Goal: Task Accomplishment & Management: Complete application form

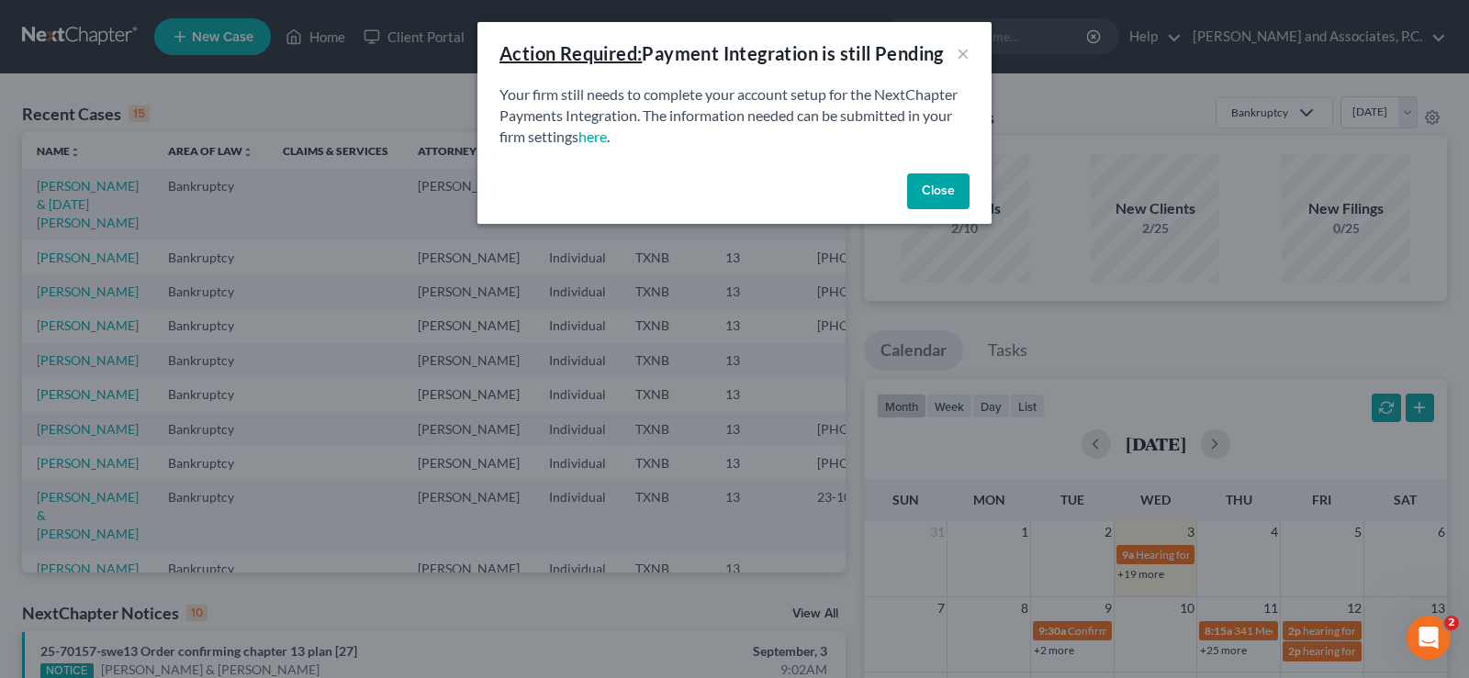
click at [935, 180] on button "Close" at bounding box center [938, 192] width 62 height 37
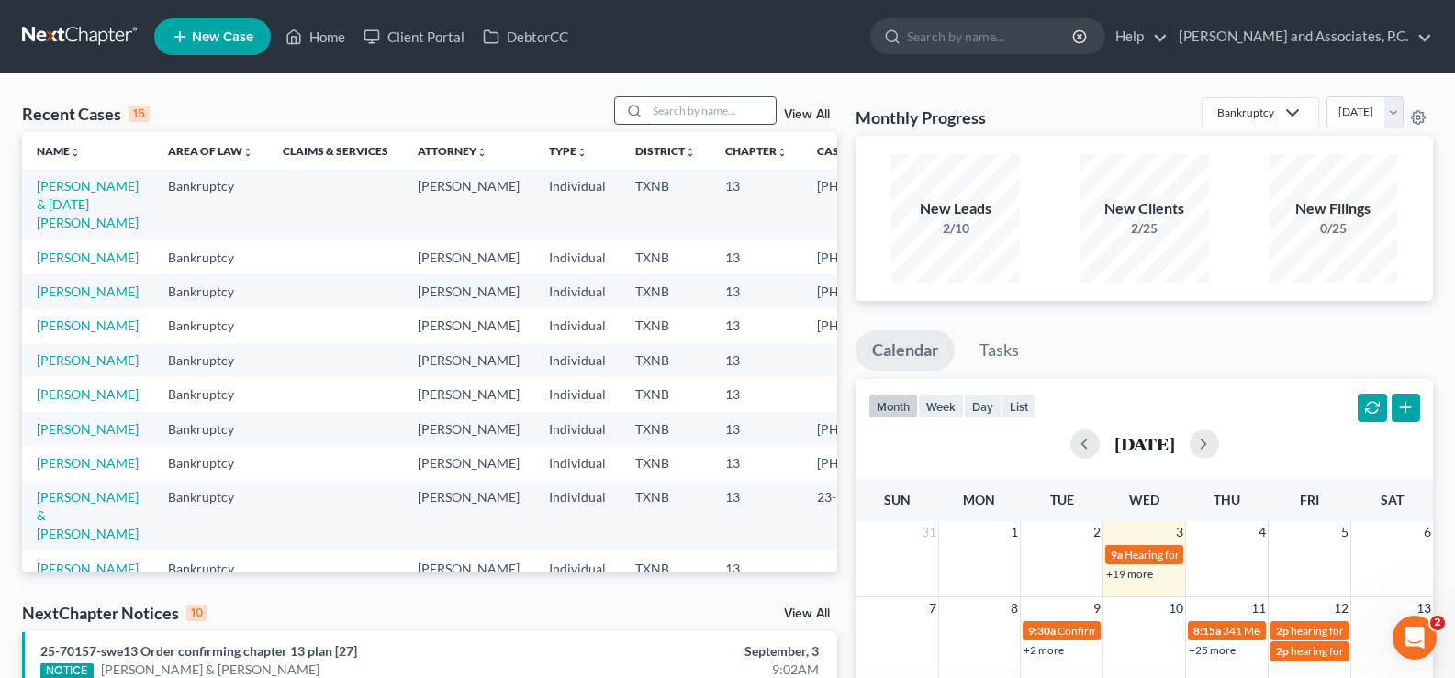
click at [672, 106] on input "search" at bounding box center [711, 110] width 129 height 27
click at [711, 106] on input "search" at bounding box center [711, 110] width 129 height 27
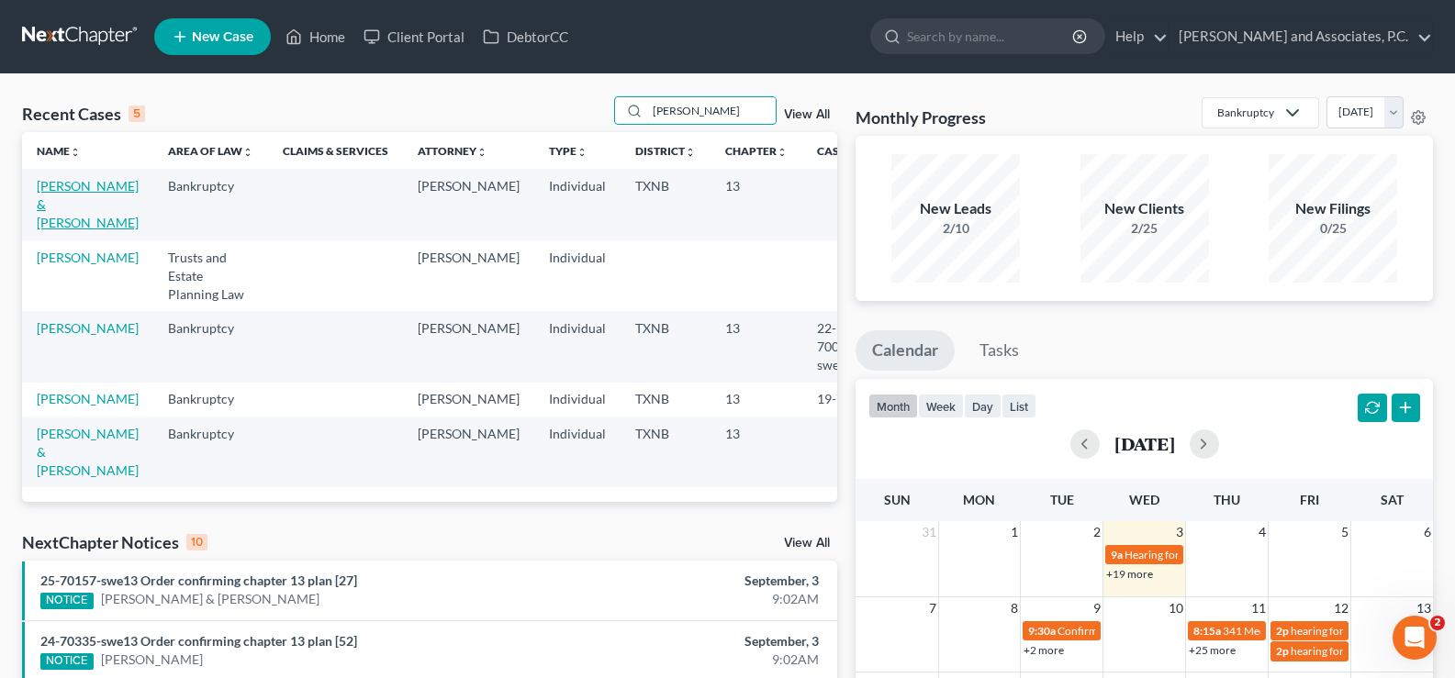
type input "[PERSON_NAME]"
click at [50, 198] on link "[PERSON_NAME] & [PERSON_NAME]" at bounding box center [88, 204] width 102 height 52
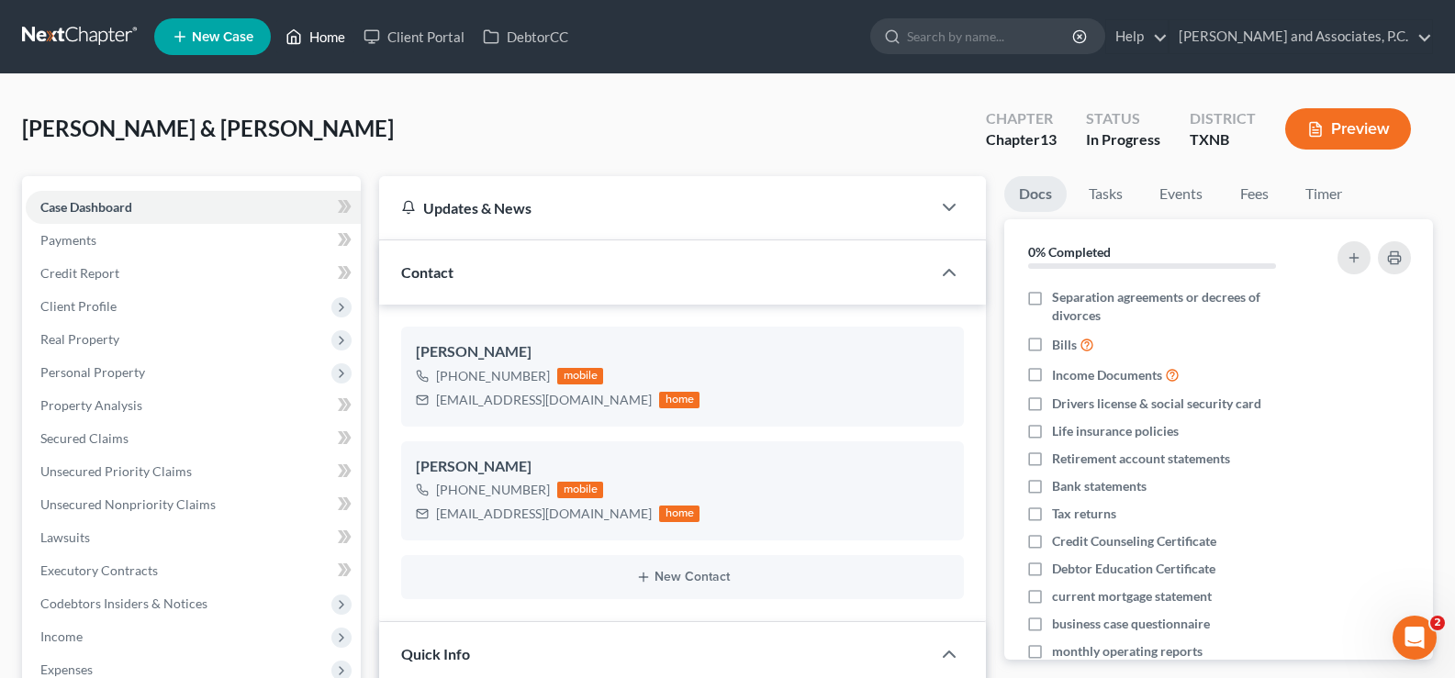
click at [302, 39] on icon at bounding box center [294, 37] width 17 height 22
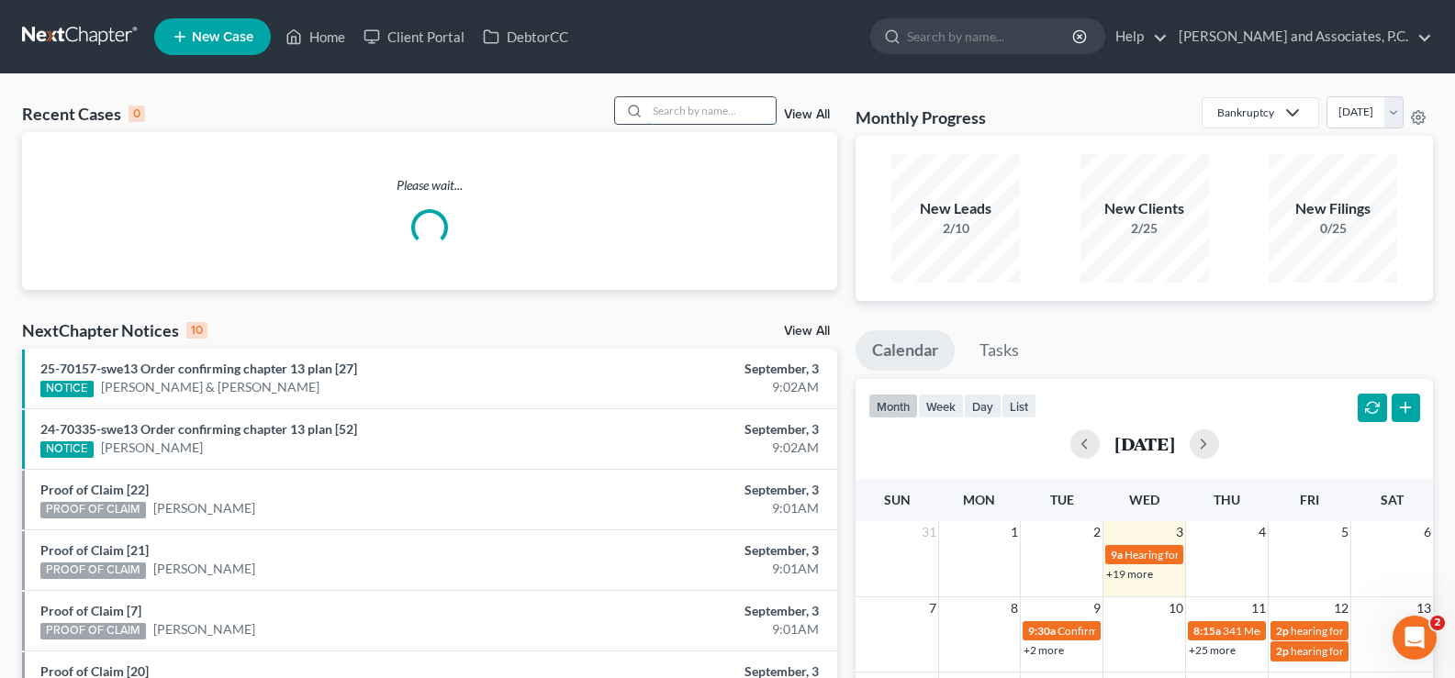
click at [717, 112] on input "search" at bounding box center [711, 110] width 129 height 27
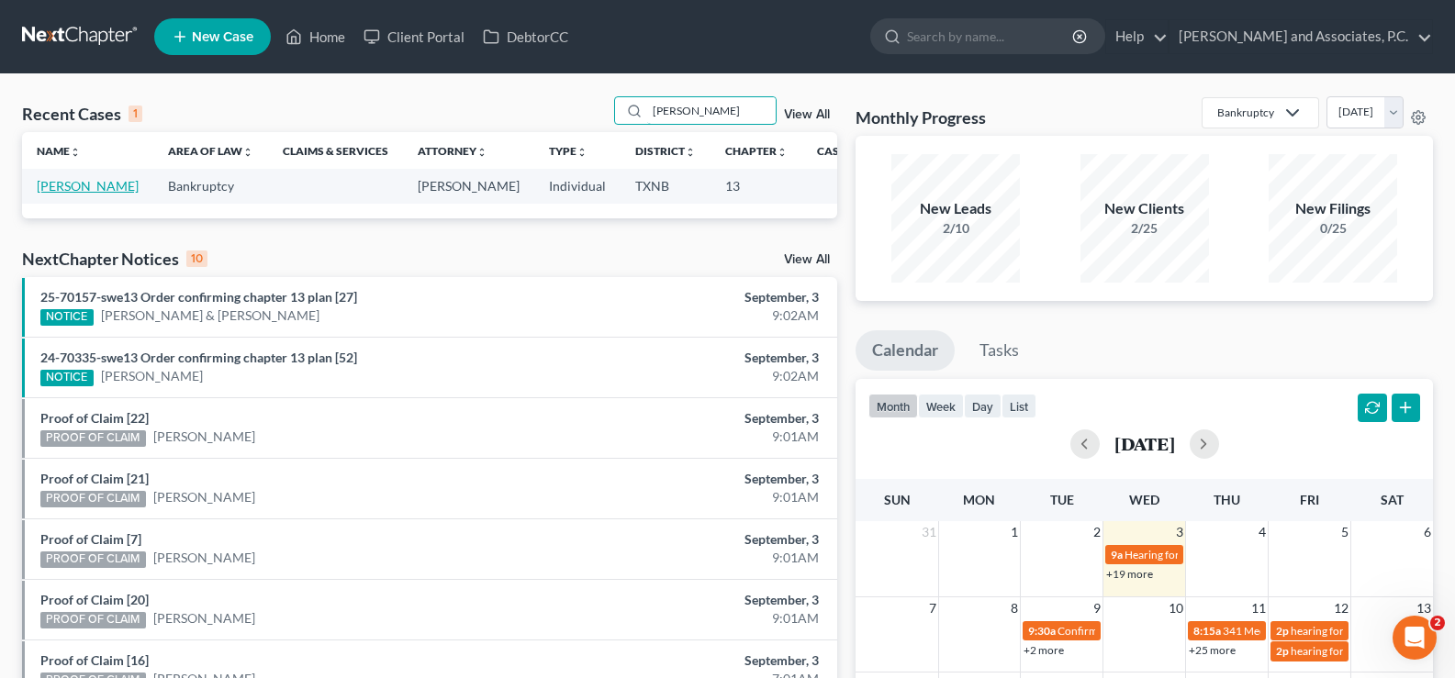
type input "[PERSON_NAME]"
click at [51, 194] on link "[PERSON_NAME]" at bounding box center [88, 186] width 102 height 16
select select "7"
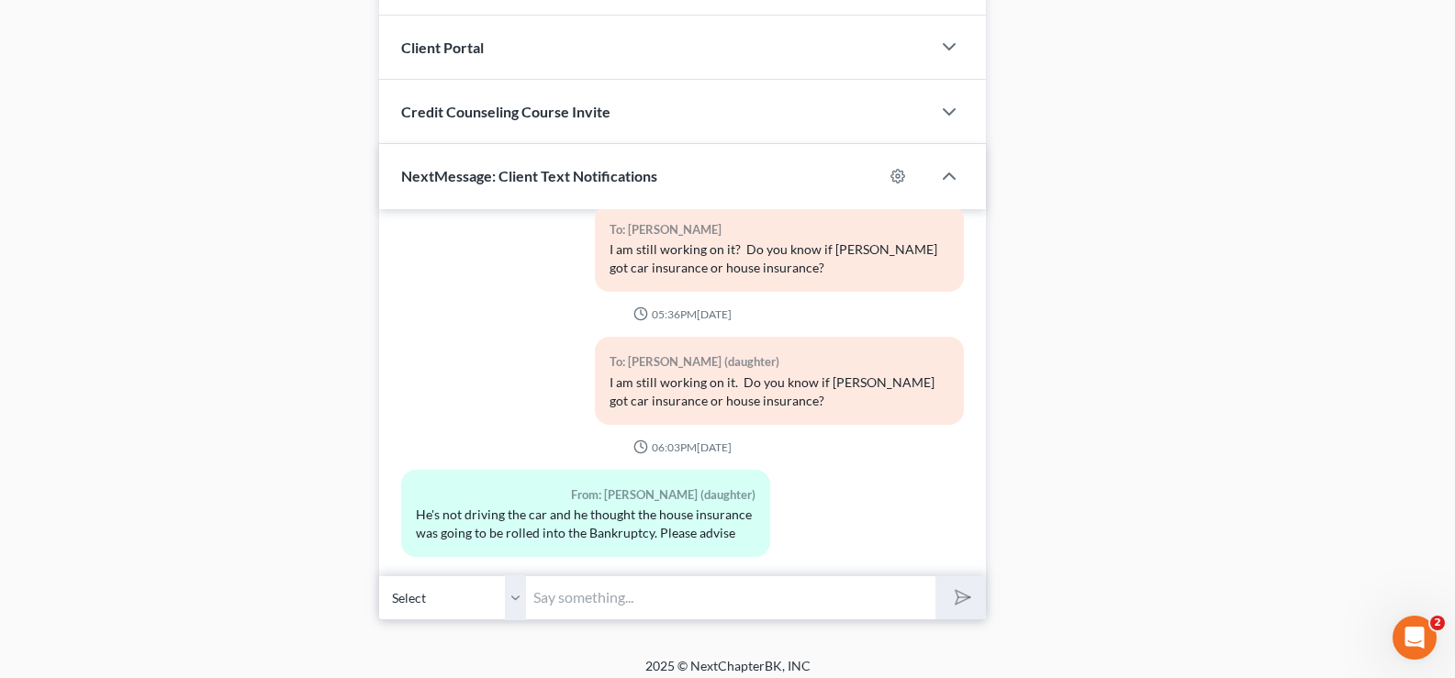
scroll to position [1545, 0]
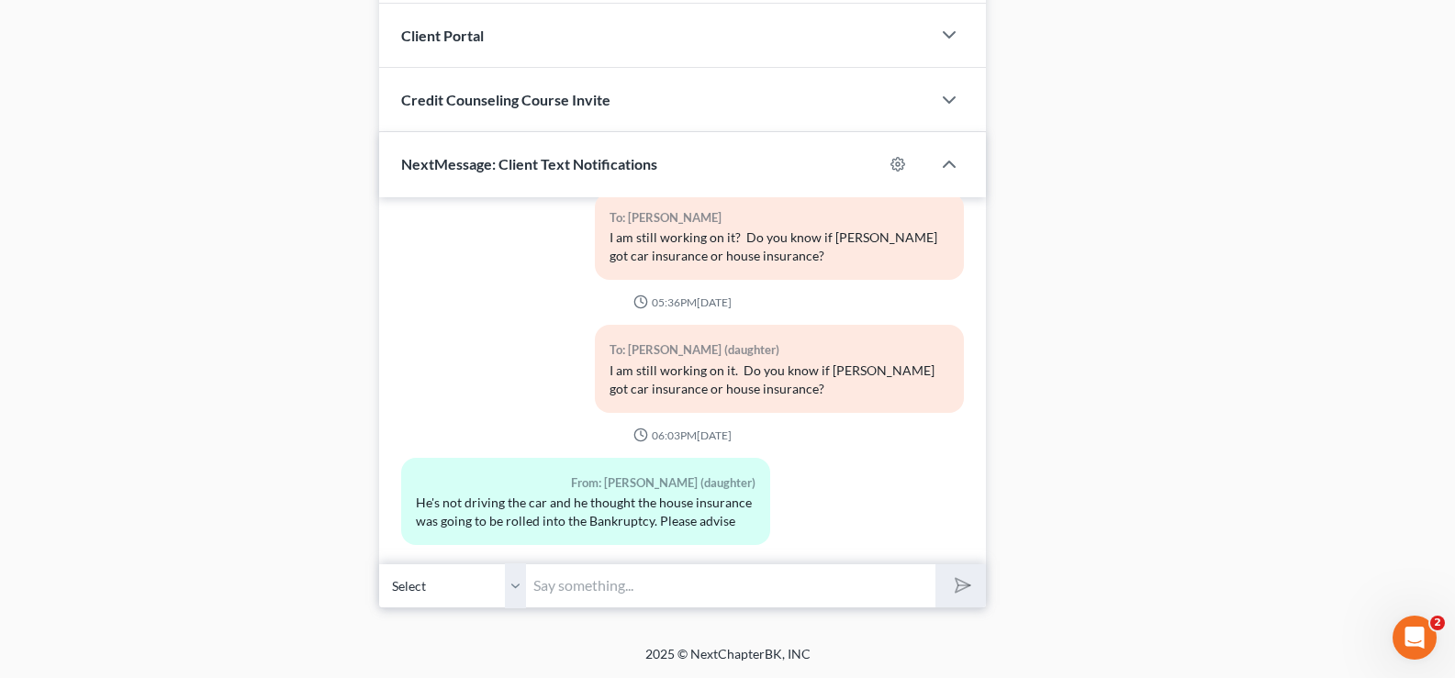
click at [640, 595] on input "text" at bounding box center [730, 586] width 409 height 45
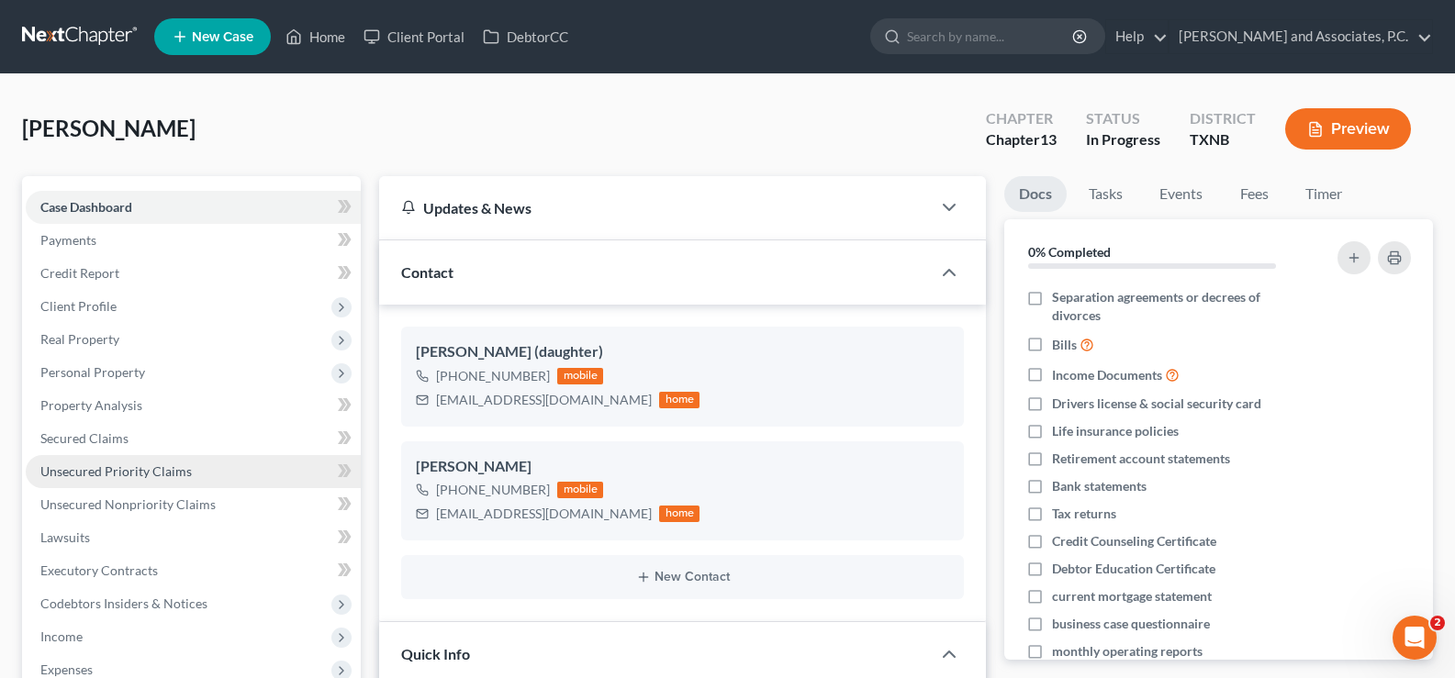
scroll to position [184, 0]
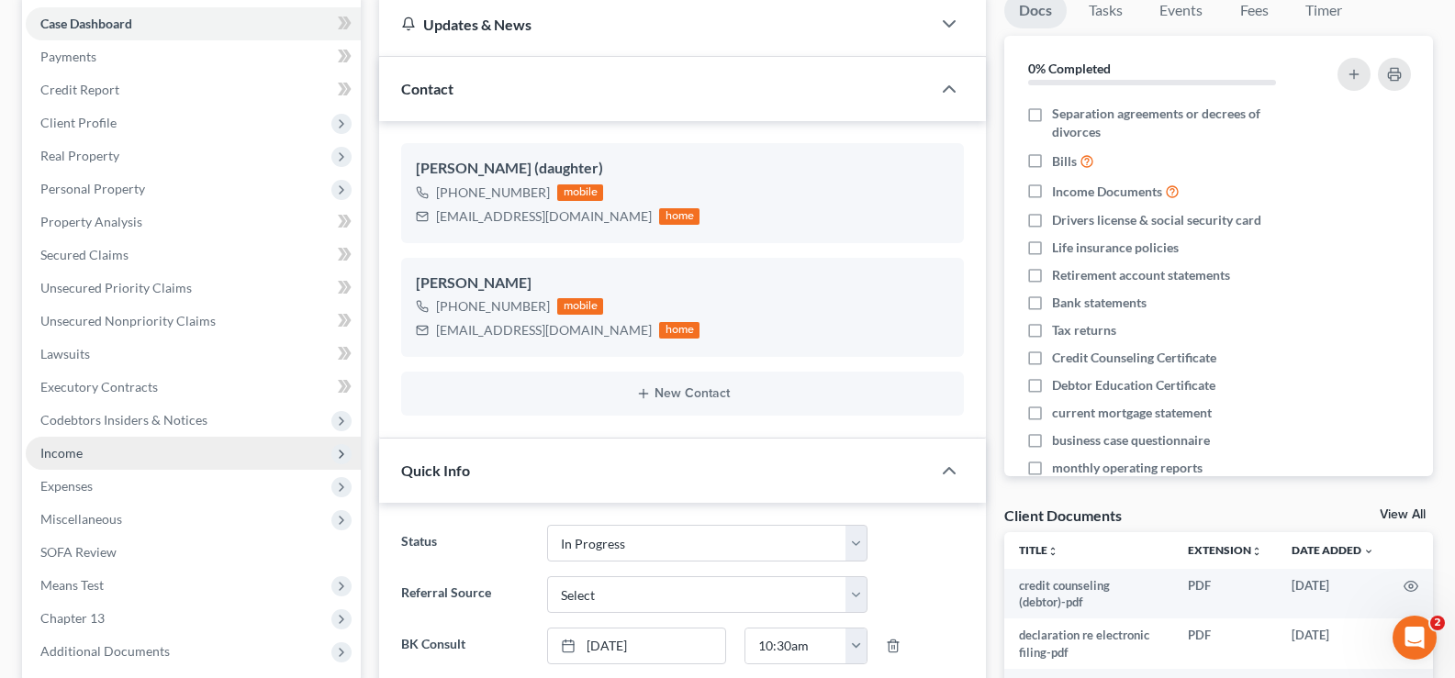
click at [226, 445] on span "Income" at bounding box center [193, 453] width 335 height 33
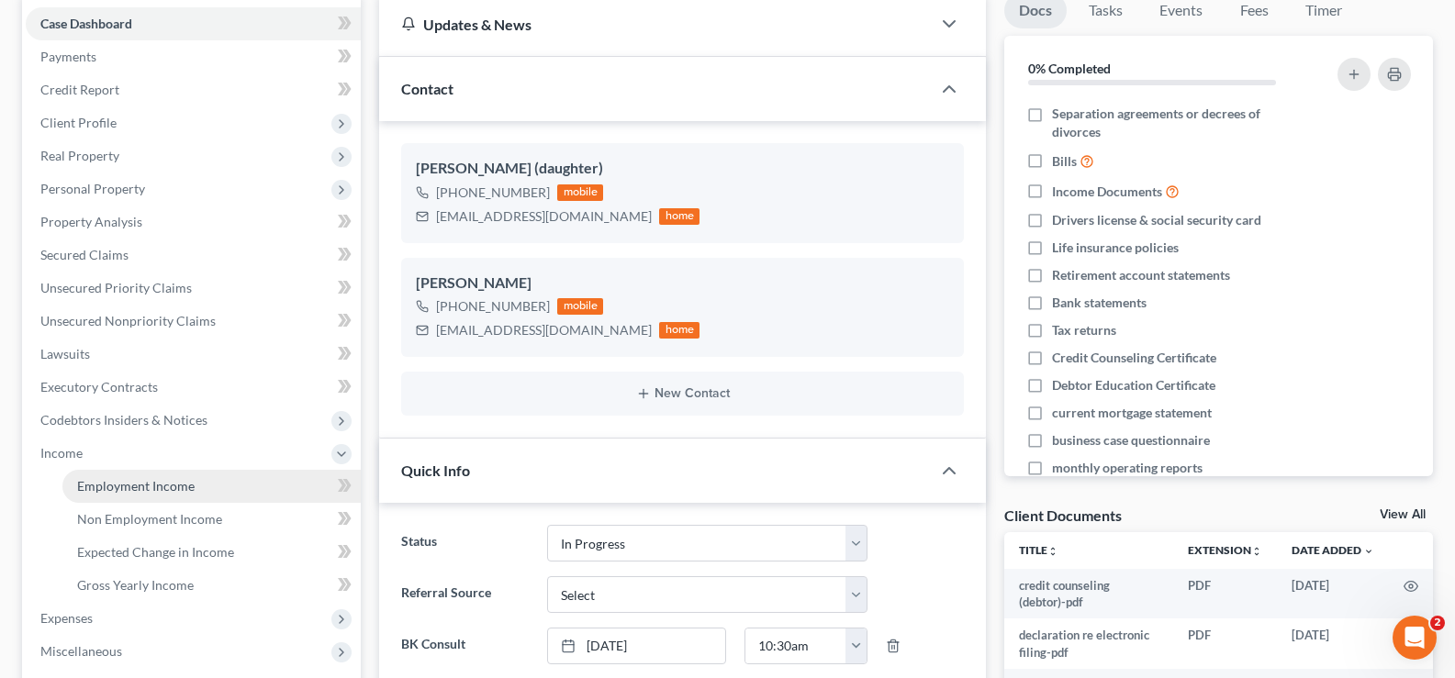
click at [211, 494] on link "Employment Income" at bounding box center [211, 486] width 298 height 33
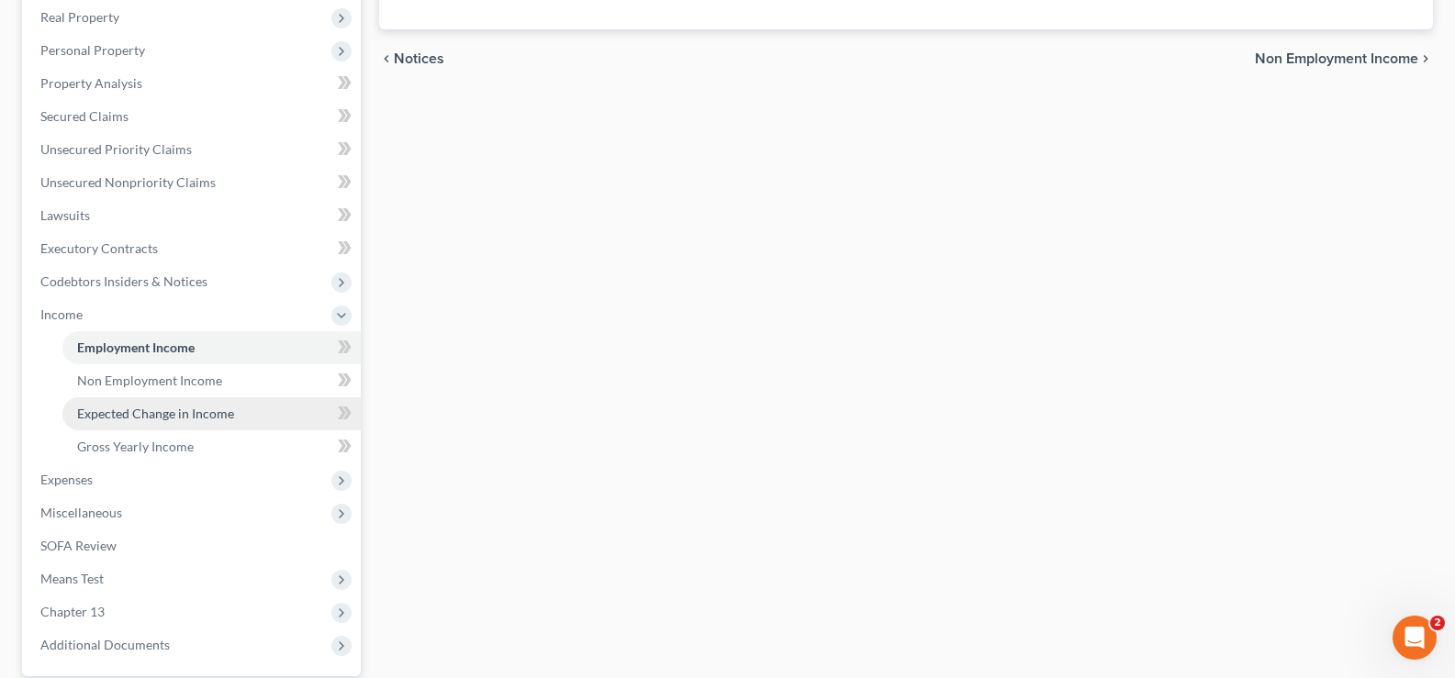
scroll to position [367, 0]
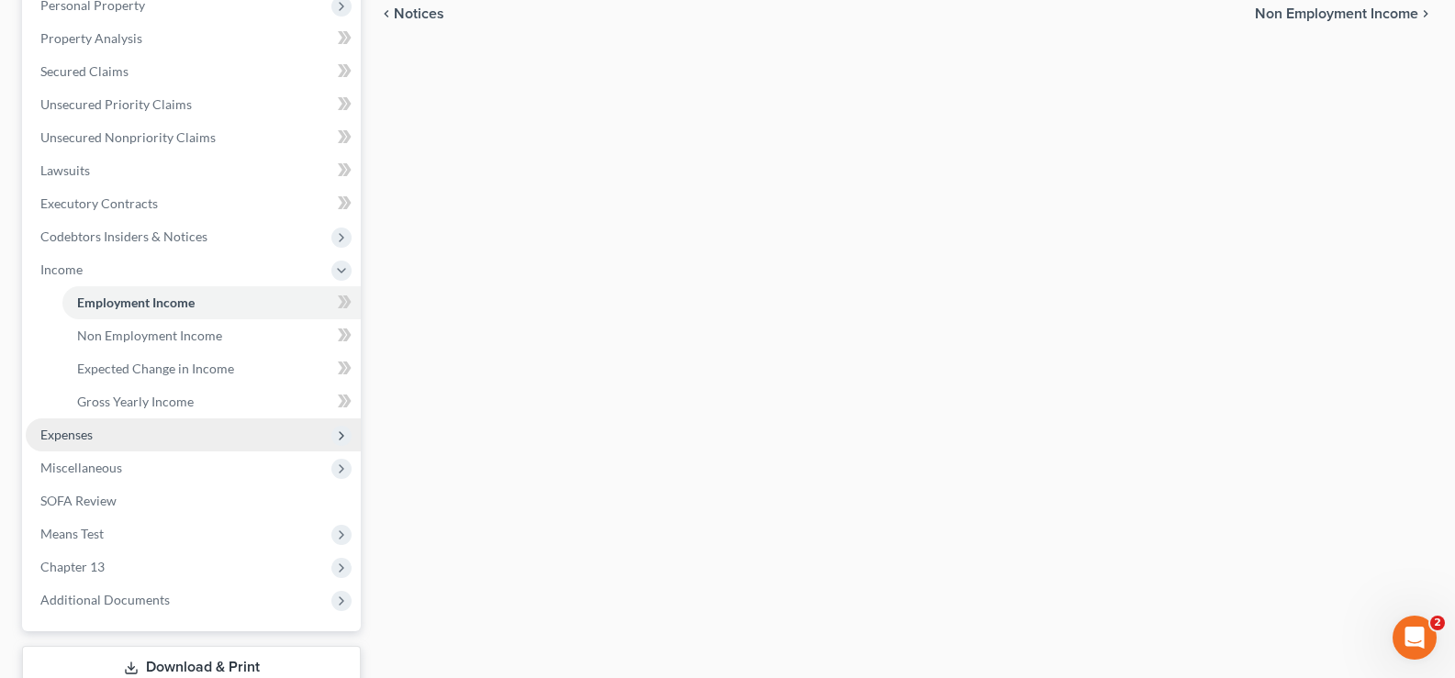
click at [266, 428] on span "Expenses" at bounding box center [193, 435] width 335 height 33
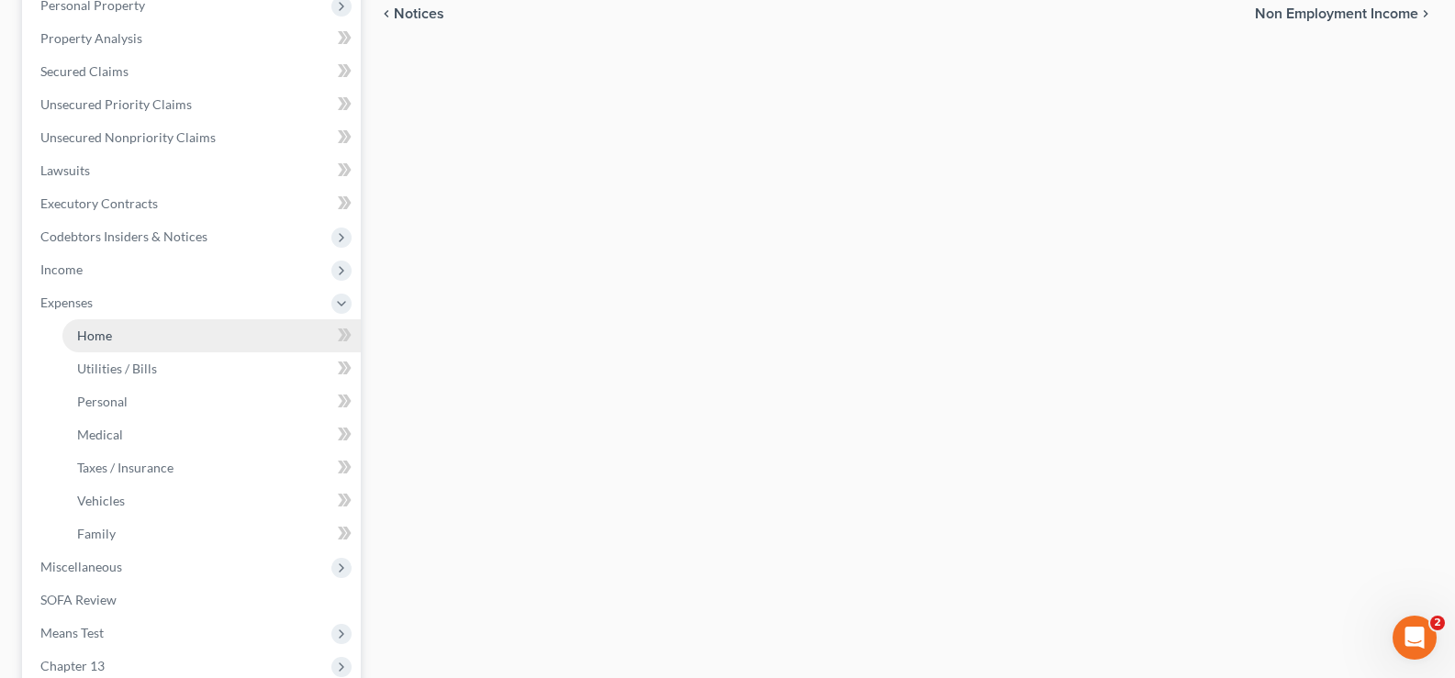
click at [175, 336] on link "Home" at bounding box center [211, 335] width 298 height 33
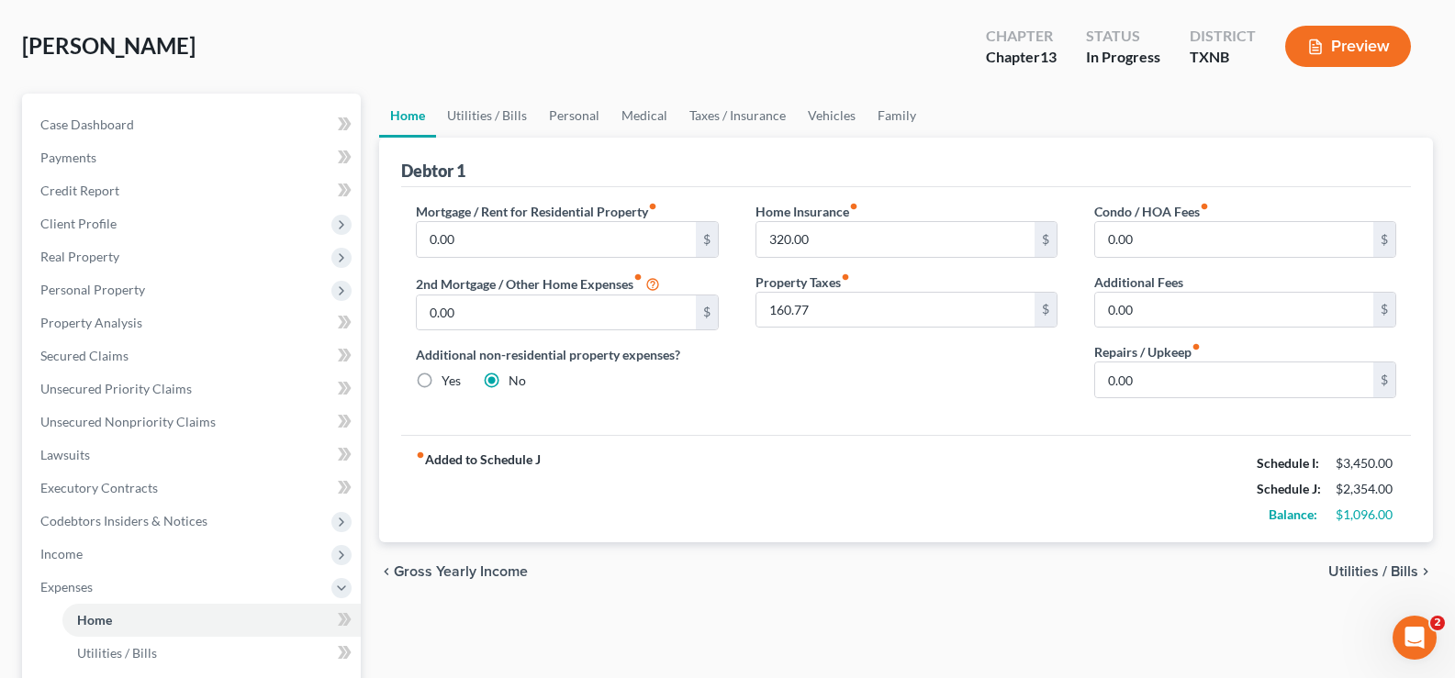
scroll to position [184, 0]
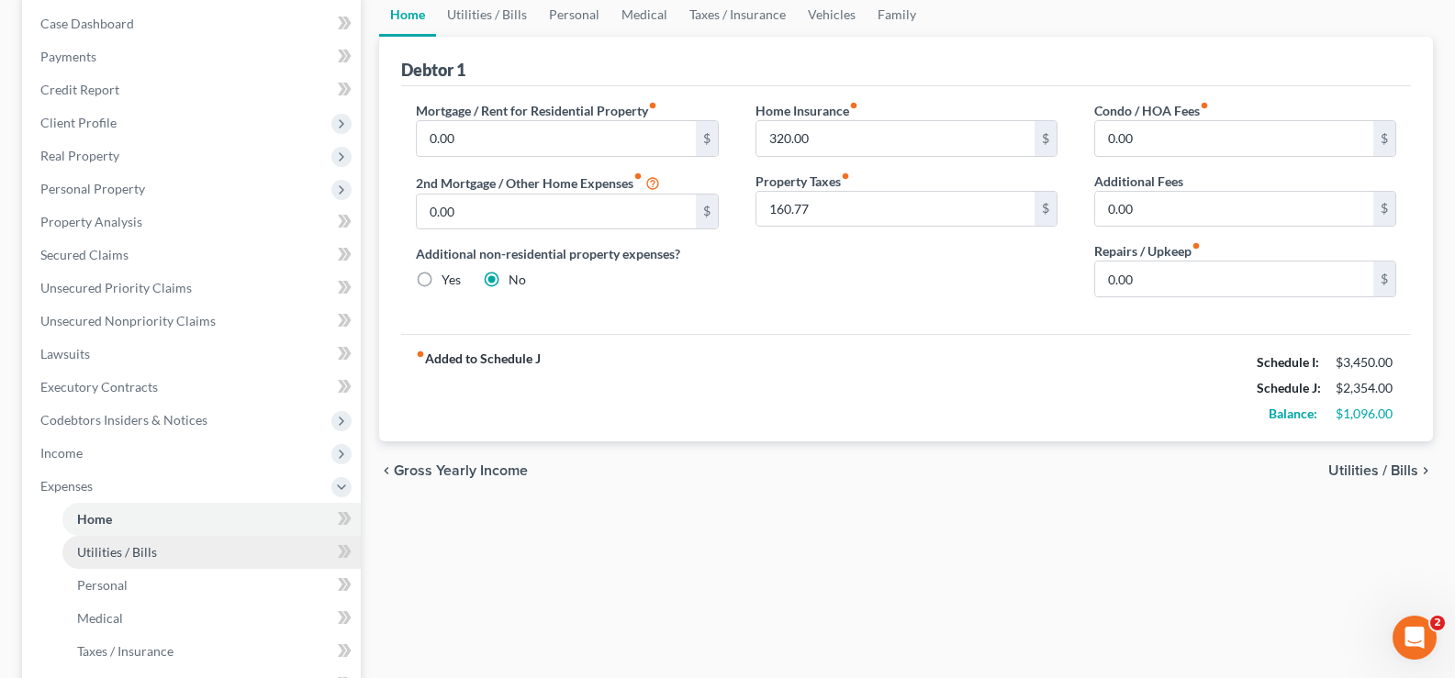
click at [152, 562] on link "Utilities / Bills" at bounding box center [211, 552] width 298 height 33
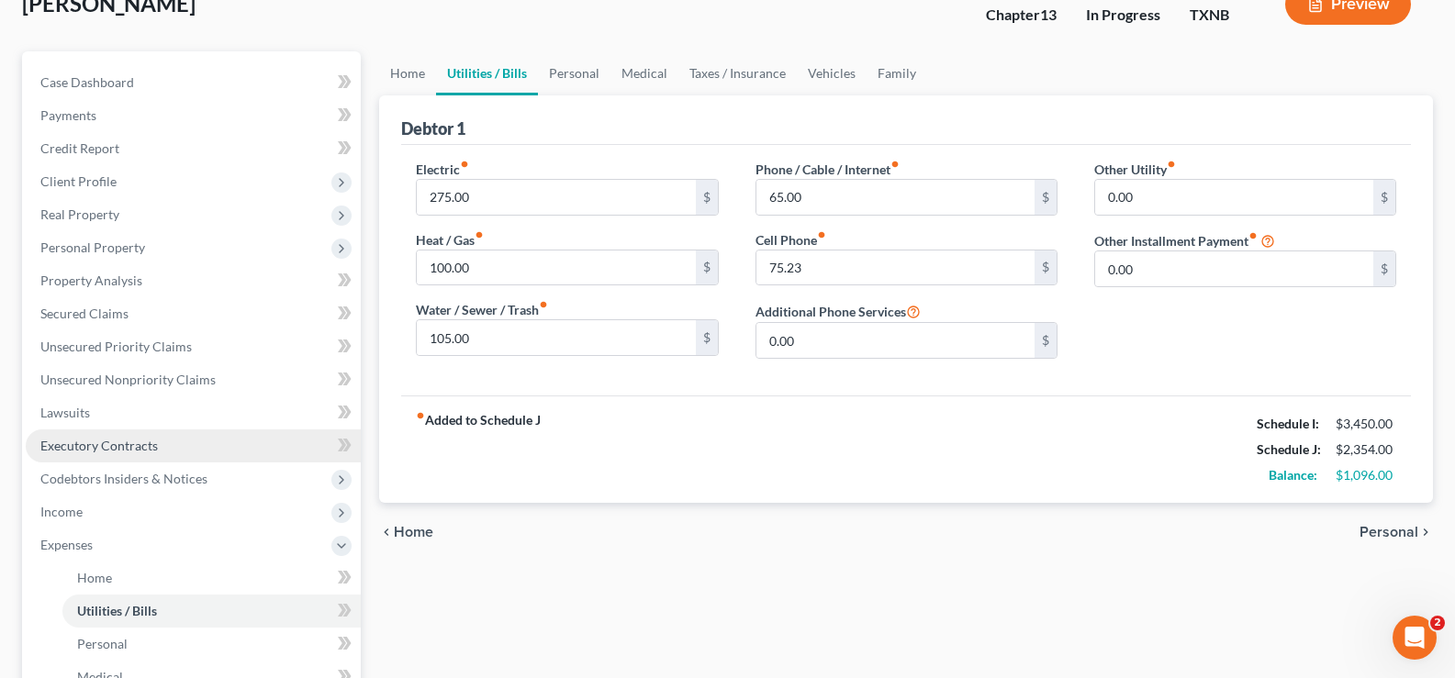
scroll to position [367, 0]
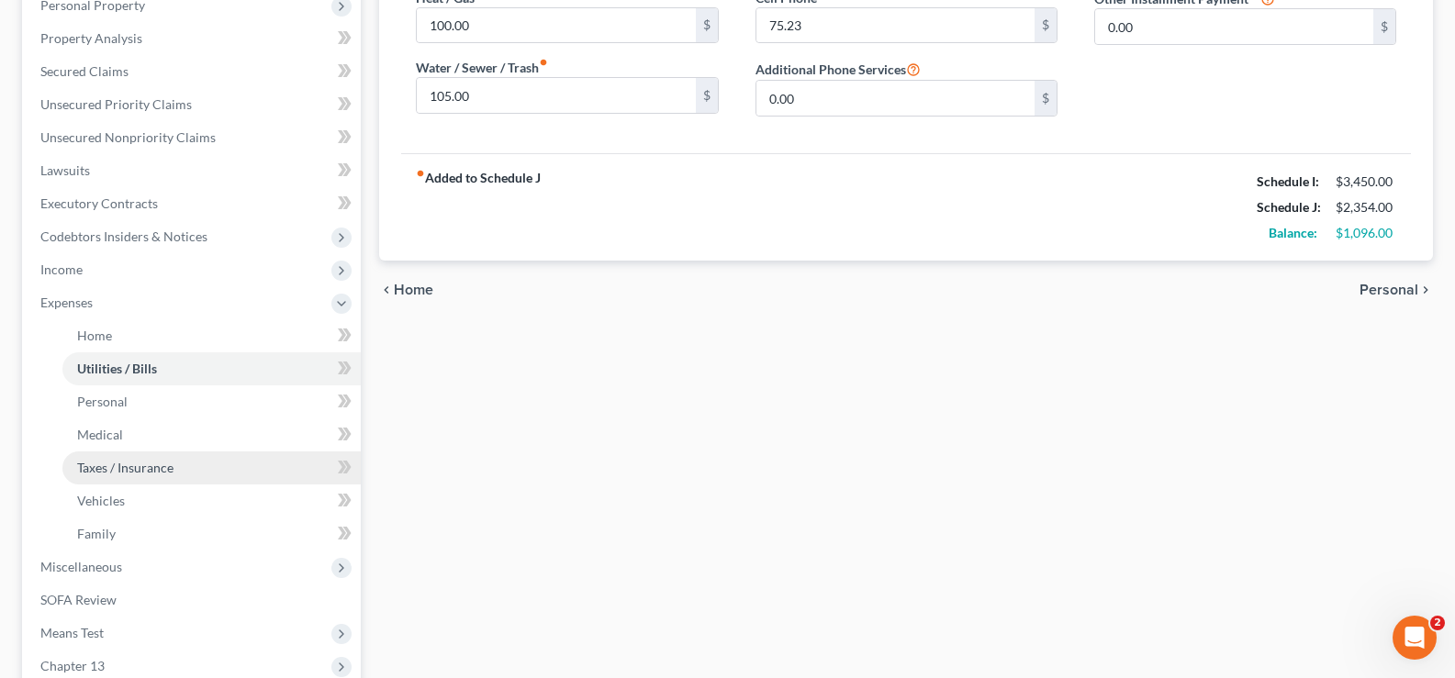
click at [163, 471] on span "Taxes / Insurance" at bounding box center [125, 468] width 96 height 16
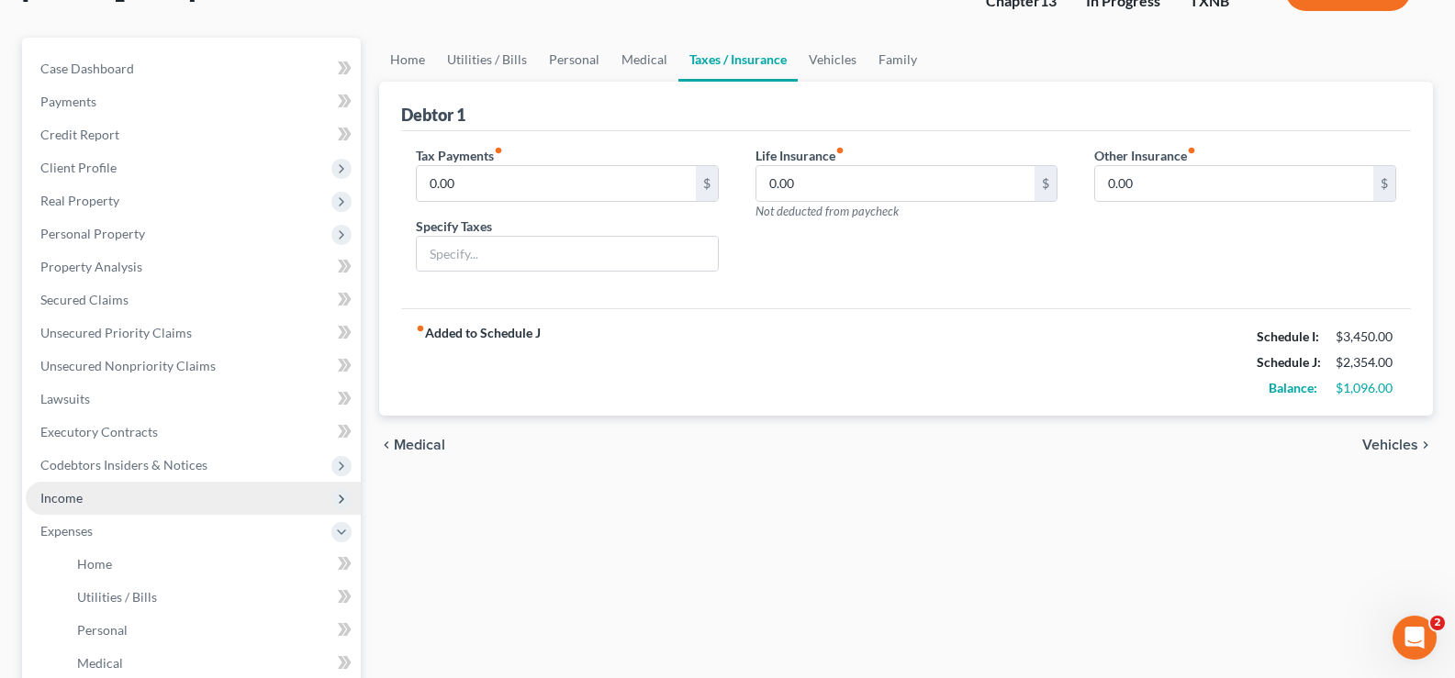
scroll to position [184, 0]
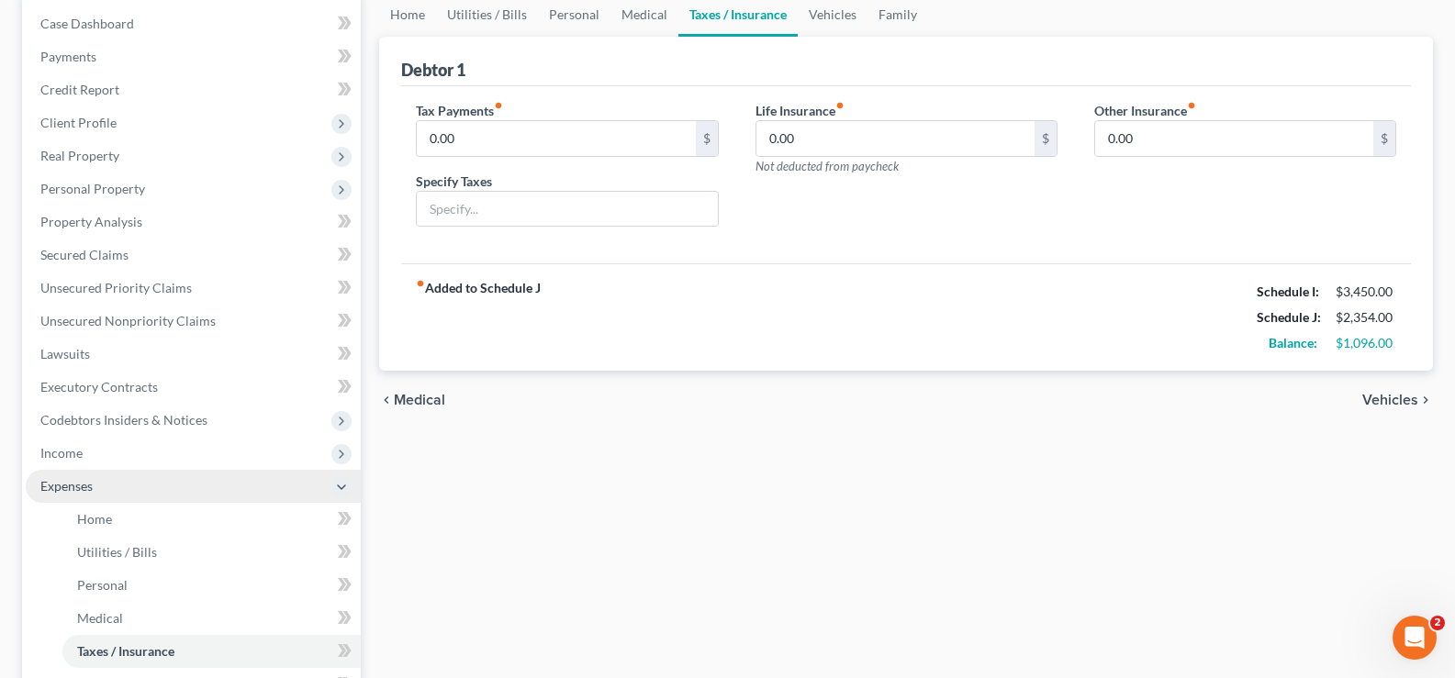
click at [148, 491] on span "Expenses" at bounding box center [193, 486] width 335 height 33
click at [223, 490] on span "Expenses" at bounding box center [193, 486] width 335 height 33
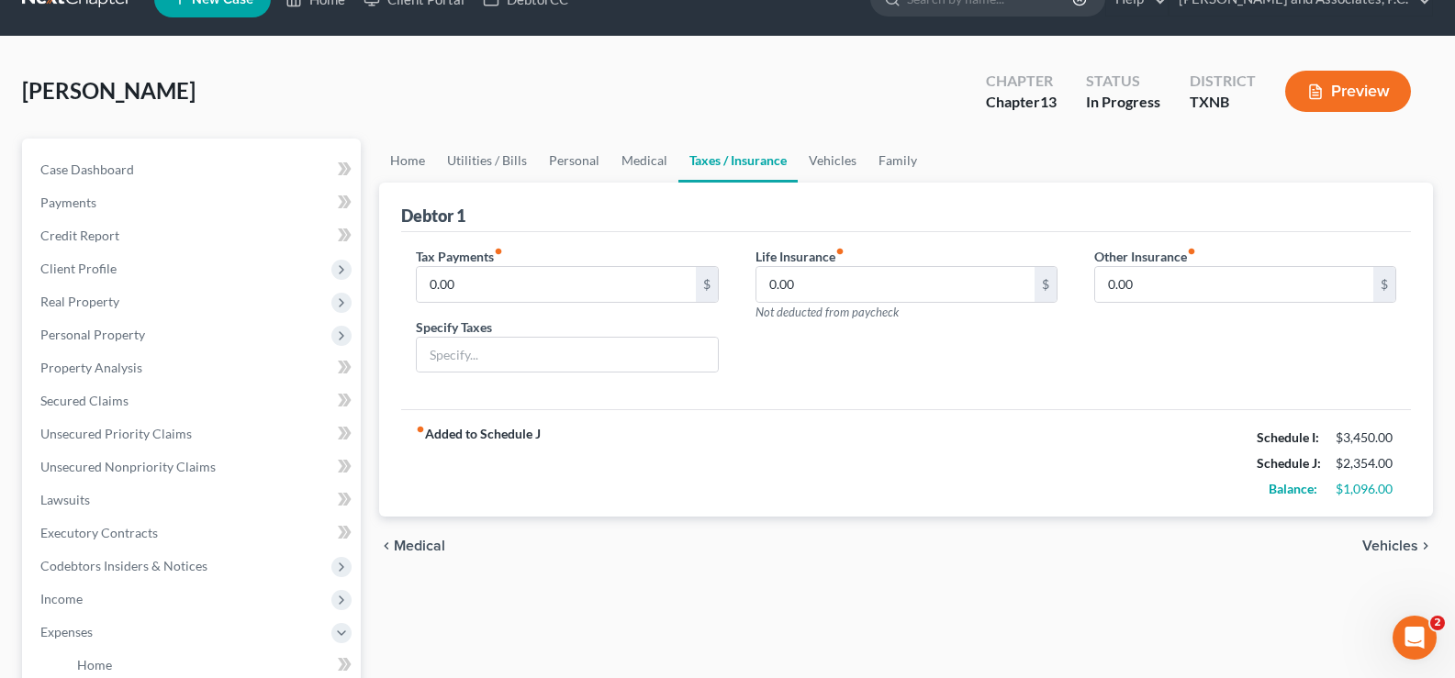
scroll to position [0, 0]
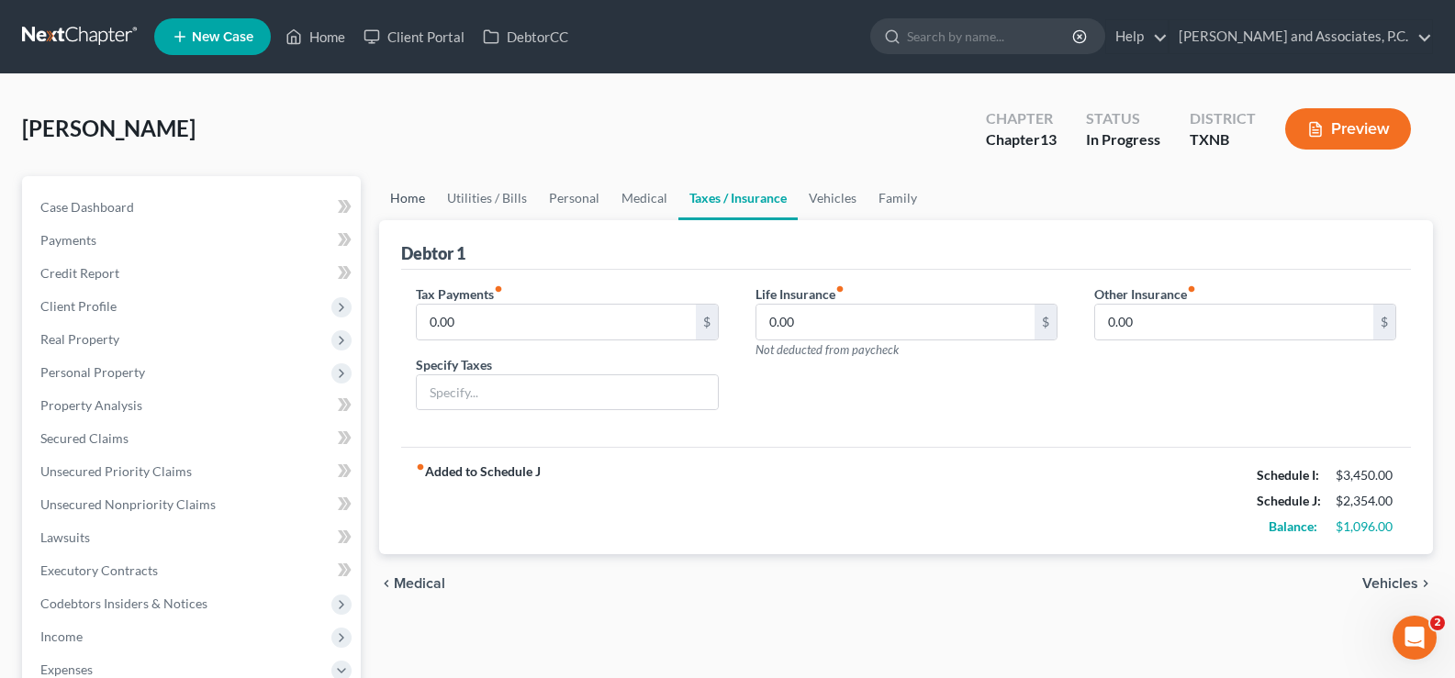
click at [409, 196] on link "Home" at bounding box center [407, 198] width 57 height 44
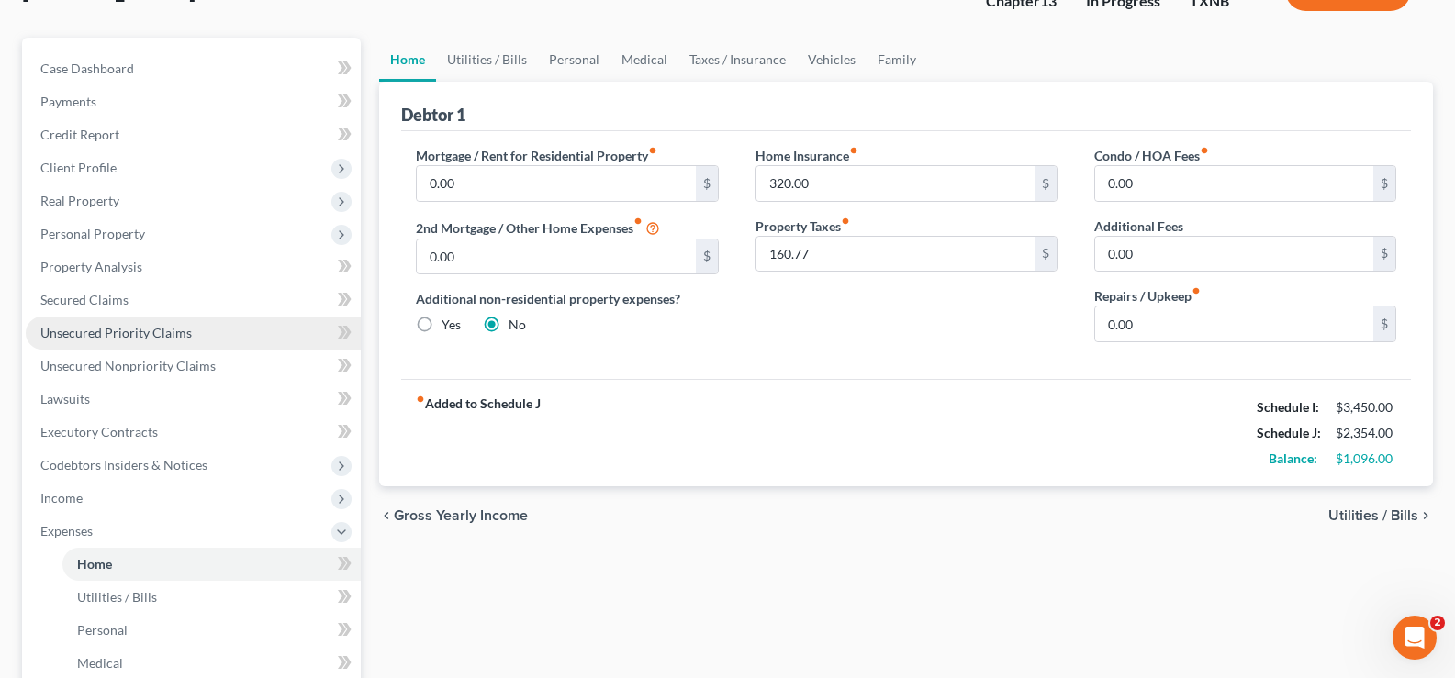
scroll to position [184, 0]
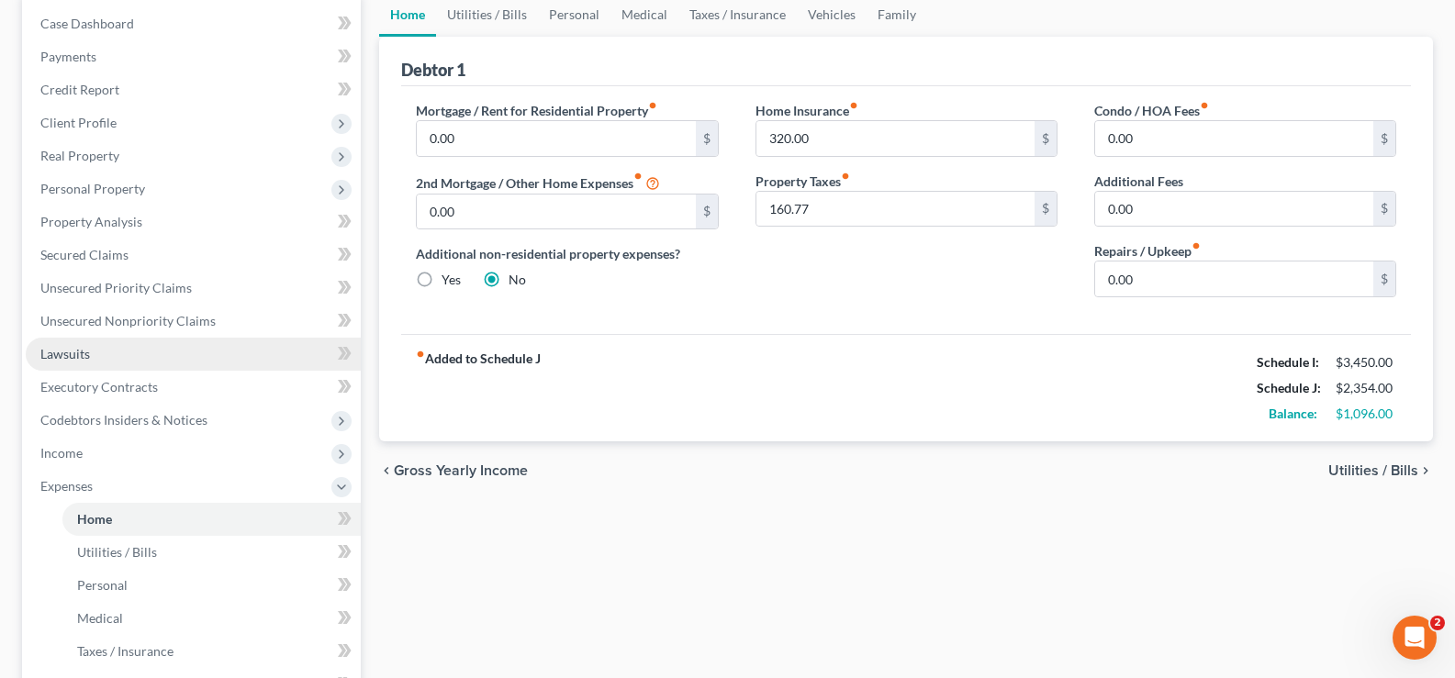
click at [182, 351] on link "Lawsuits" at bounding box center [193, 354] width 335 height 33
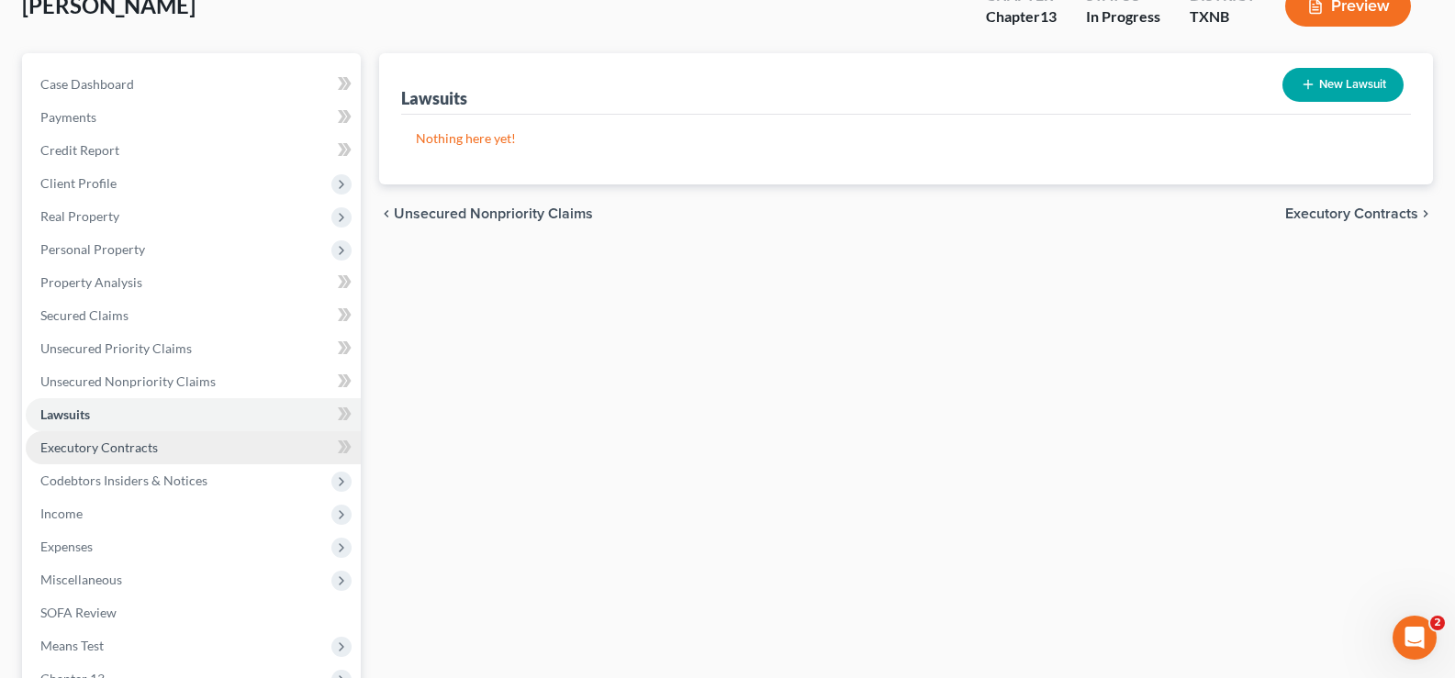
scroll to position [184, 0]
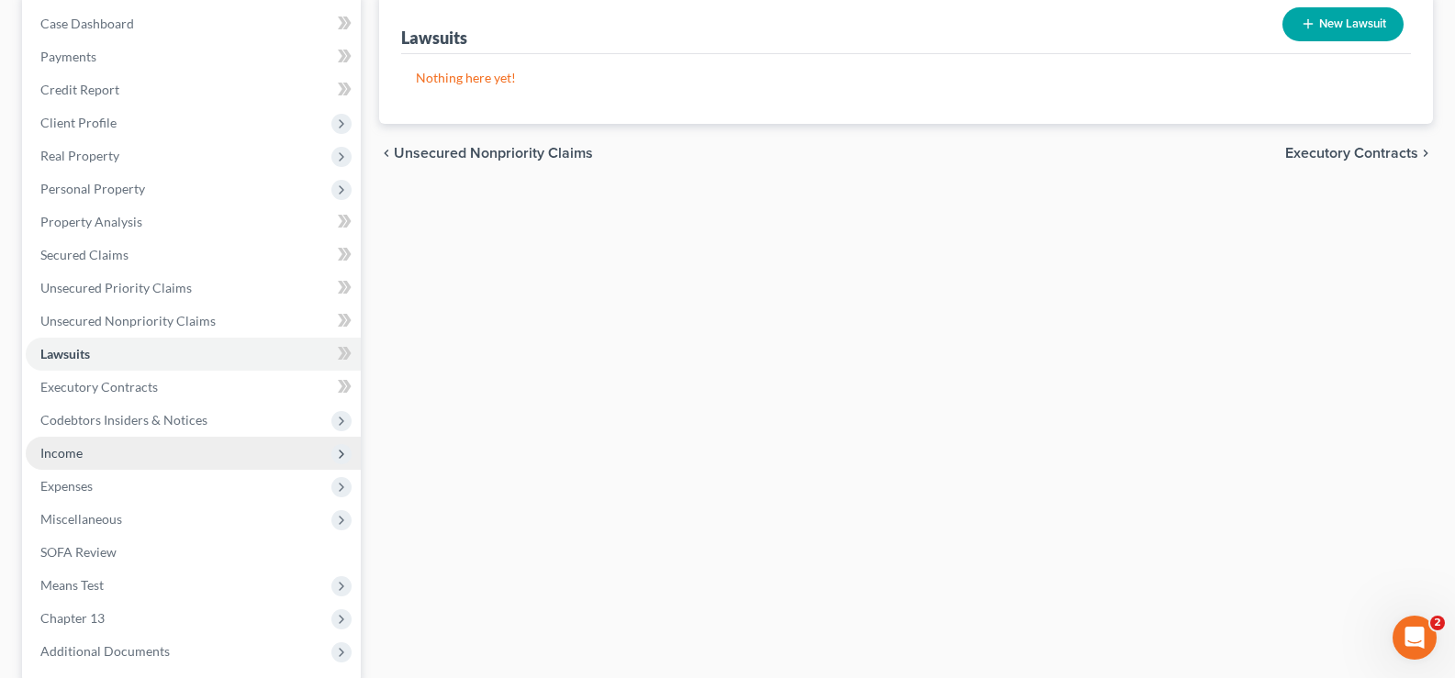
click at [185, 467] on span "Income" at bounding box center [193, 453] width 335 height 33
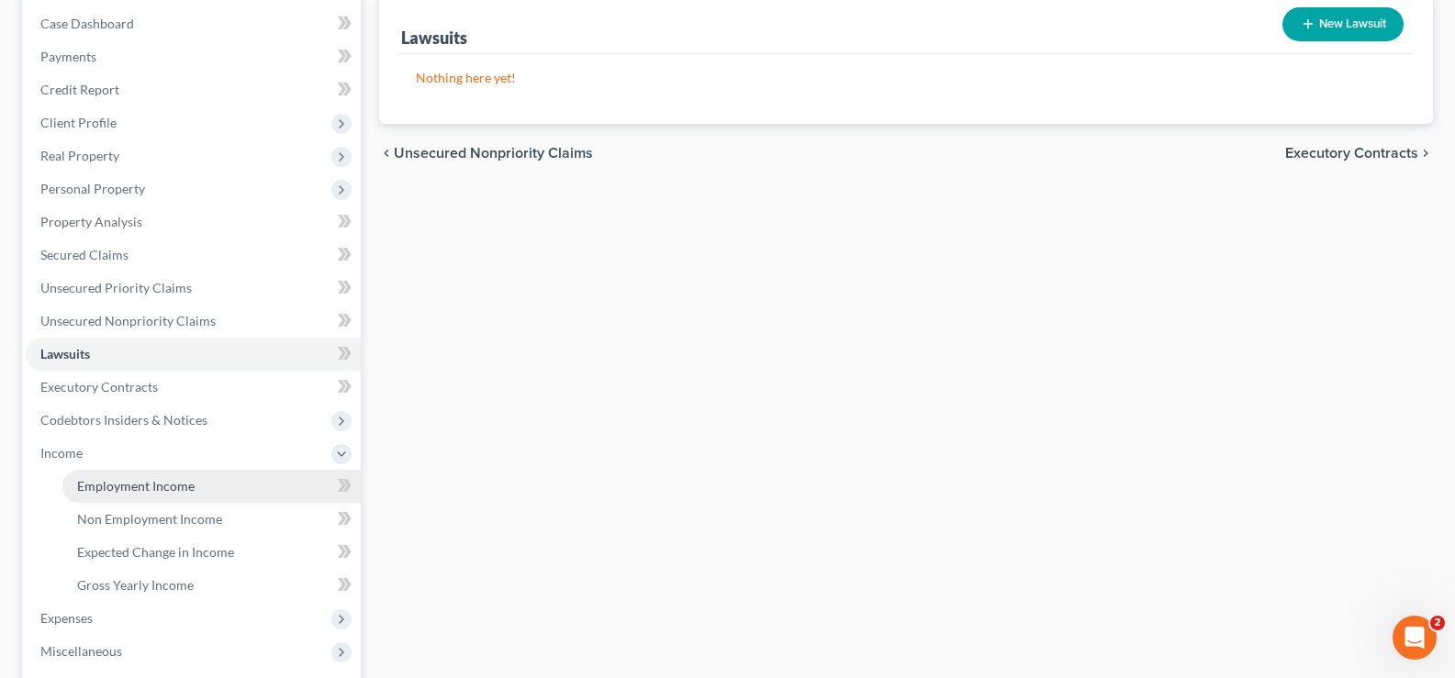
click at [199, 490] on link "Employment Income" at bounding box center [211, 486] width 298 height 33
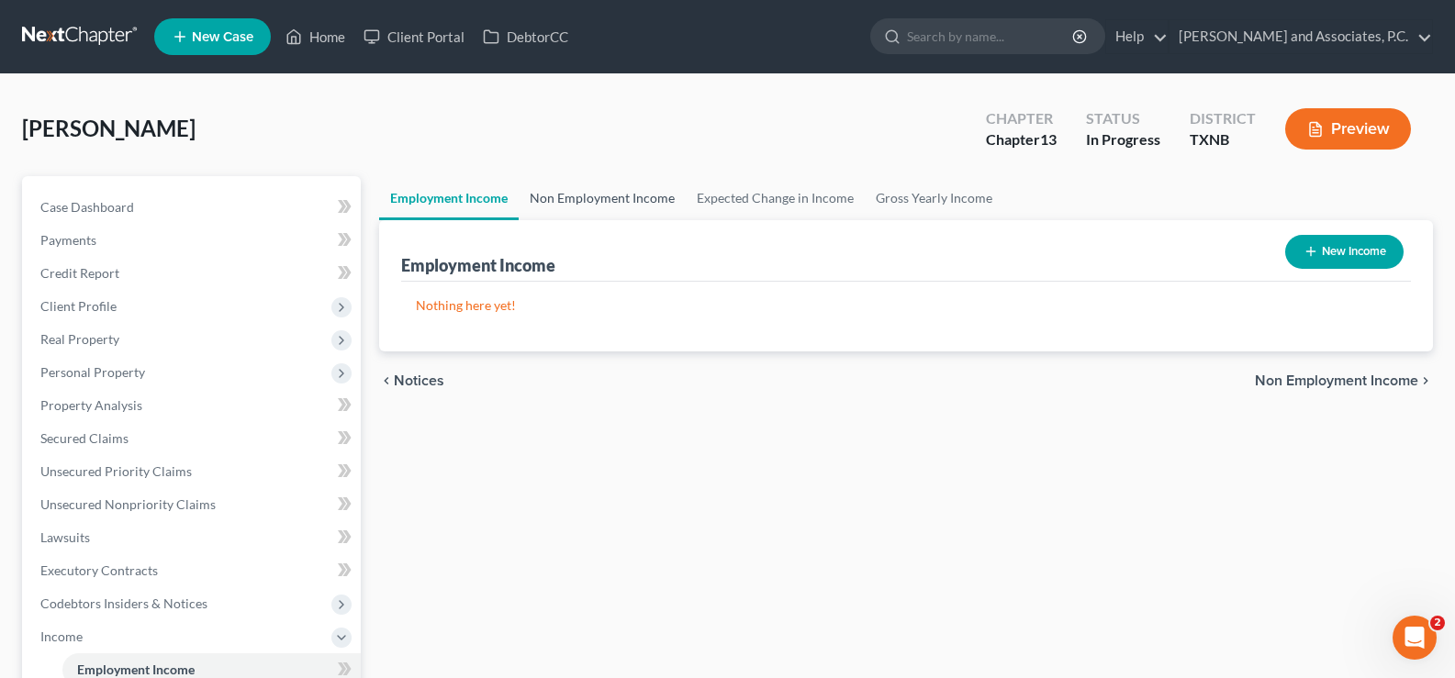
click at [568, 194] on link "Non Employment Income" at bounding box center [602, 198] width 167 height 44
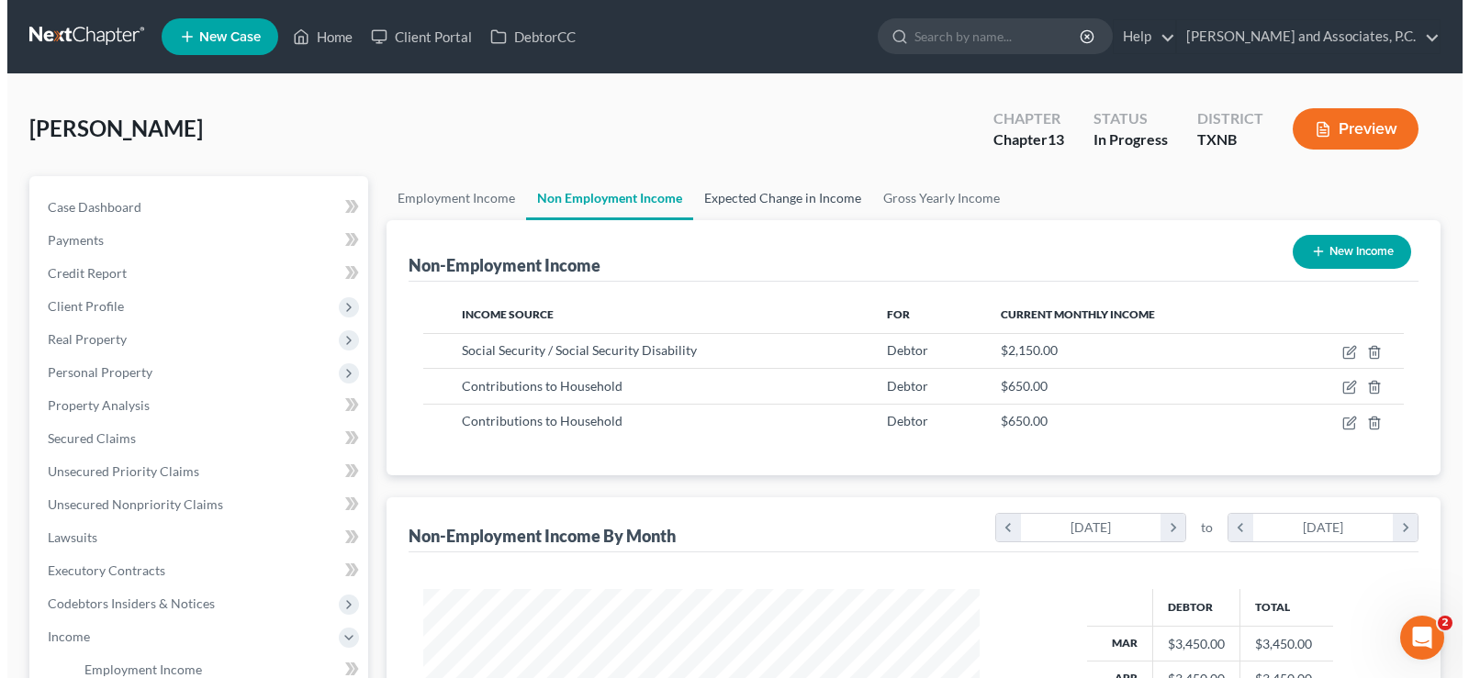
scroll to position [330, 593]
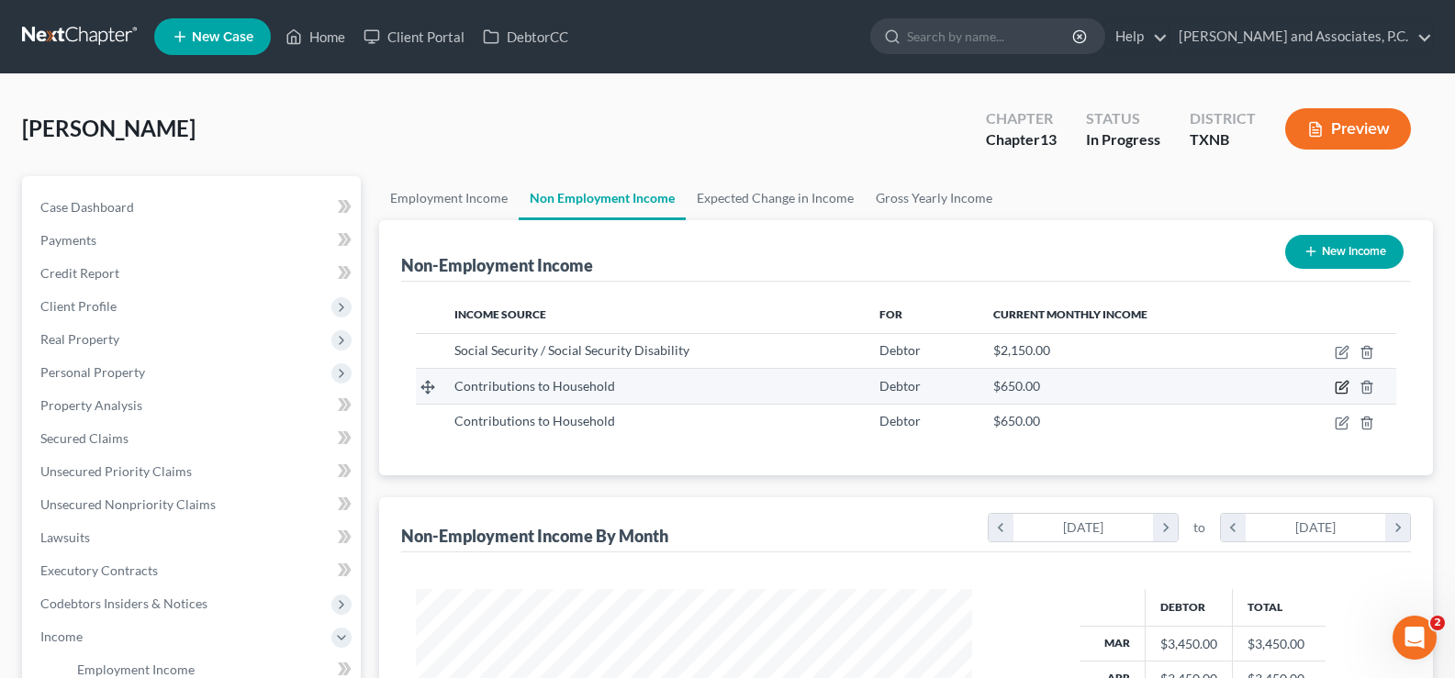
click at [1339, 387] on icon "button" at bounding box center [1342, 387] width 15 height 15
select select "8"
select select "0"
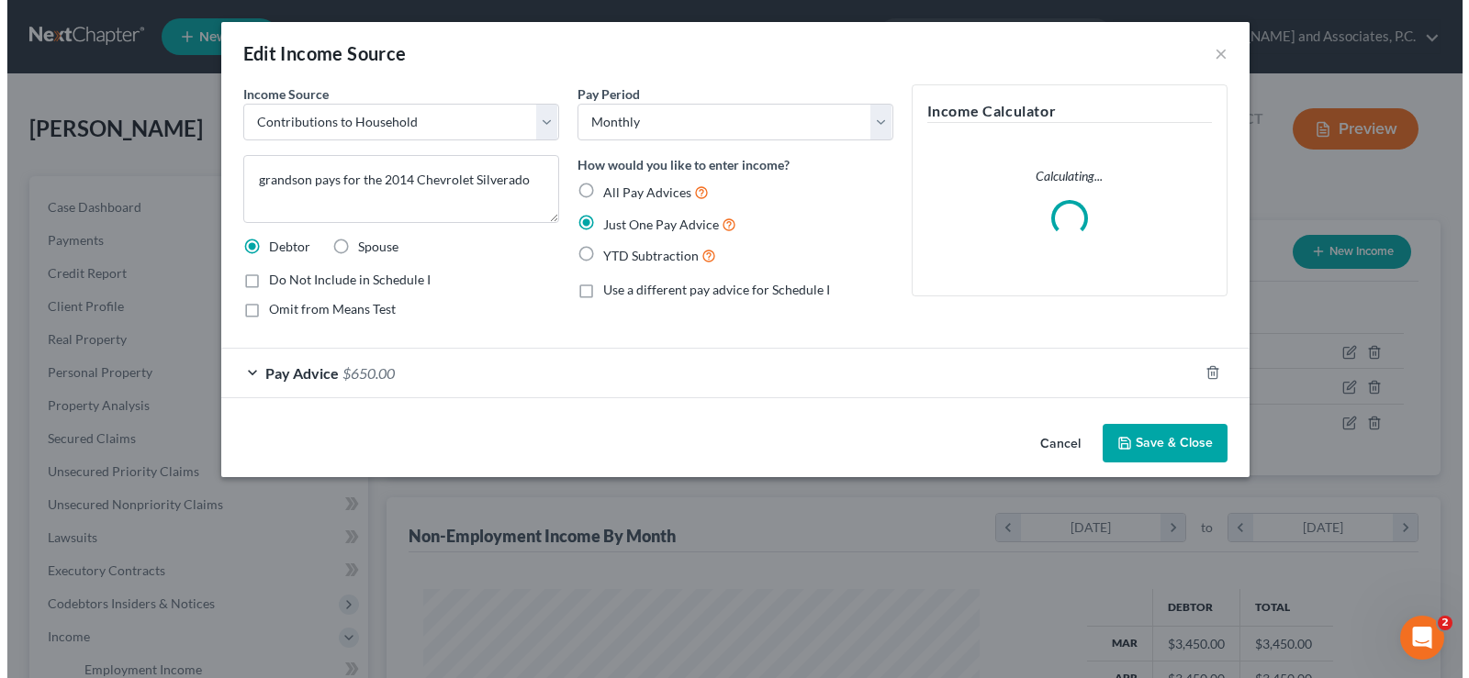
scroll to position [0, 0]
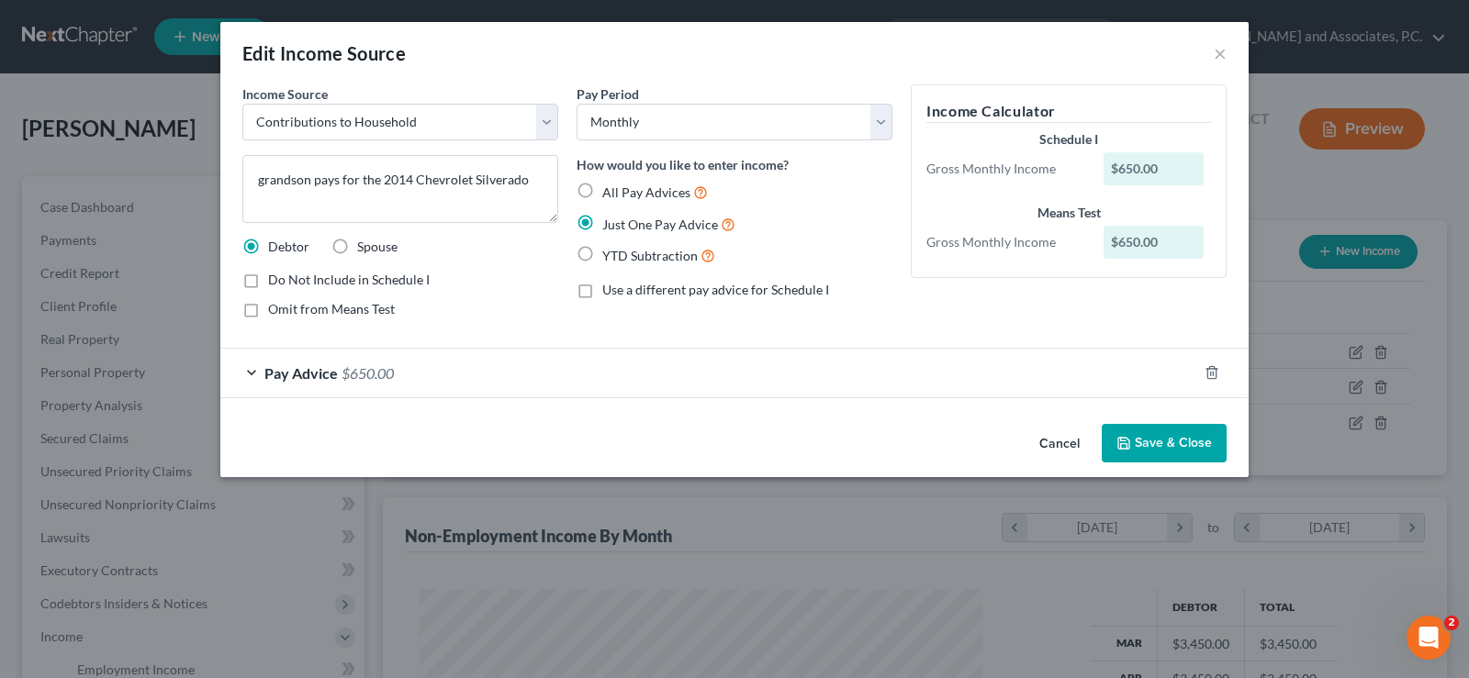
click at [1178, 446] on button "Save & Close" at bounding box center [1164, 443] width 125 height 39
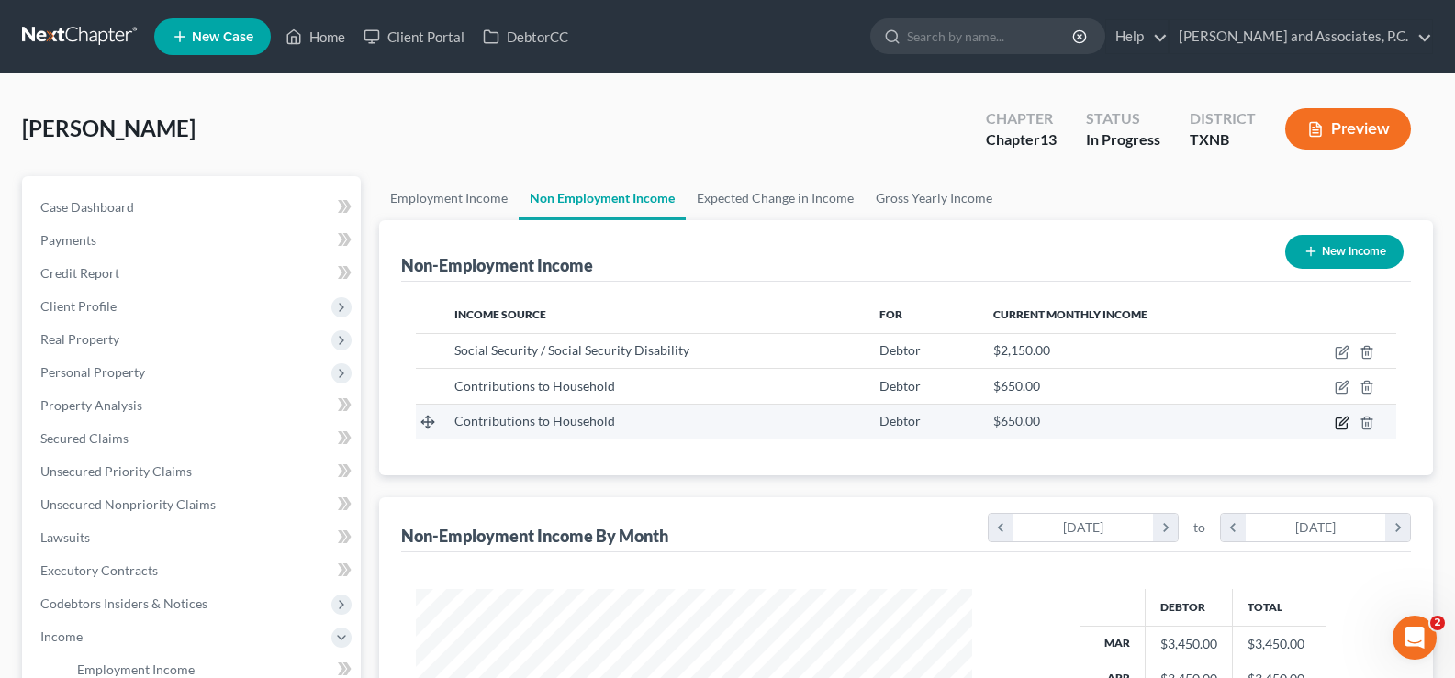
click at [1339, 424] on icon "button" at bounding box center [1342, 423] width 15 height 15
select select "8"
select select "0"
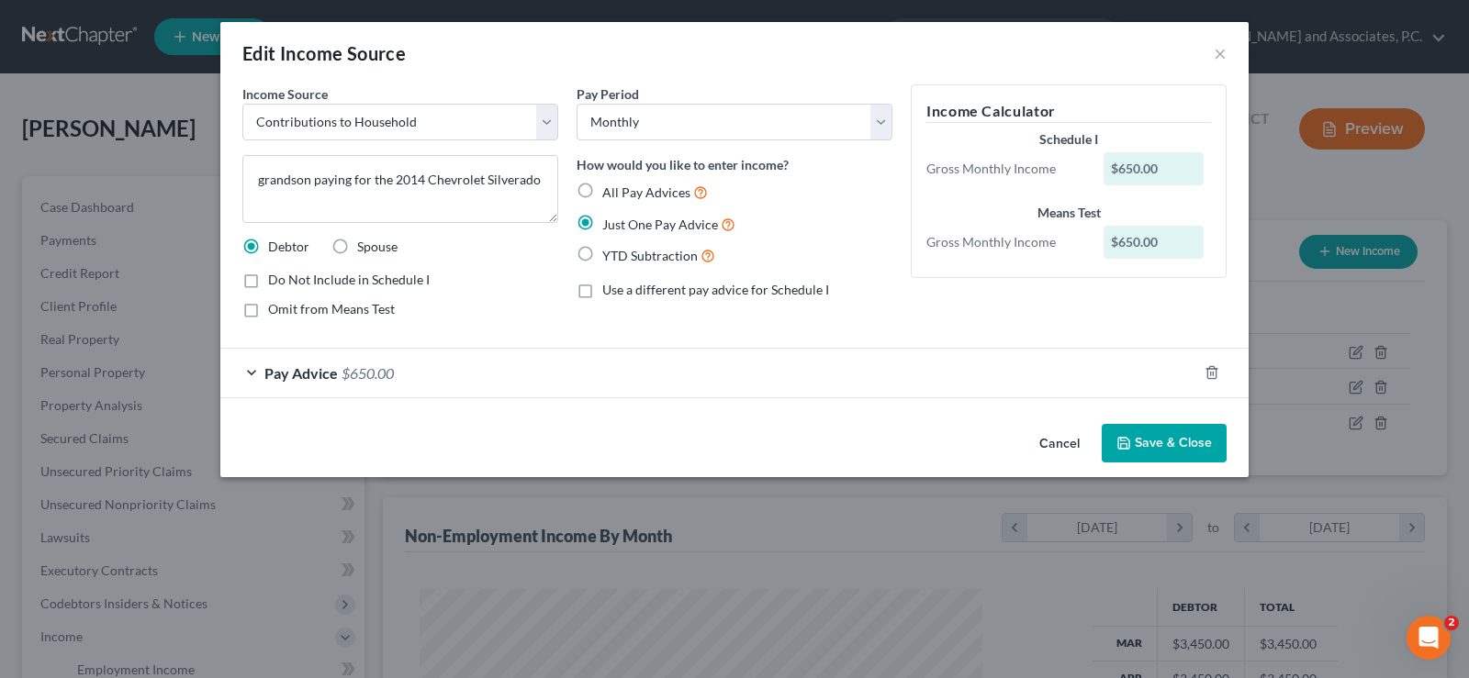
click at [1171, 439] on button "Save & Close" at bounding box center [1164, 443] width 125 height 39
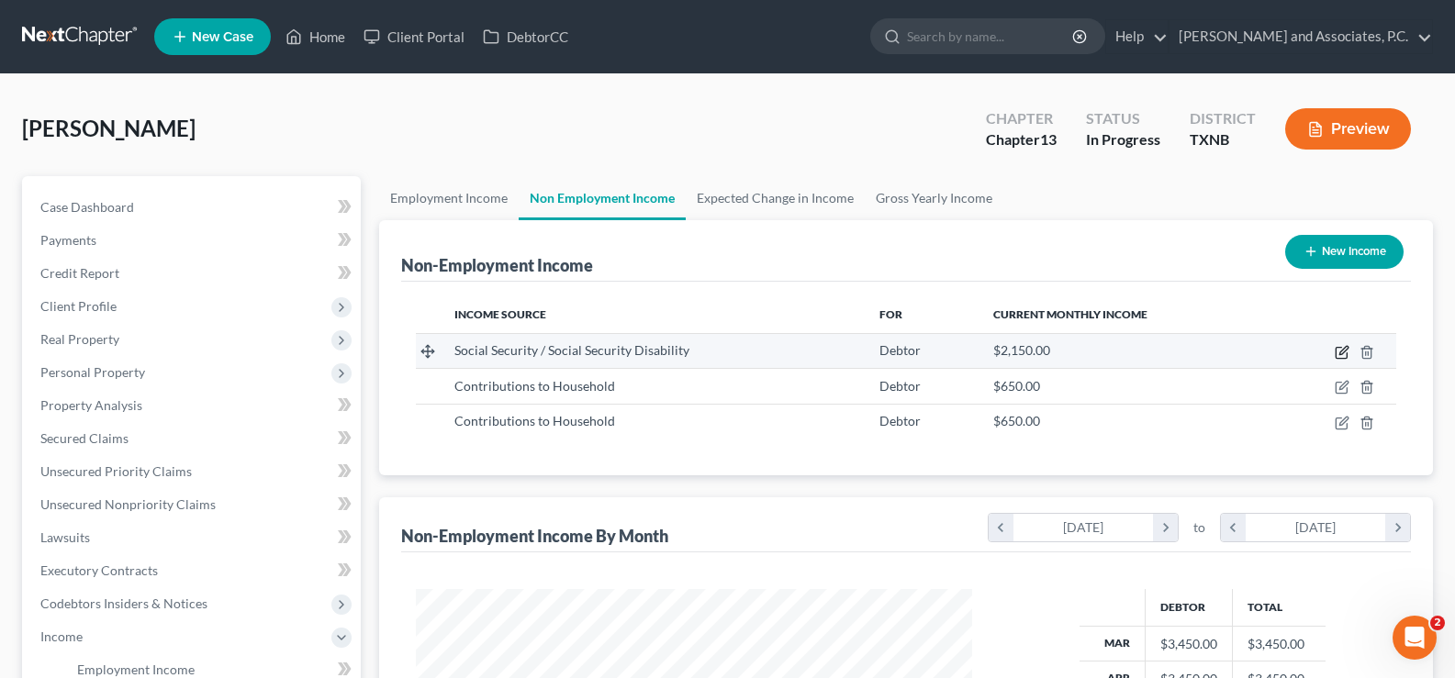
click at [1337, 354] on icon "button" at bounding box center [1341, 353] width 11 height 11
select select "4"
select select "0"
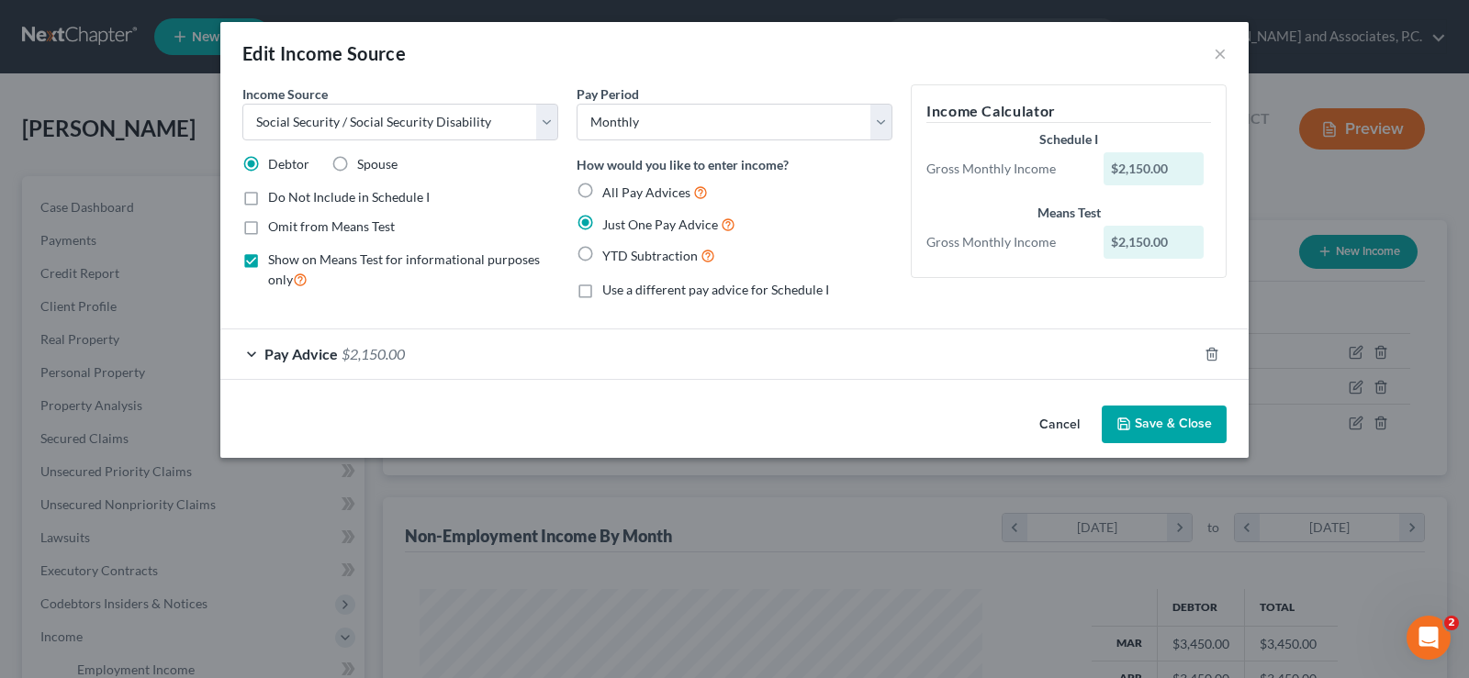
click at [1166, 423] on button "Save & Close" at bounding box center [1164, 425] width 125 height 39
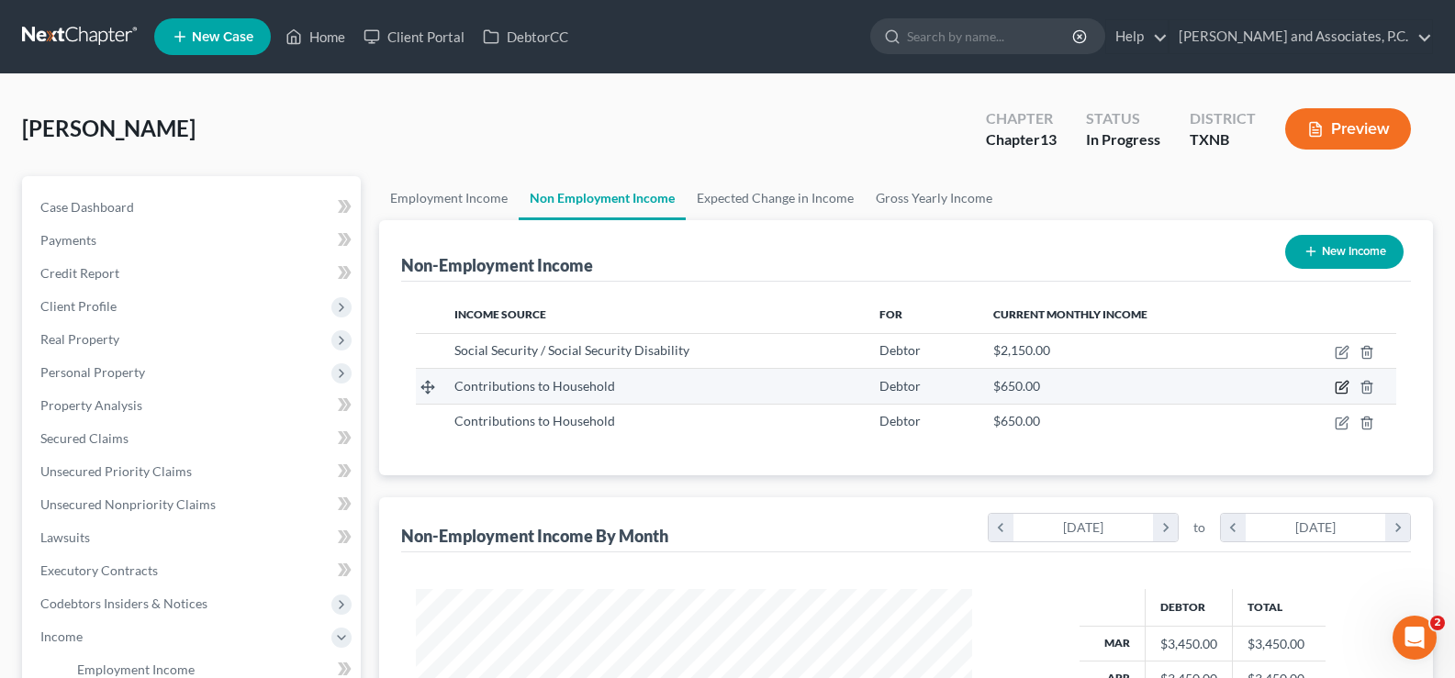
click at [1341, 390] on icon "button" at bounding box center [1343, 386] width 8 height 8
select select "8"
select select "0"
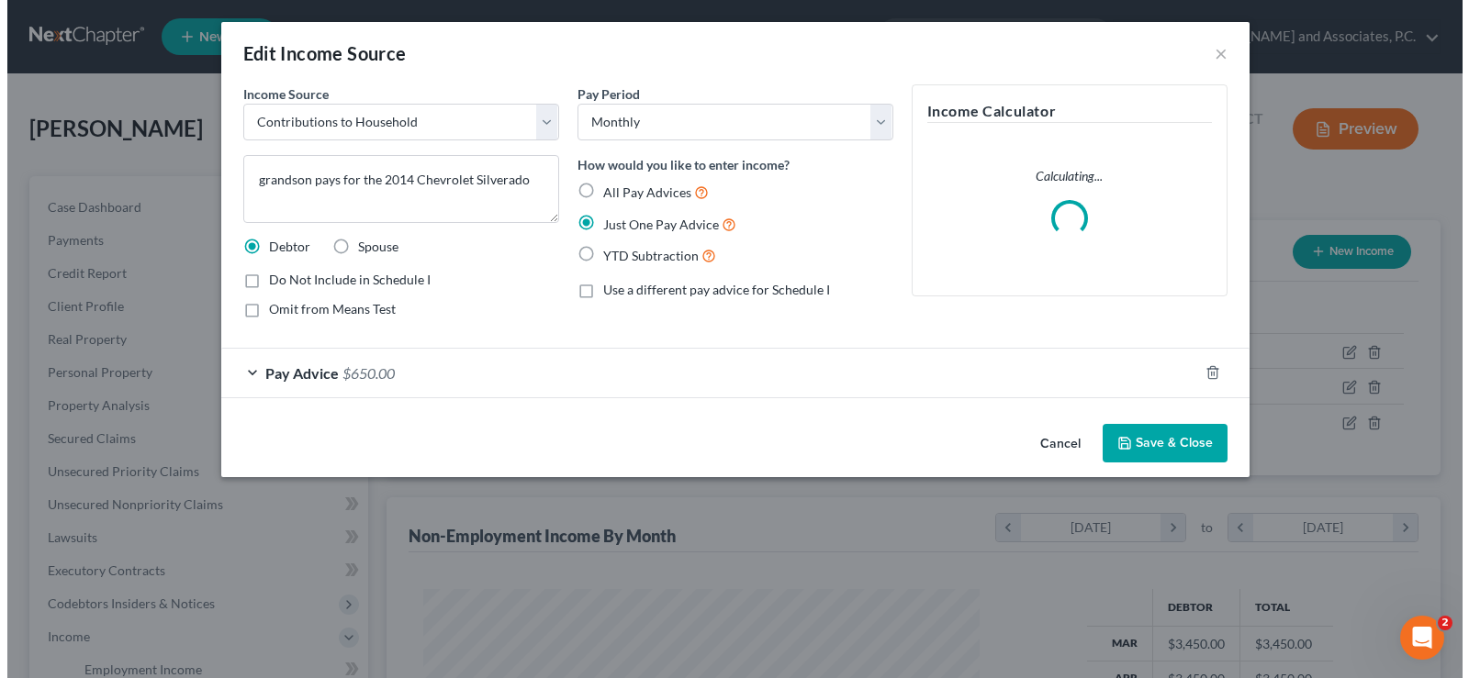
scroll to position [917709, 917438]
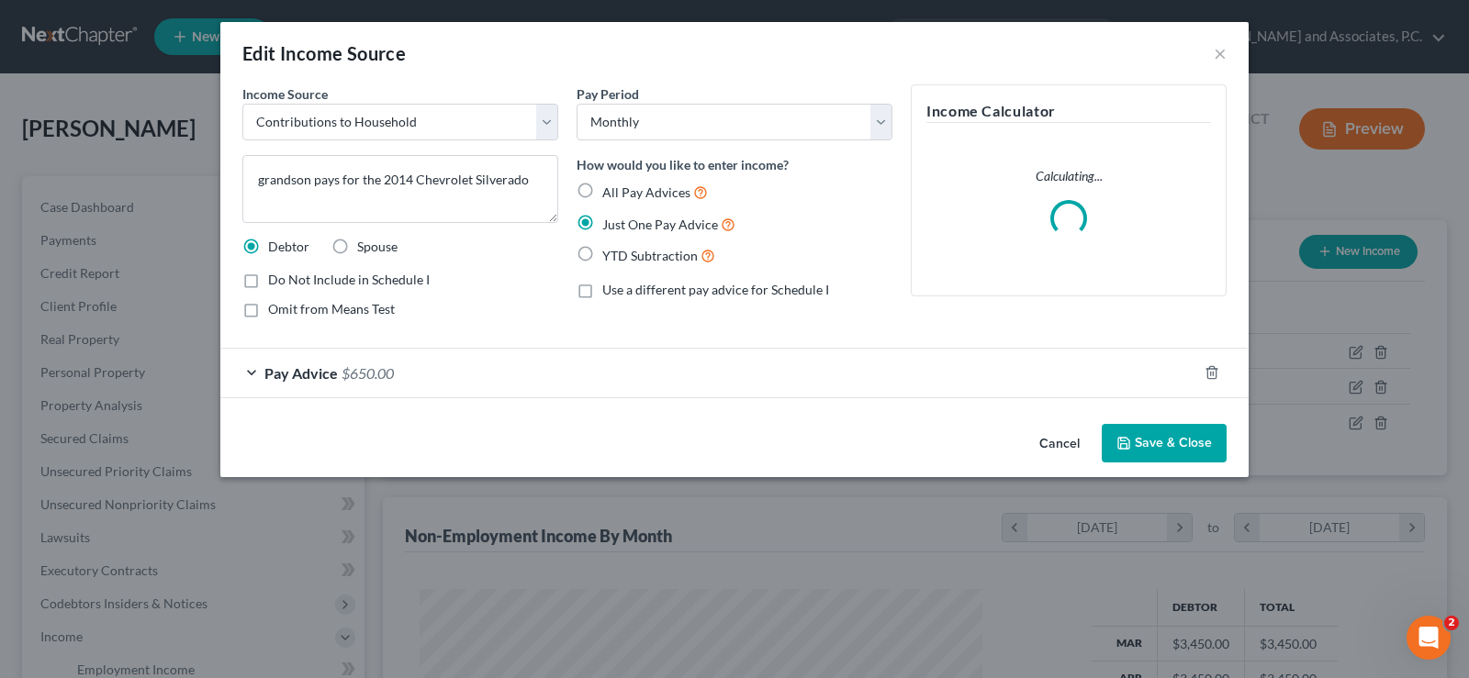
click at [1163, 440] on button "Save & Close" at bounding box center [1164, 443] width 125 height 39
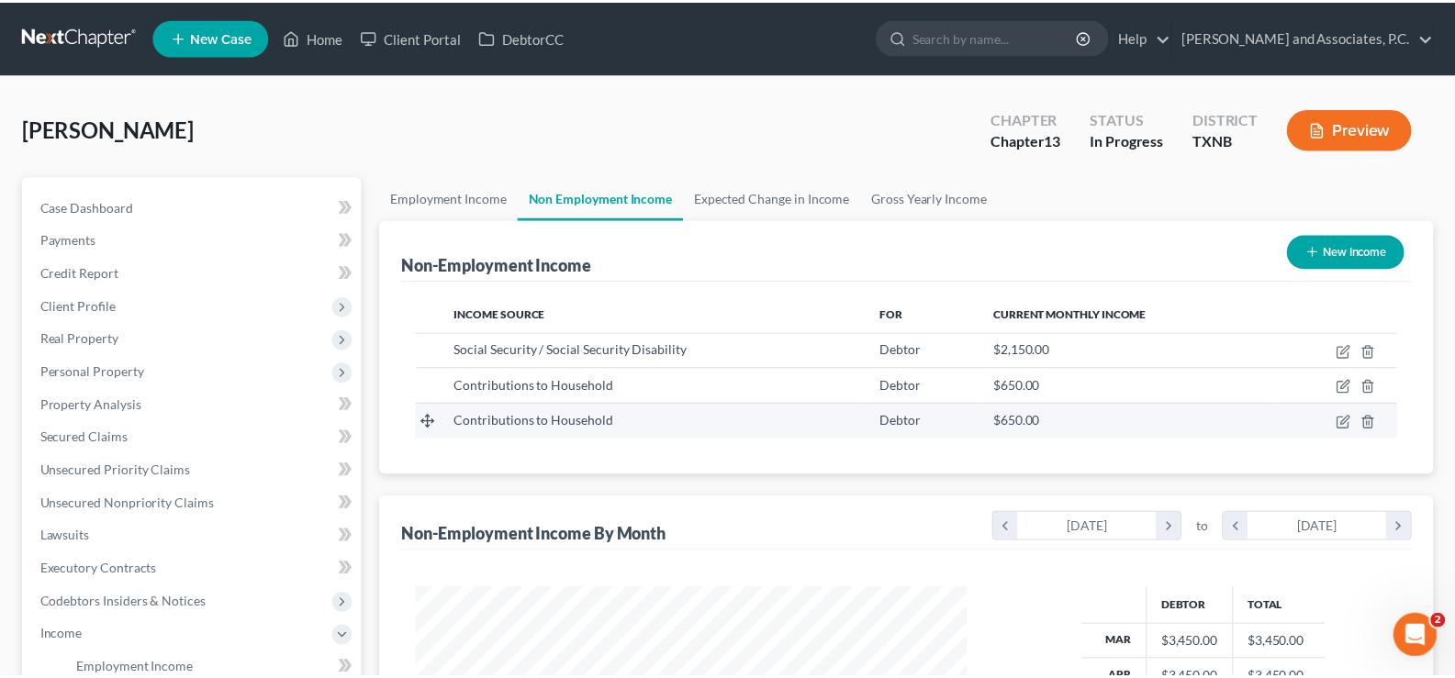
scroll to position [330, 593]
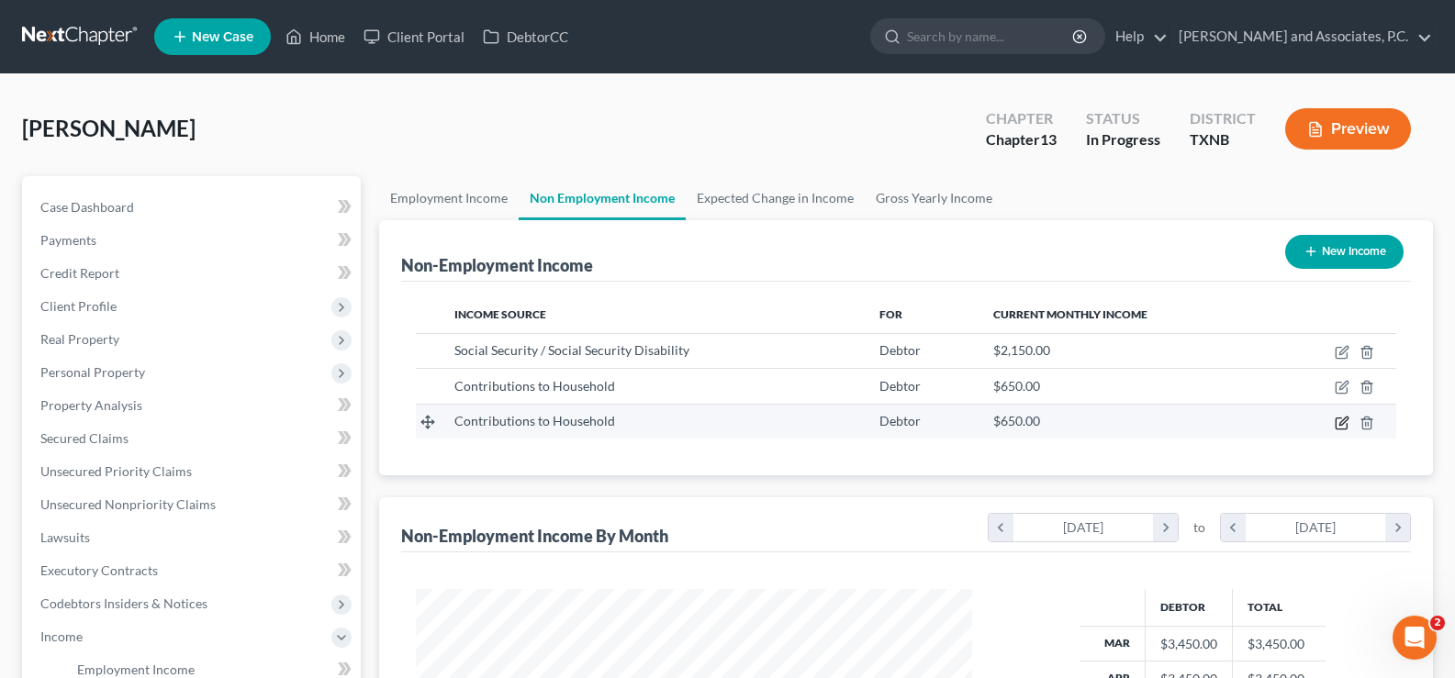
click at [1342, 425] on icon "button" at bounding box center [1343, 421] width 8 height 8
select select "8"
select select "0"
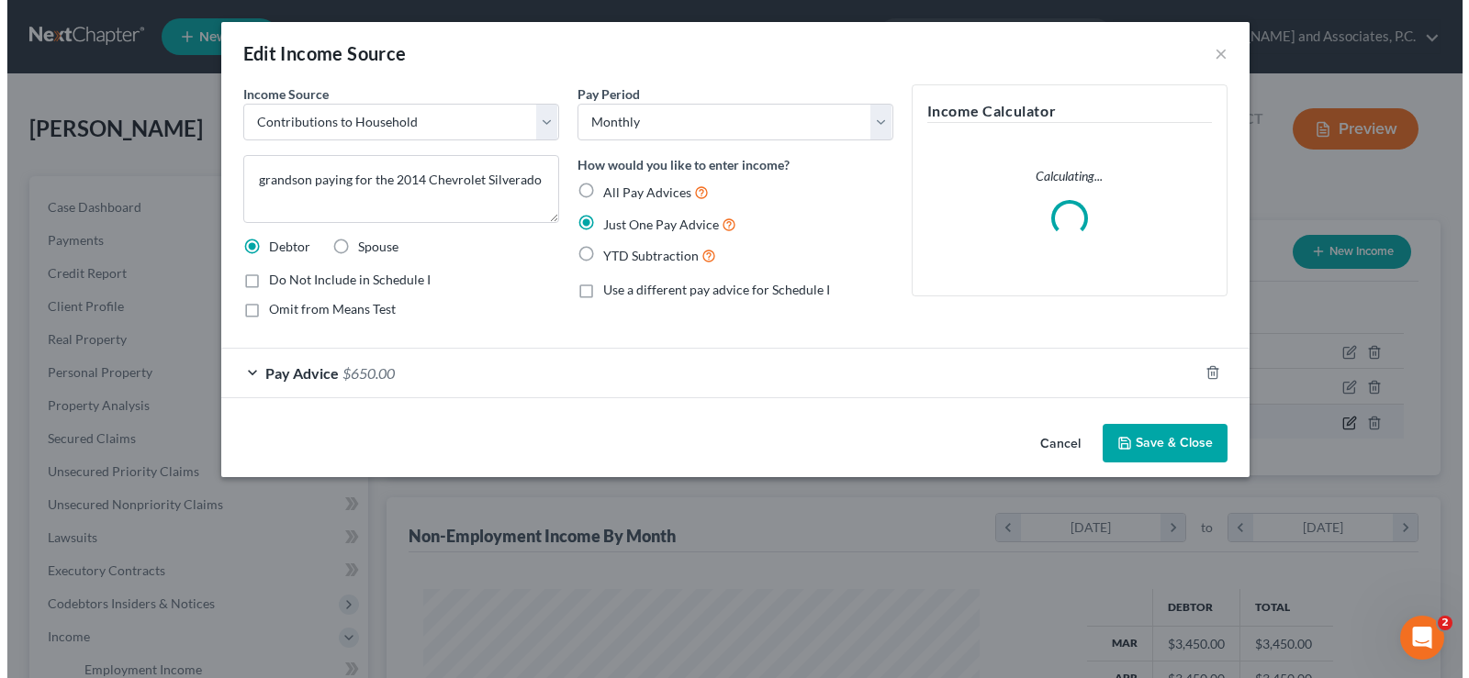
scroll to position [917709, 917438]
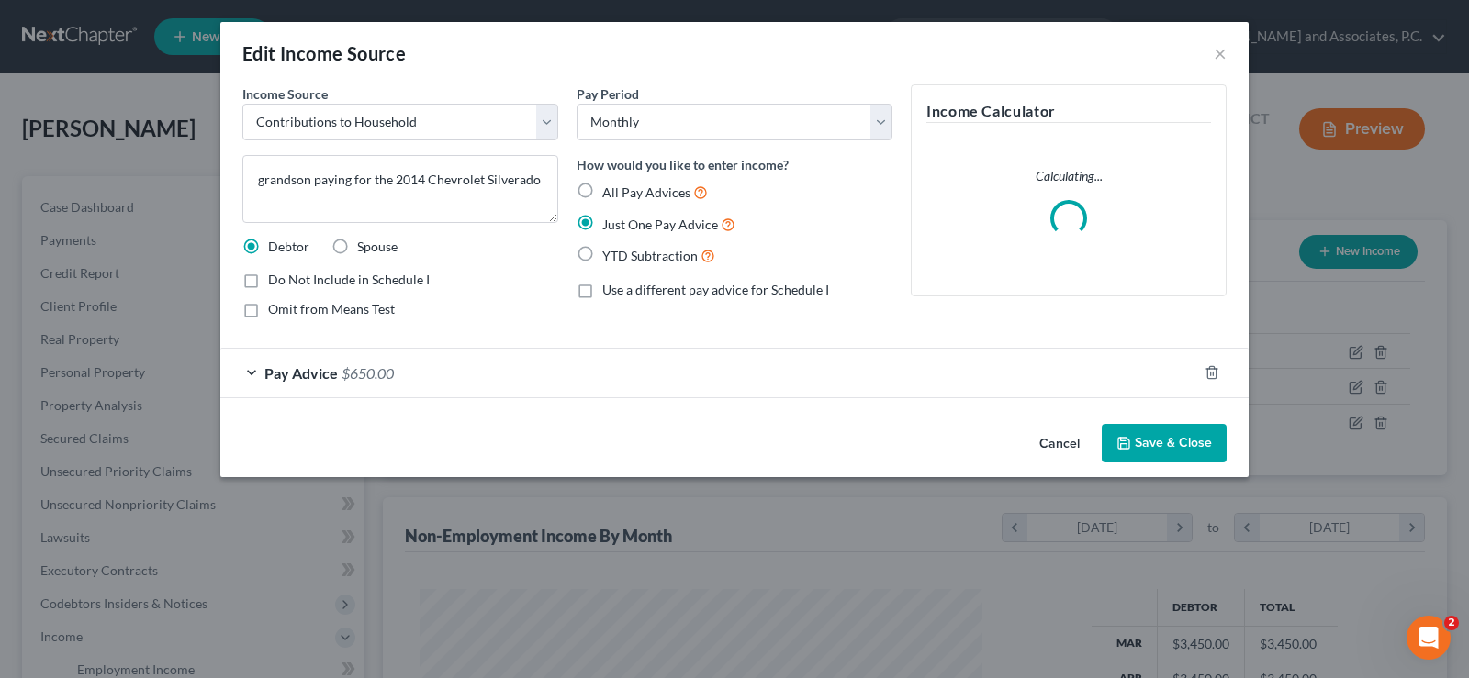
click at [1179, 436] on button "Save & Close" at bounding box center [1164, 443] width 125 height 39
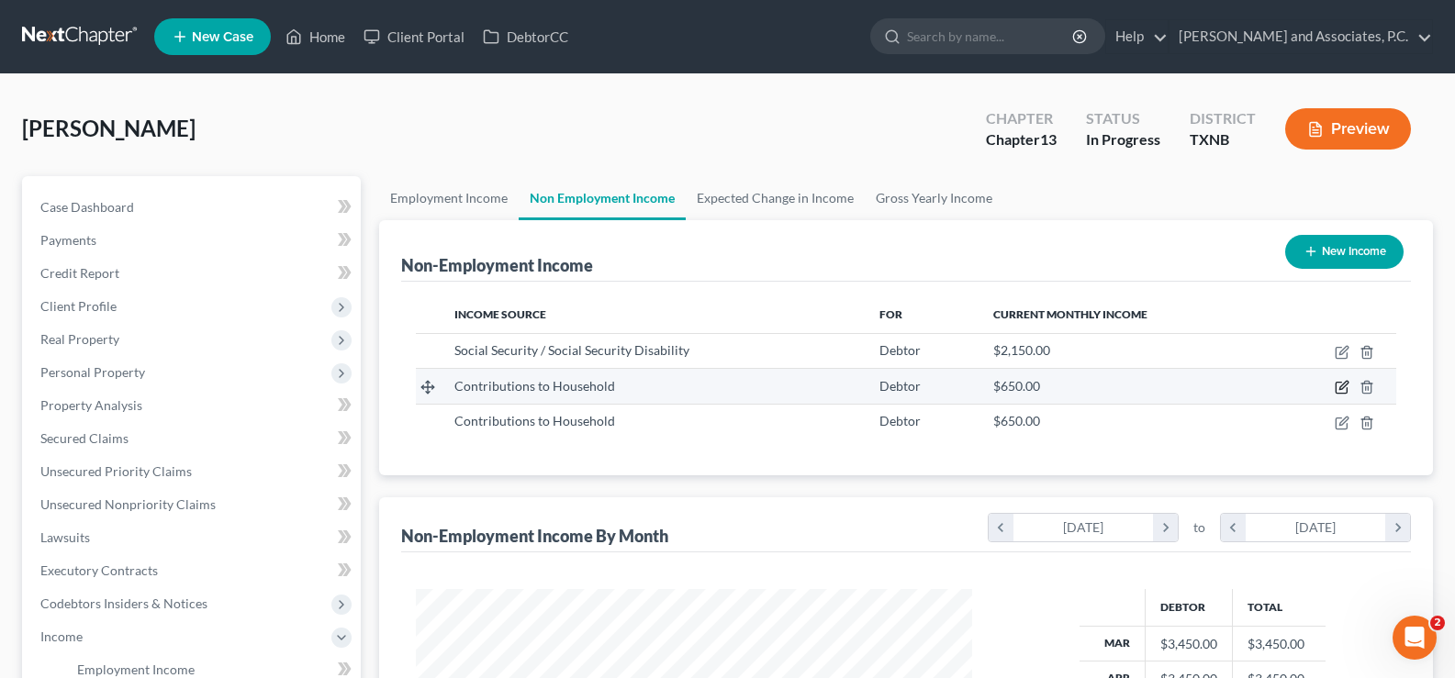
click at [1343, 387] on icon "button" at bounding box center [1342, 387] width 15 height 15
select select "8"
select select "0"
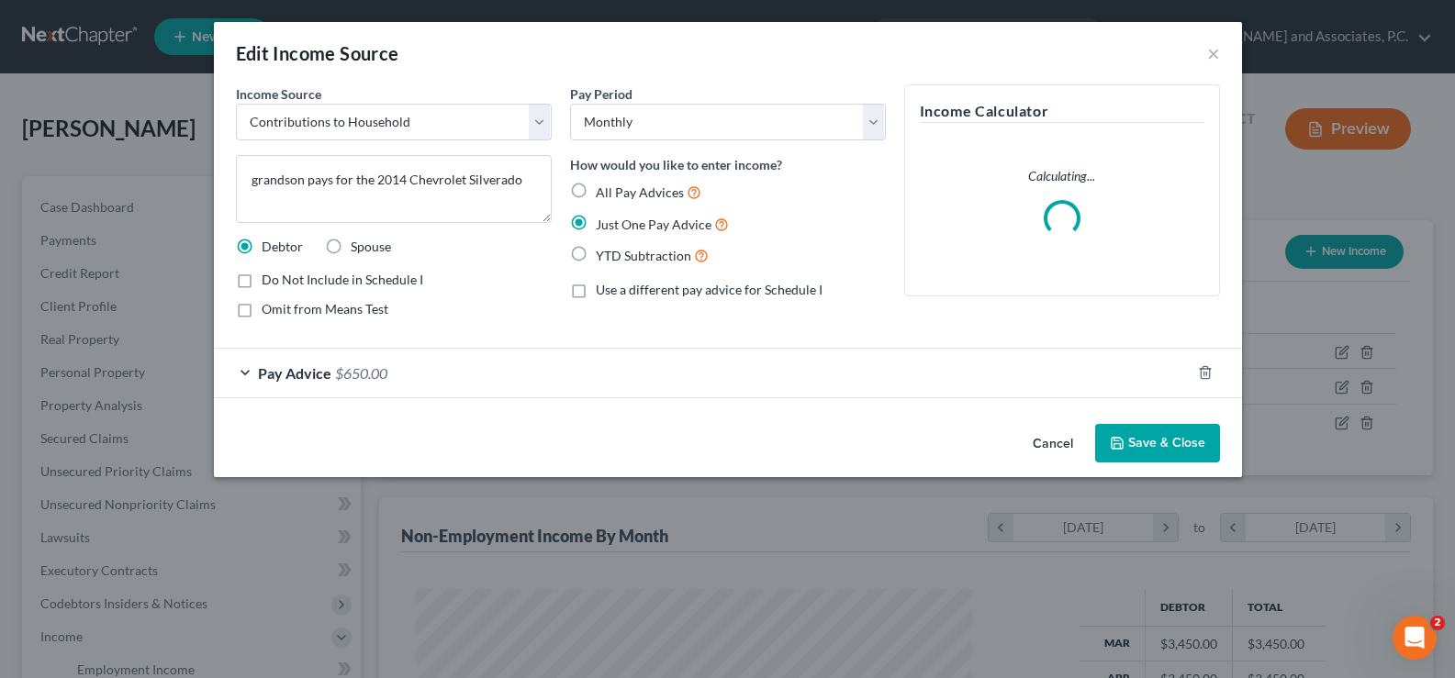
scroll to position [330, 599]
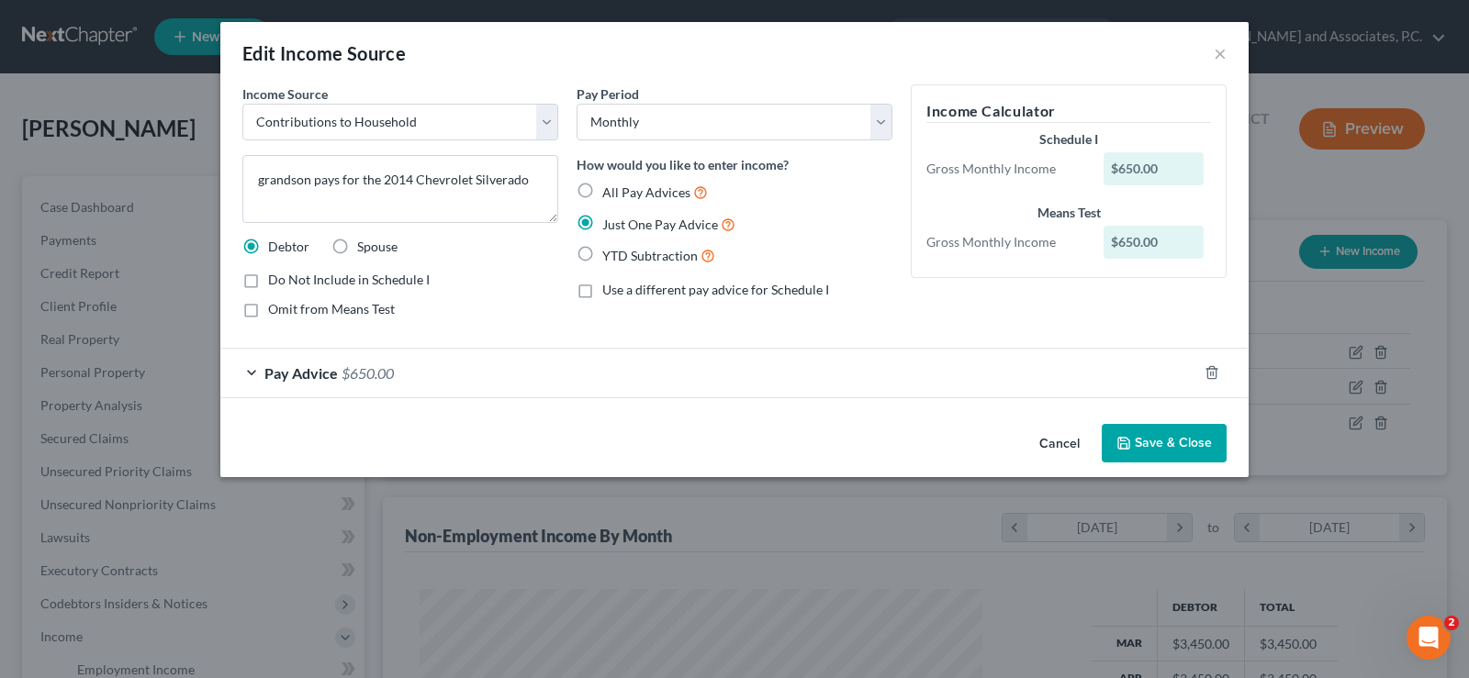
click at [1132, 451] on button "Save & Close" at bounding box center [1164, 443] width 125 height 39
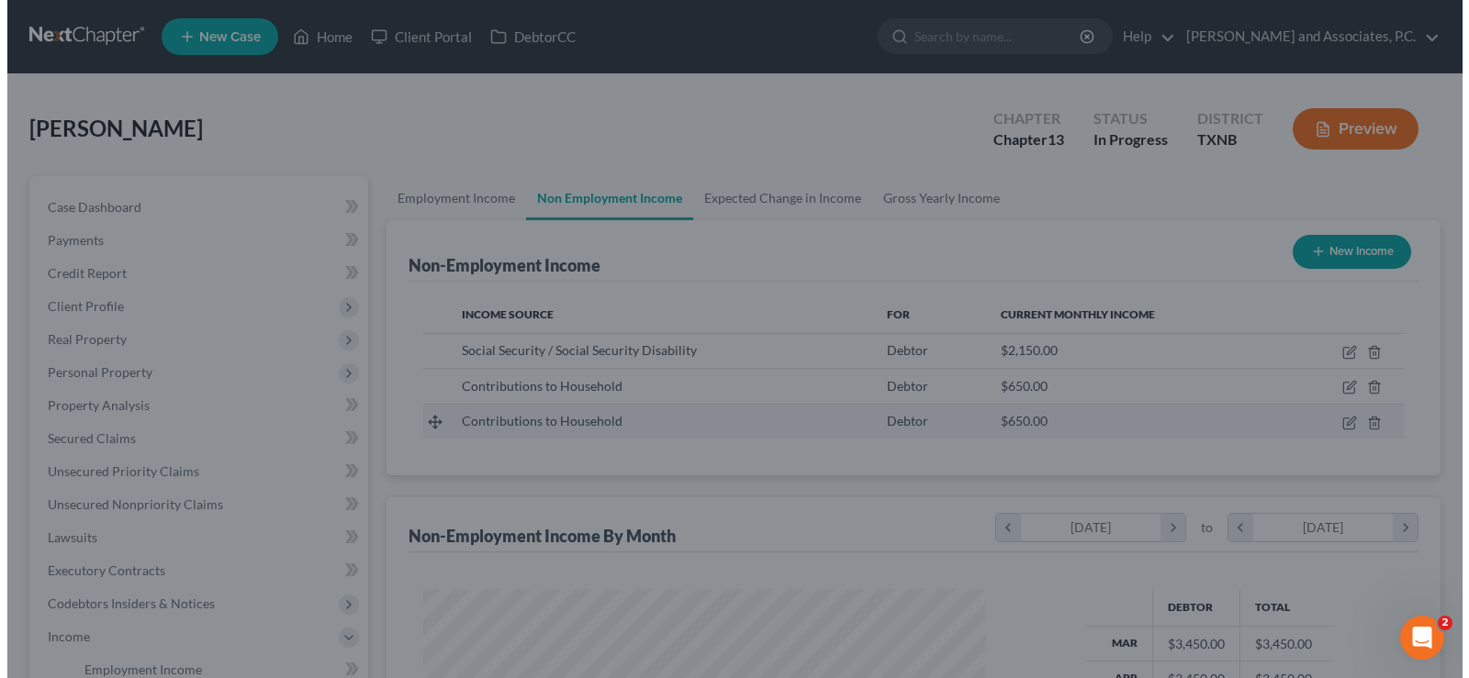
scroll to position [917709, 917444]
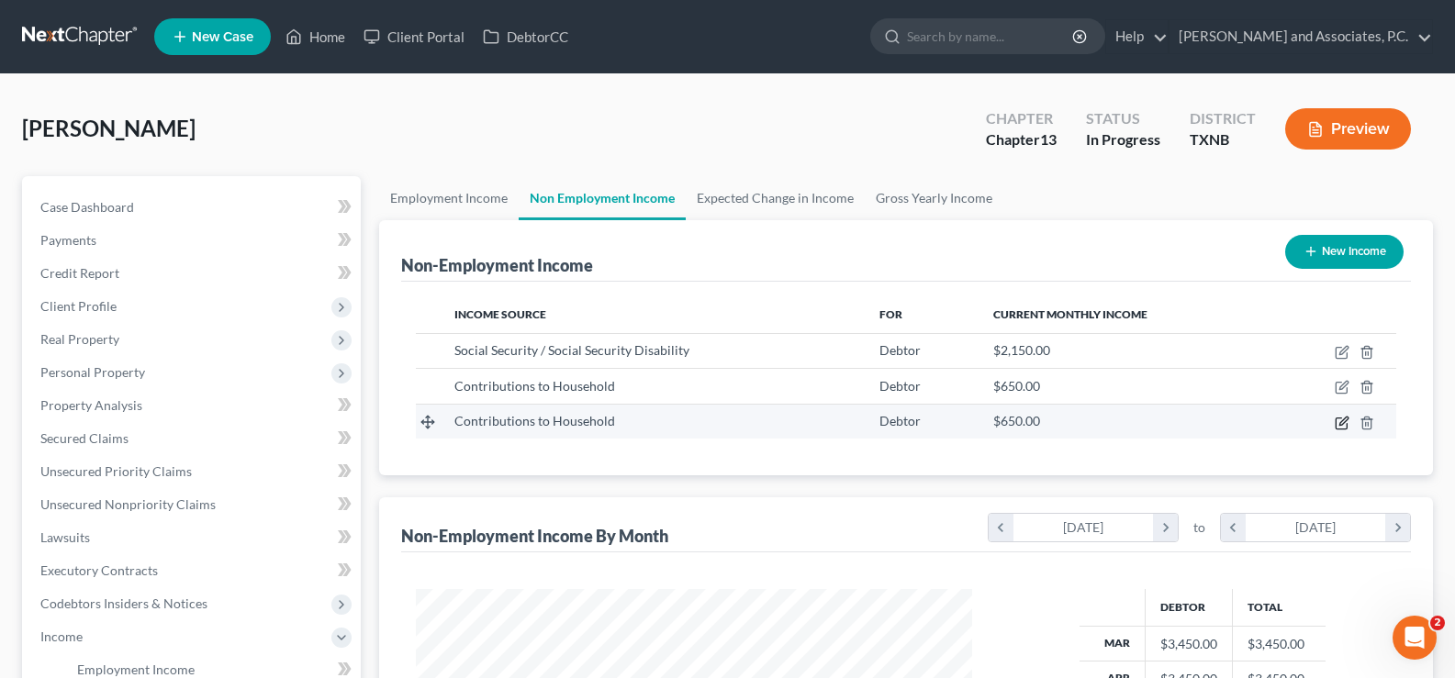
click at [1343, 427] on icon "button" at bounding box center [1342, 423] width 15 height 15
select select "8"
select select "0"
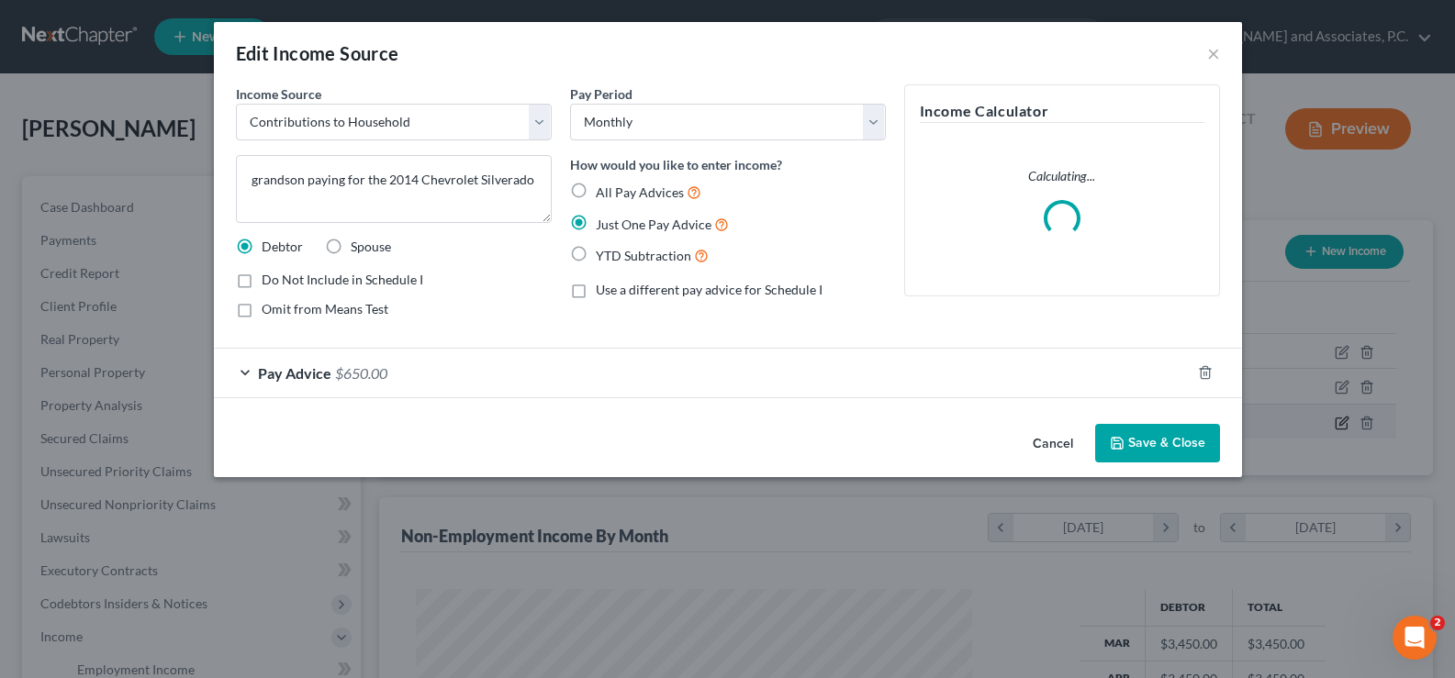
scroll to position [330, 599]
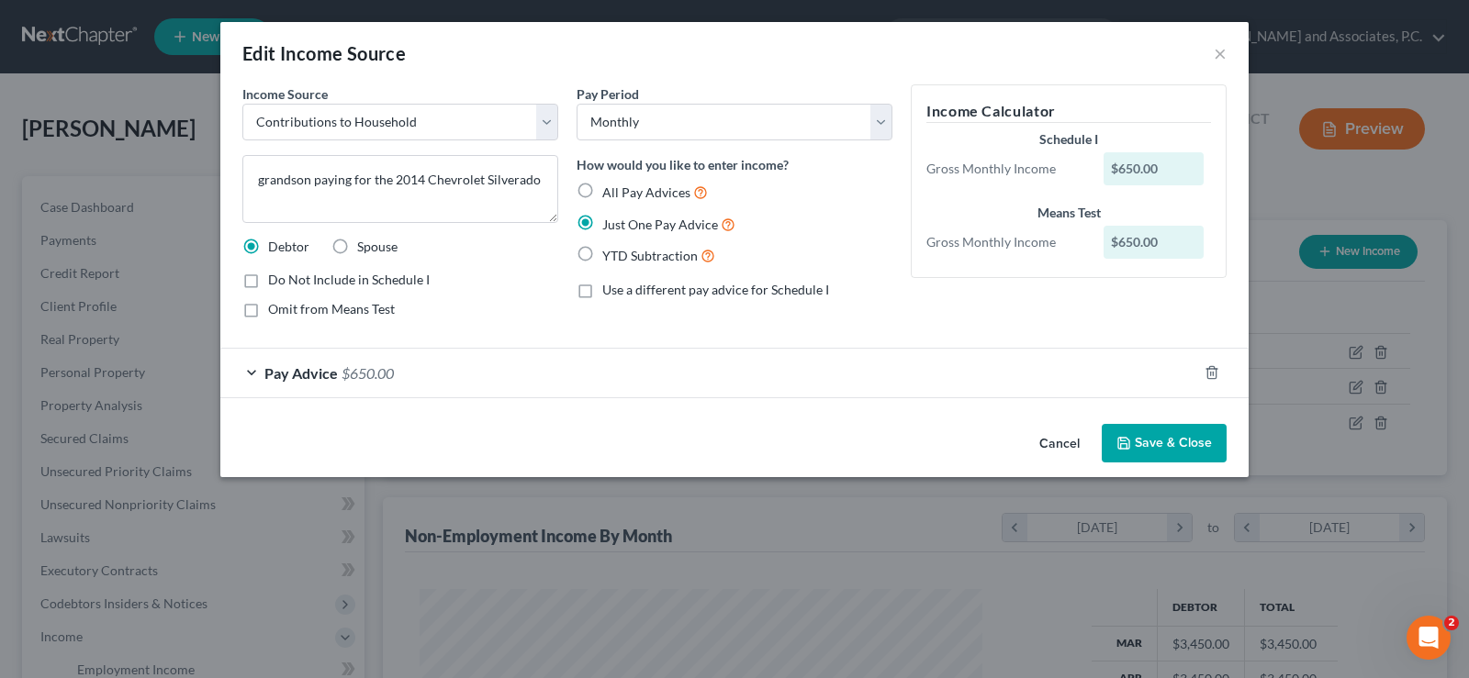
click at [1174, 435] on button "Save & Close" at bounding box center [1164, 443] width 125 height 39
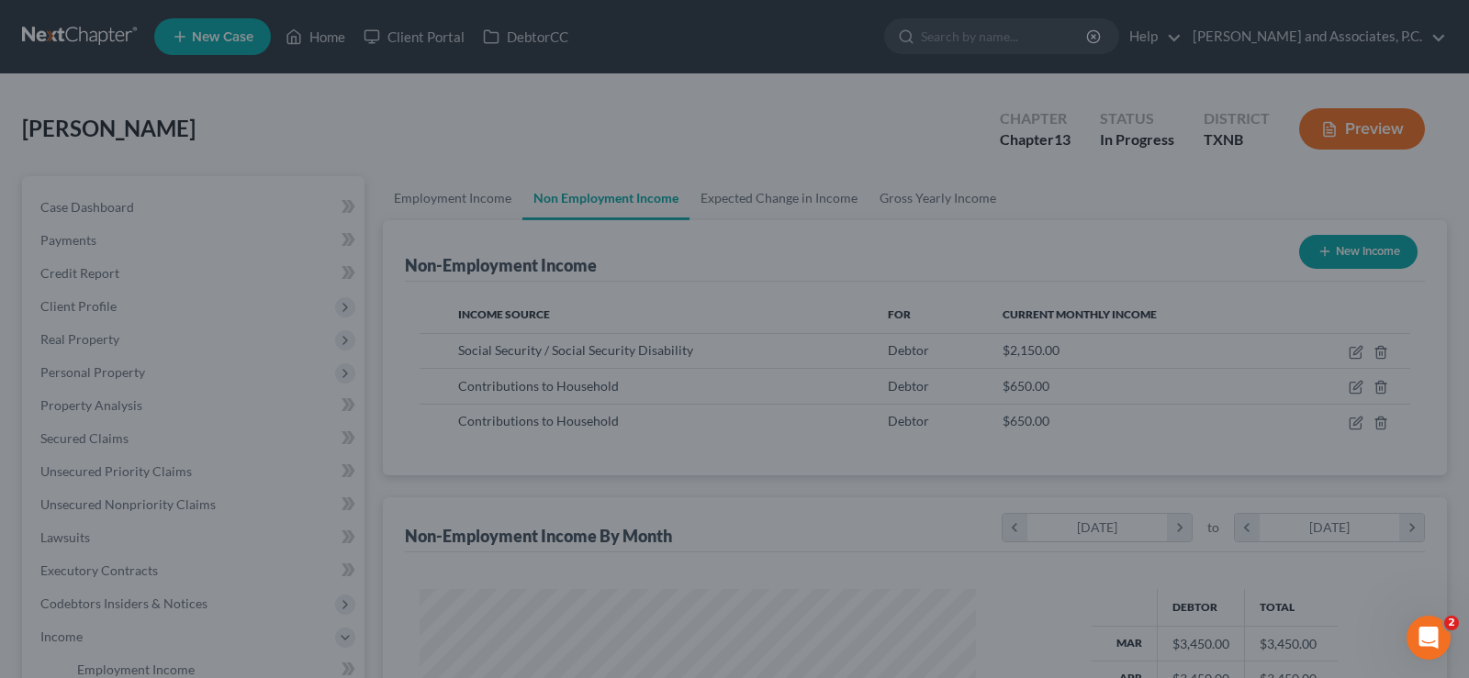
scroll to position [917709, 917444]
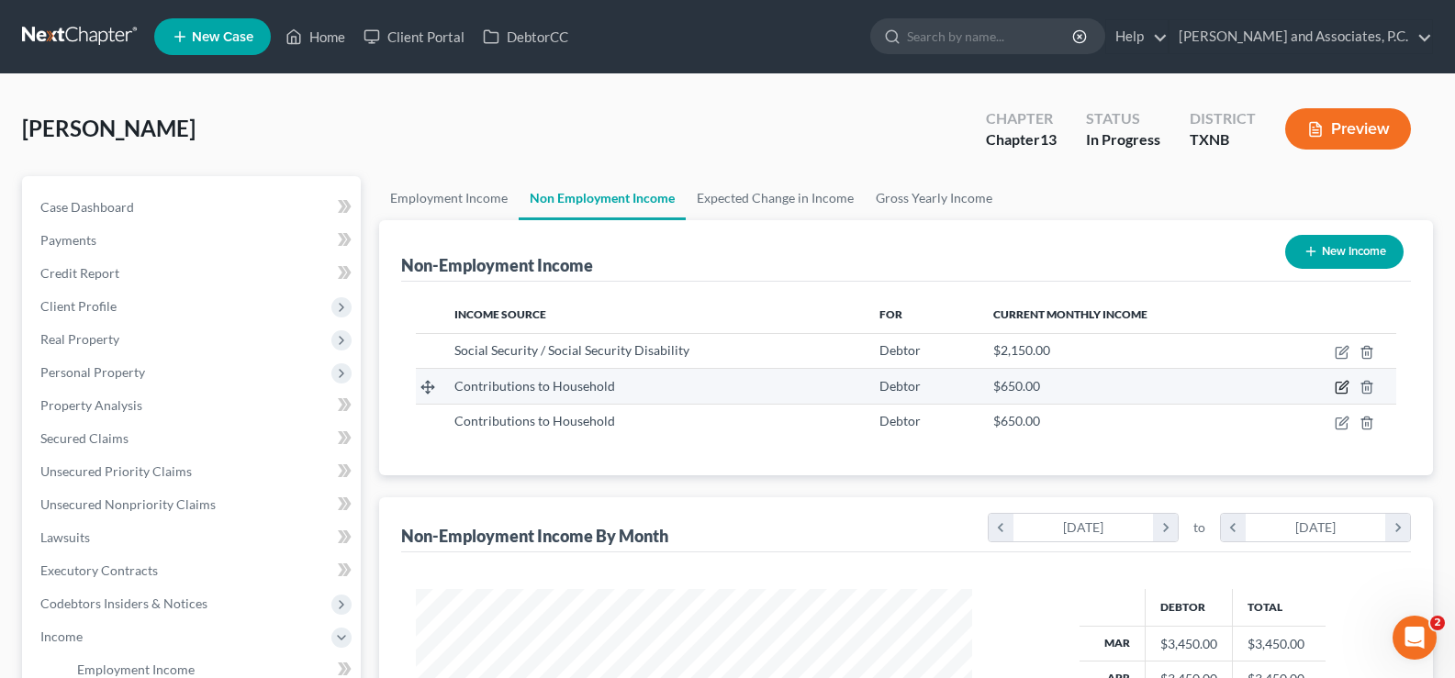
click at [1347, 386] on icon "button" at bounding box center [1343, 386] width 8 height 8
select select "8"
select select "0"
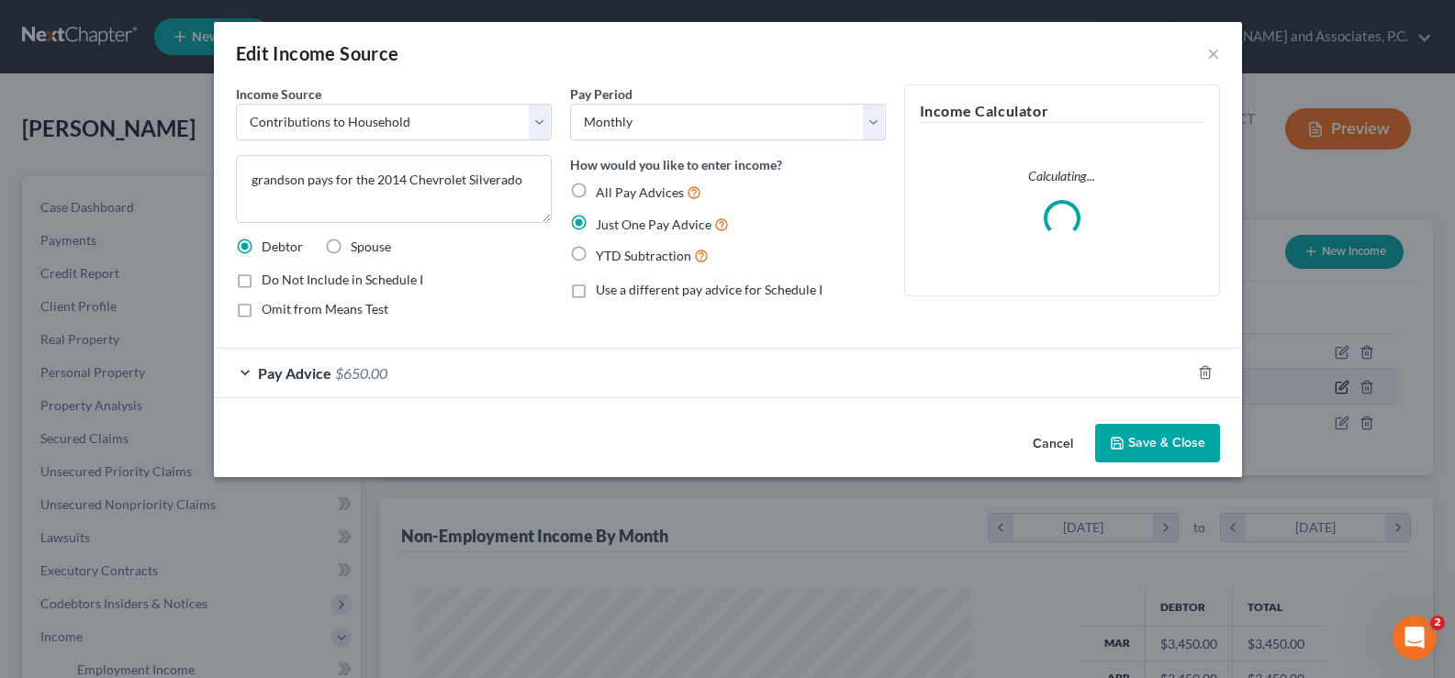
scroll to position [330, 599]
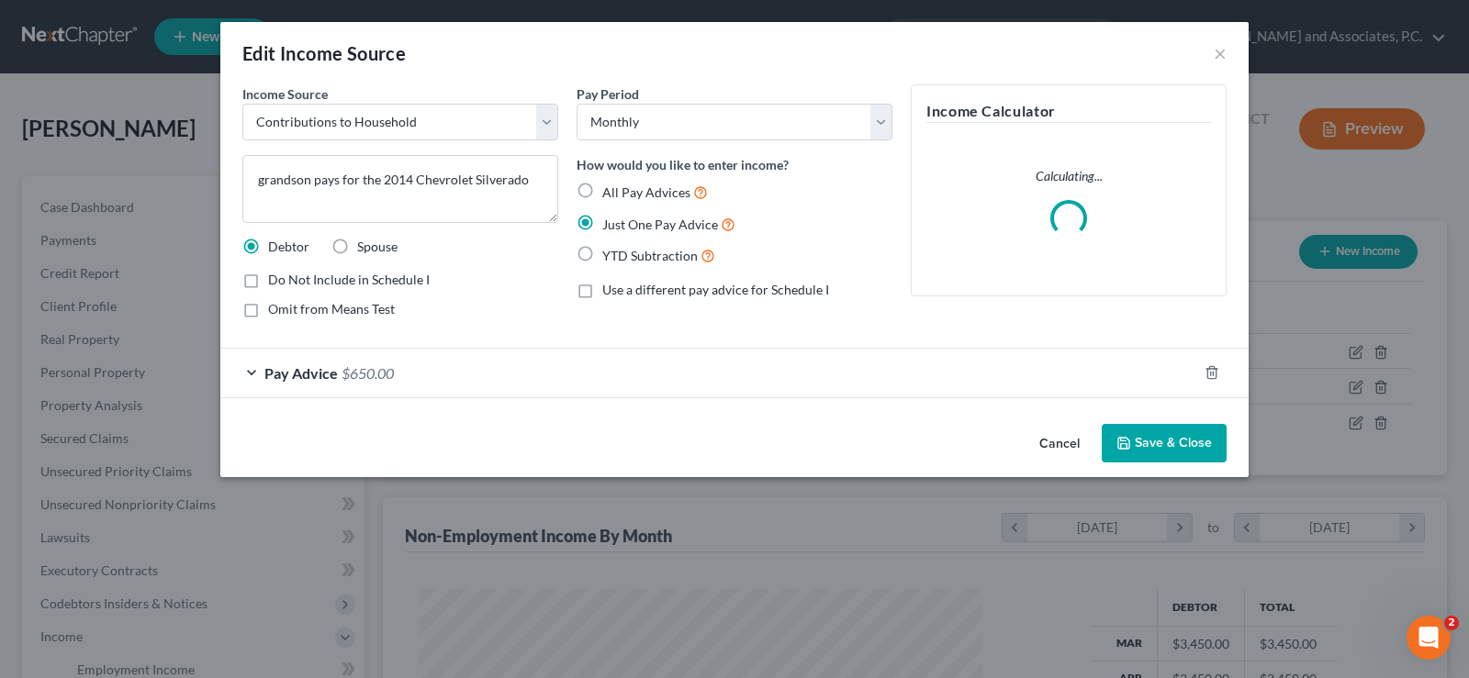
click at [1135, 447] on button "Save & Close" at bounding box center [1164, 443] width 125 height 39
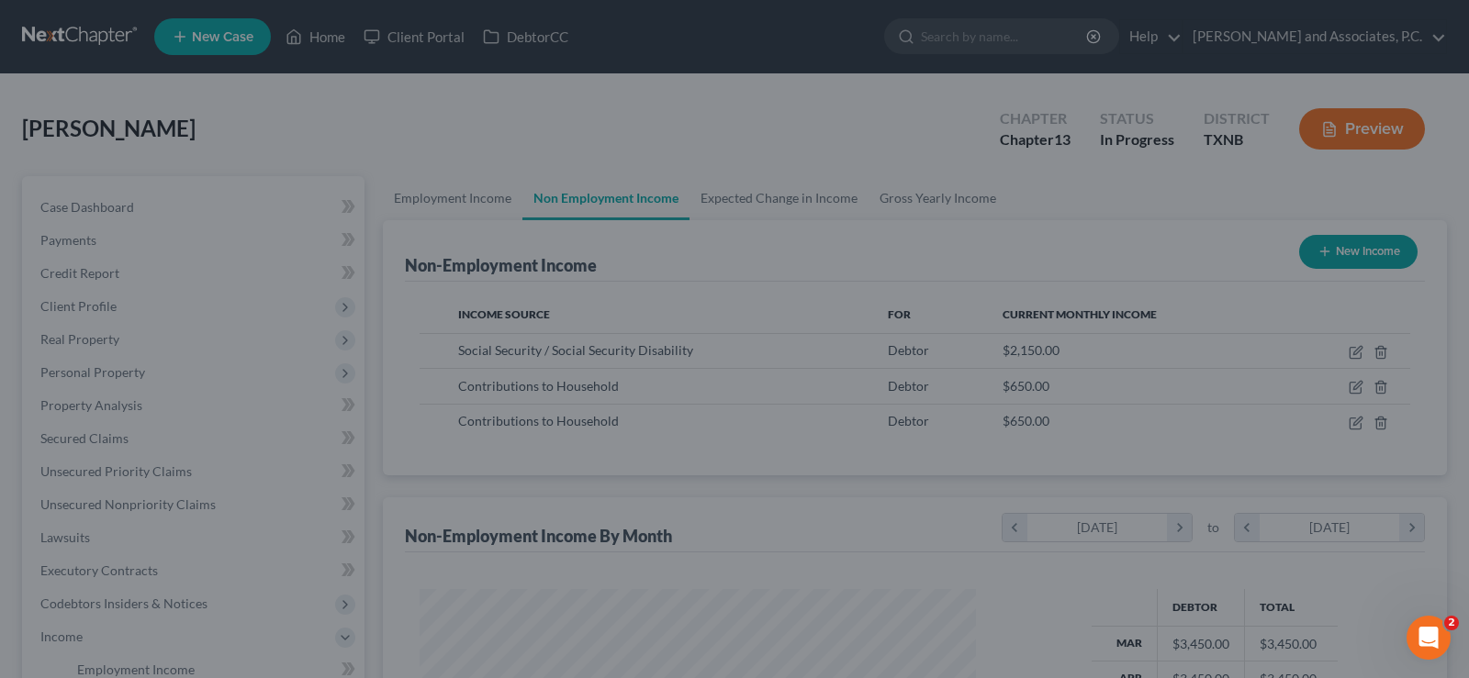
scroll to position [917709, 917444]
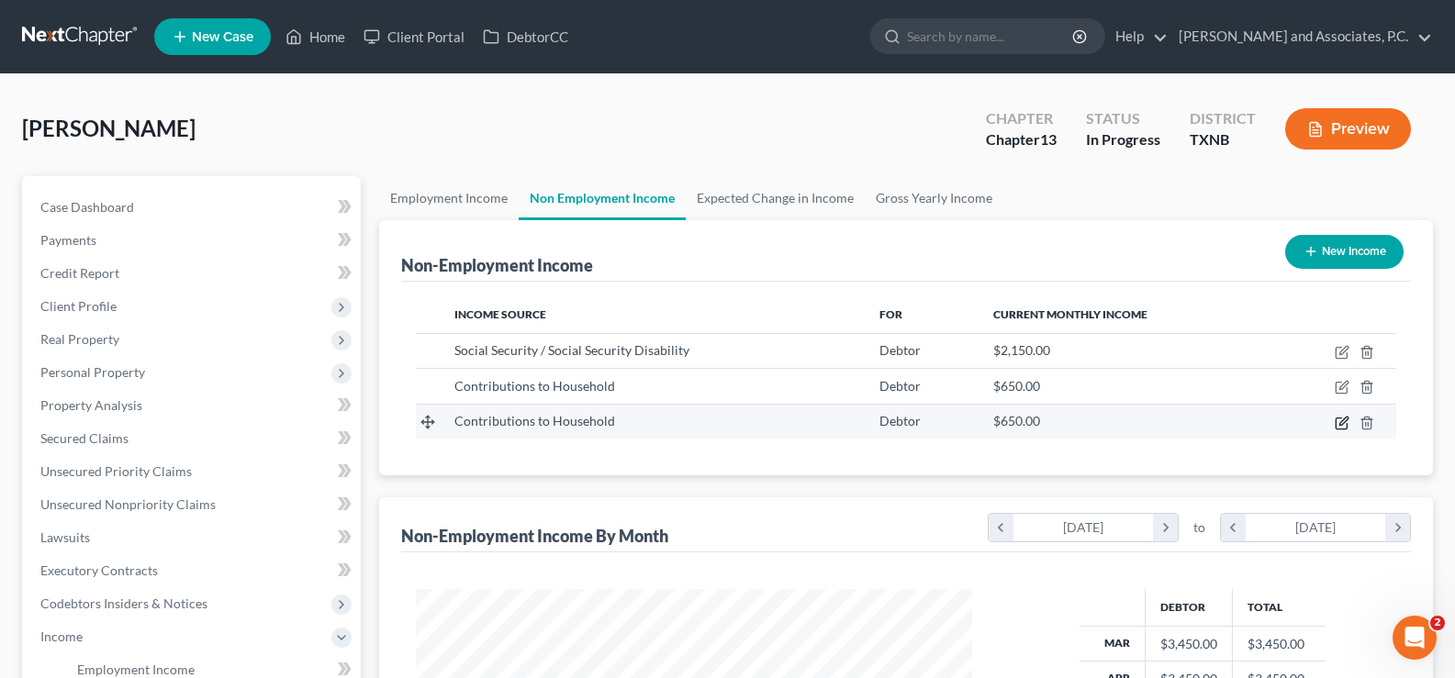
click at [1338, 427] on icon "button" at bounding box center [1342, 423] width 15 height 15
select select "8"
select select "0"
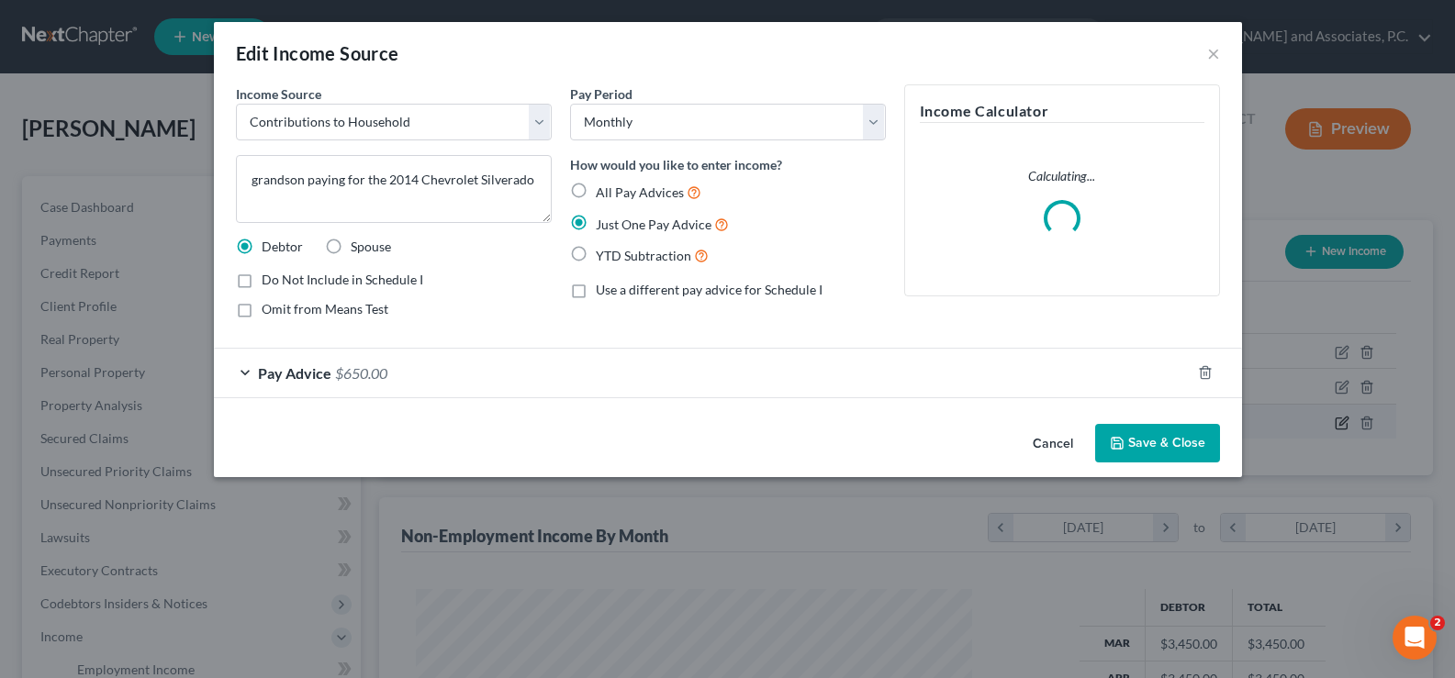
scroll to position [330, 599]
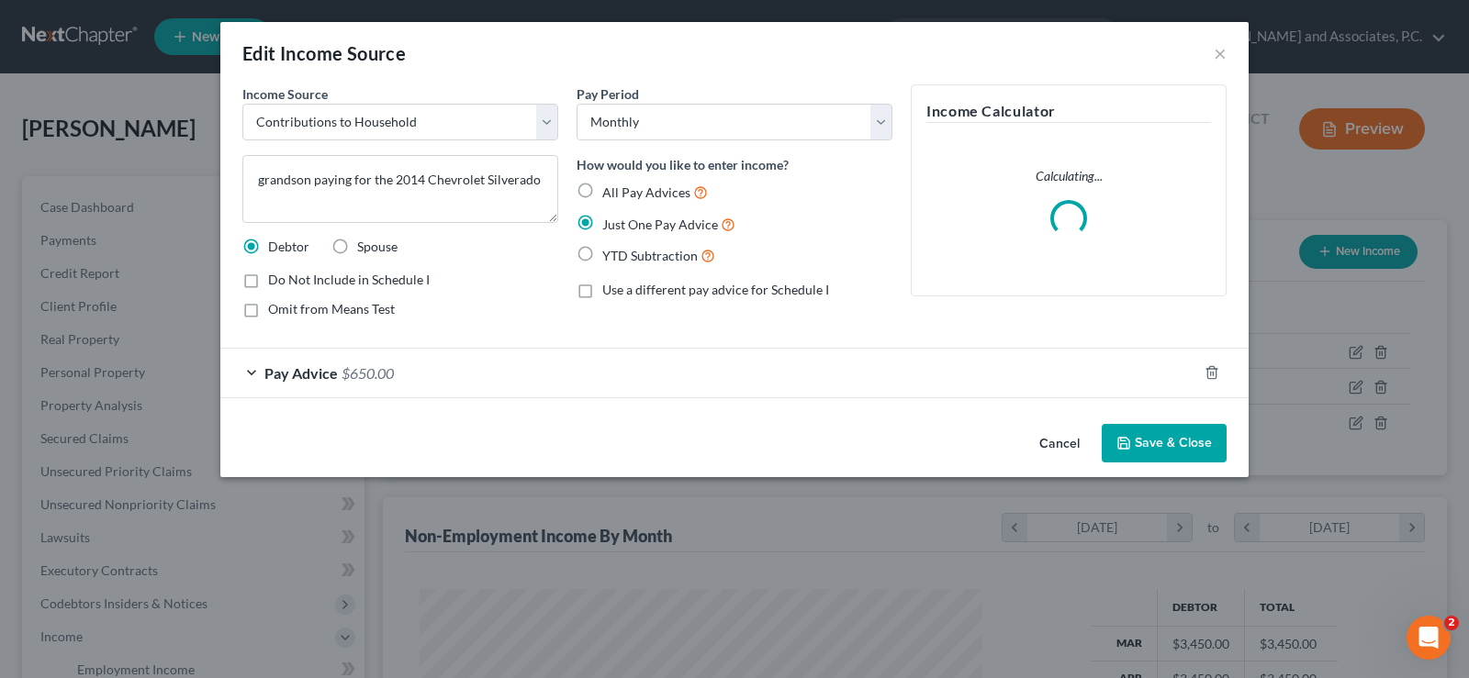
click at [1175, 446] on button "Save & Close" at bounding box center [1164, 443] width 125 height 39
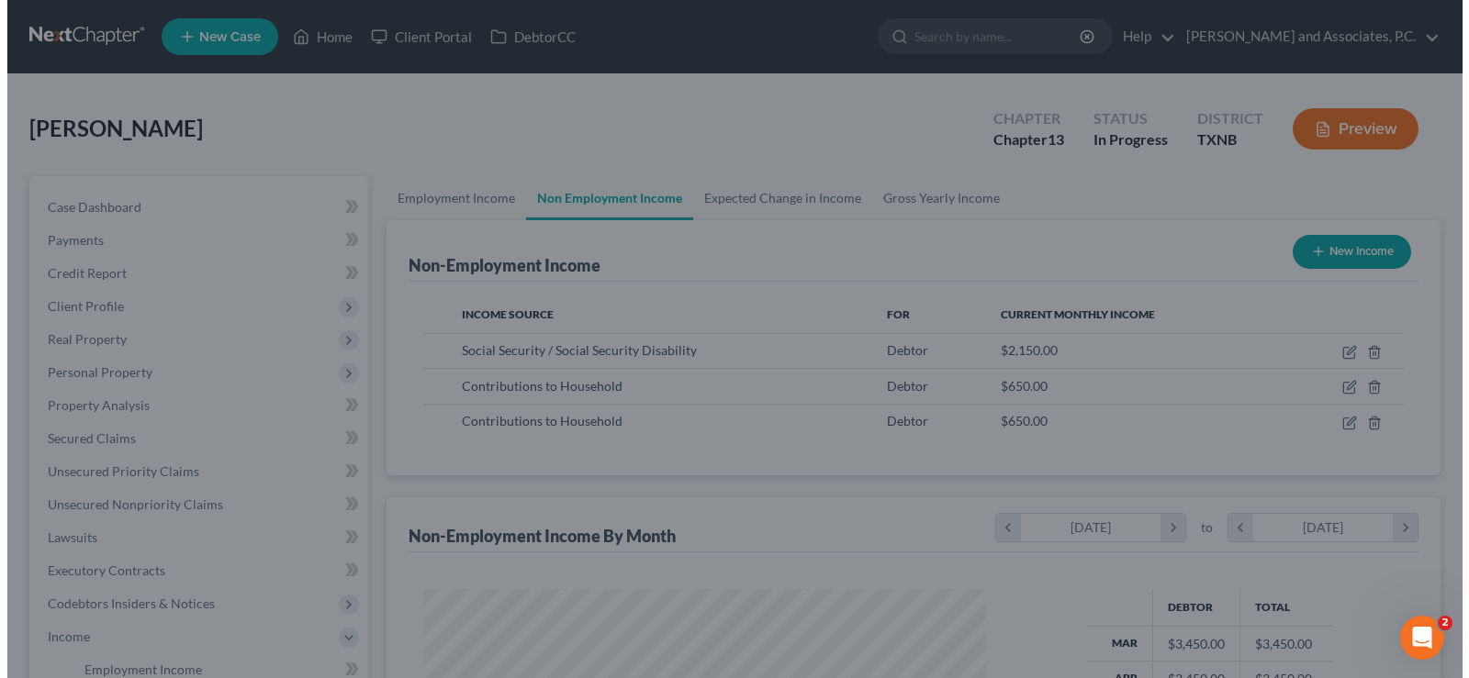
scroll to position [917709, 917444]
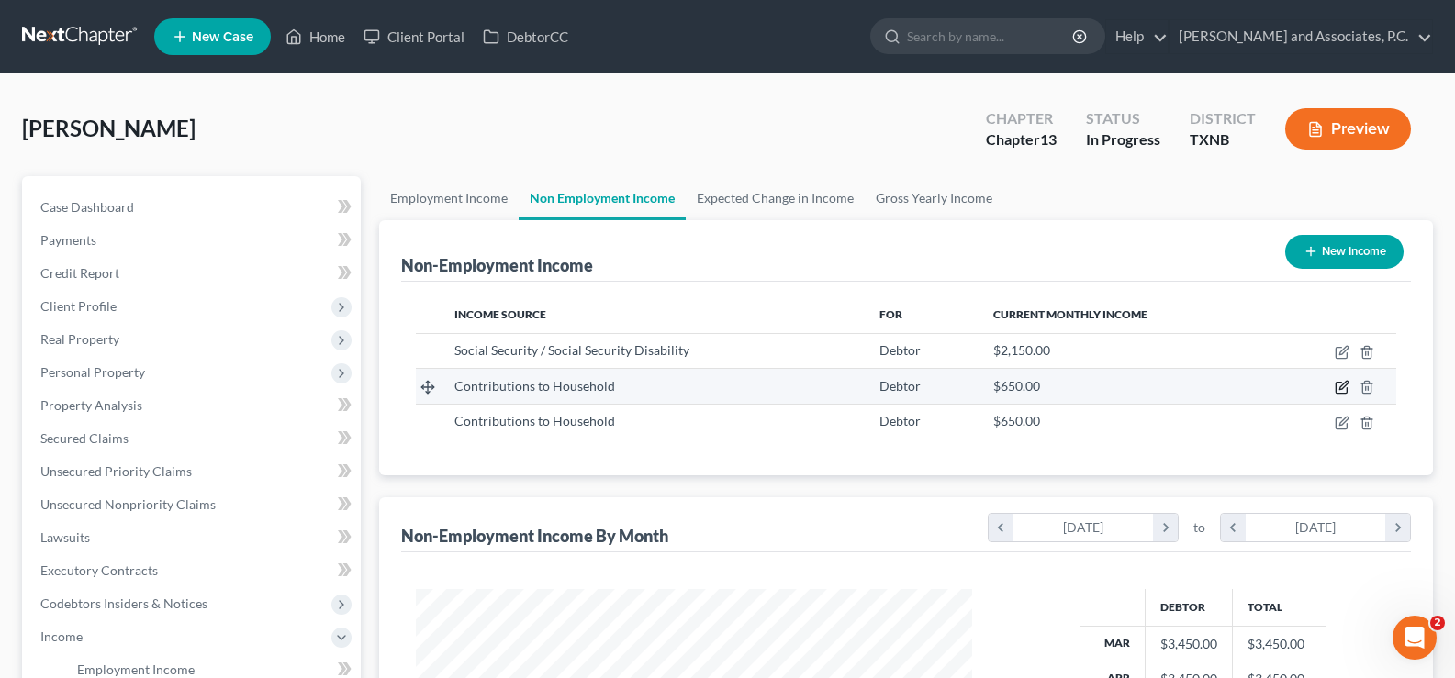
click at [1339, 387] on icon "button" at bounding box center [1342, 387] width 15 height 15
select select "8"
select select "0"
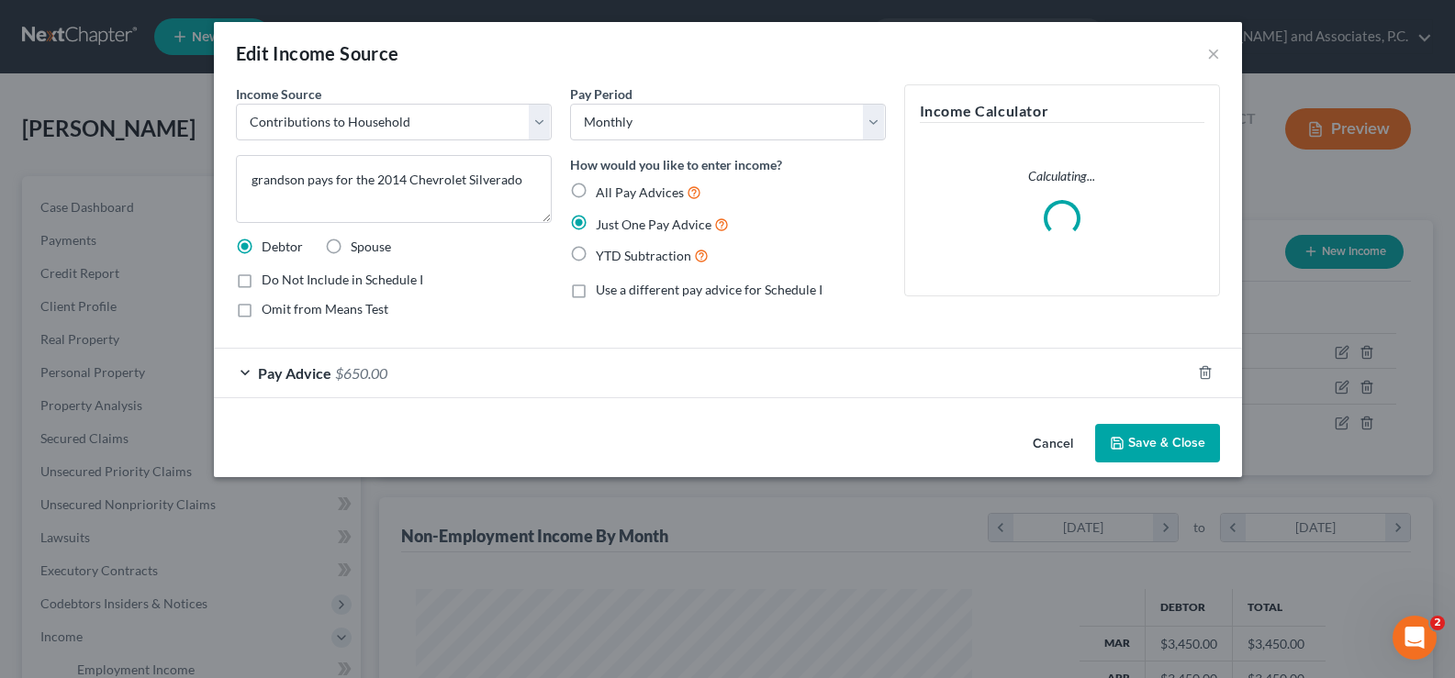
scroll to position [330, 599]
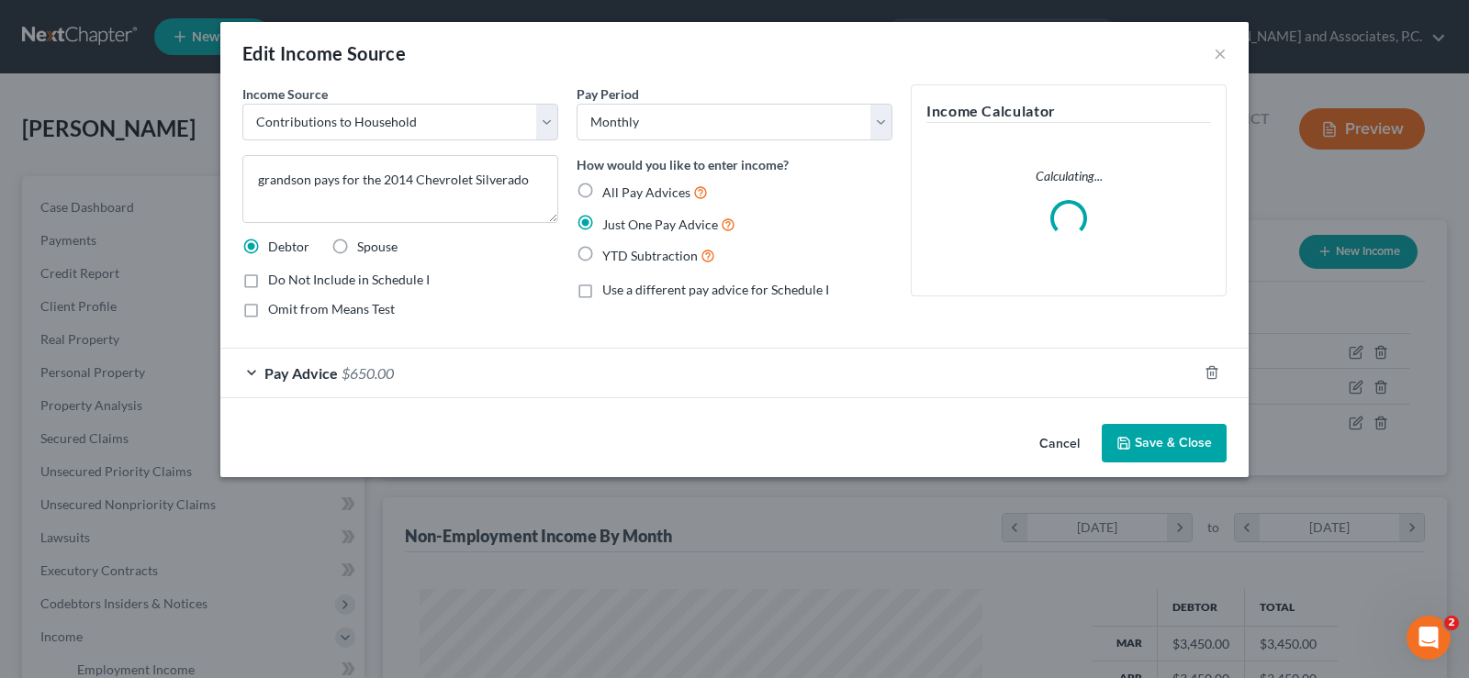
click at [1199, 436] on button "Save & Close" at bounding box center [1164, 443] width 125 height 39
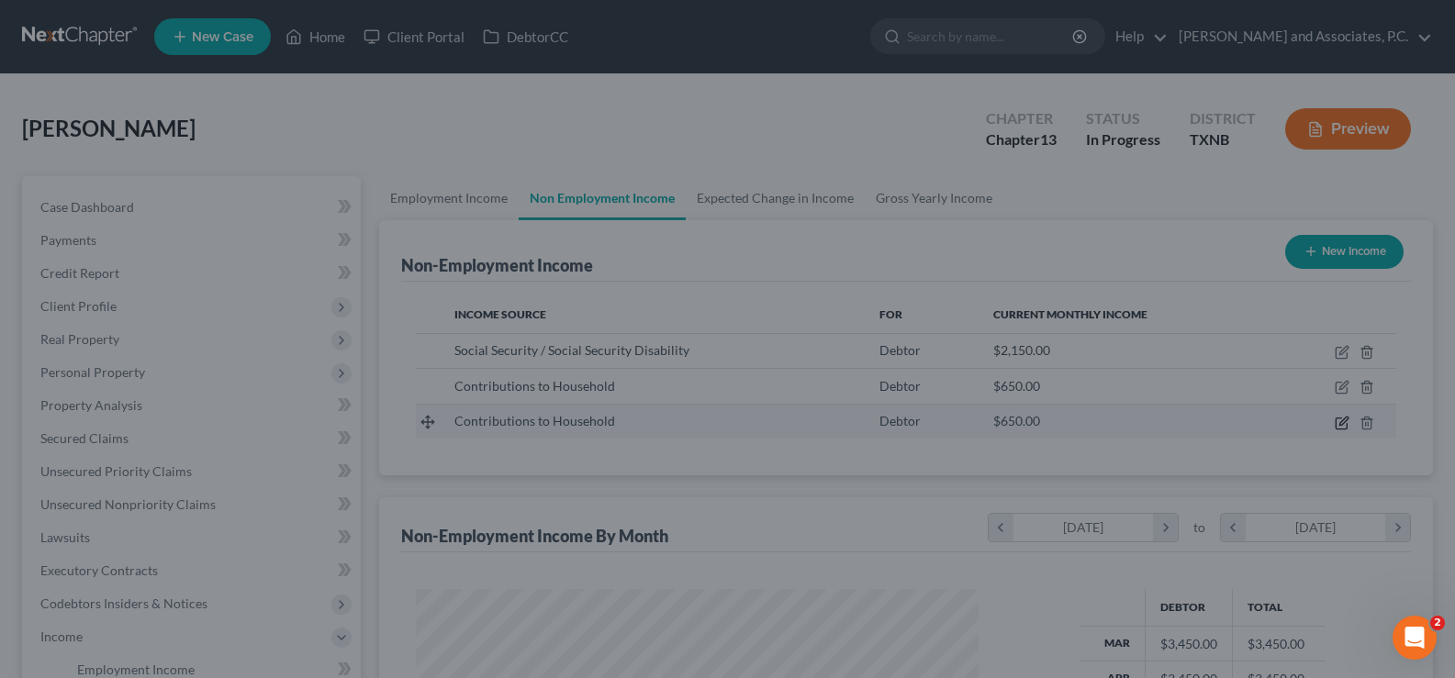
scroll to position [330, 593]
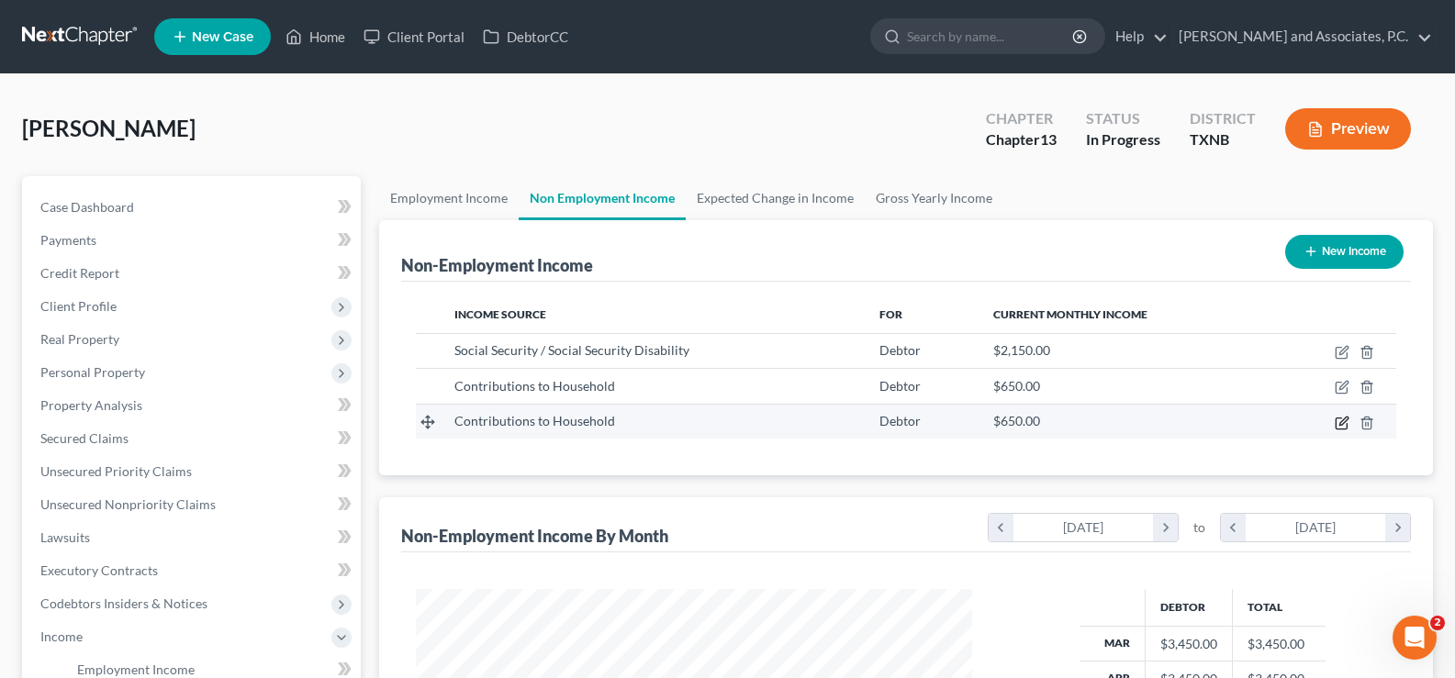
click at [1347, 426] on icon "button" at bounding box center [1341, 423] width 11 height 11
select select "8"
select select "0"
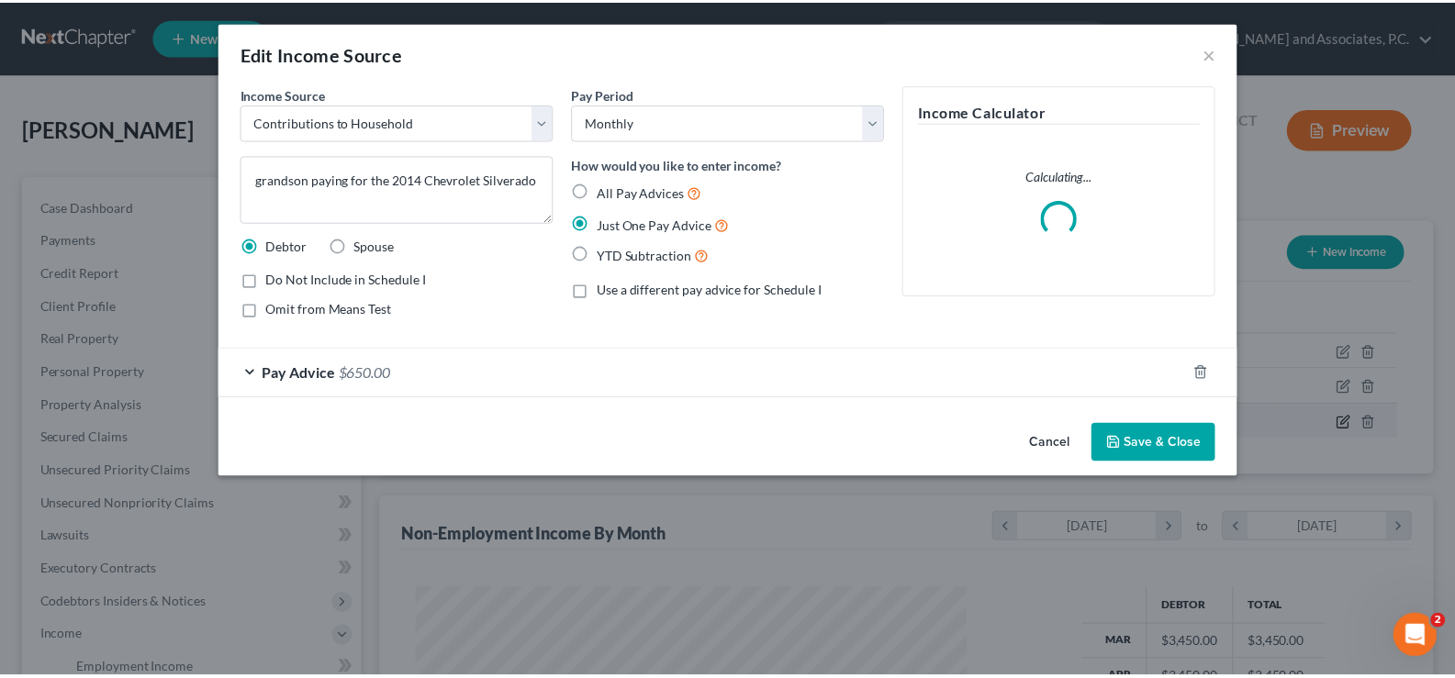
scroll to position [330, 599]
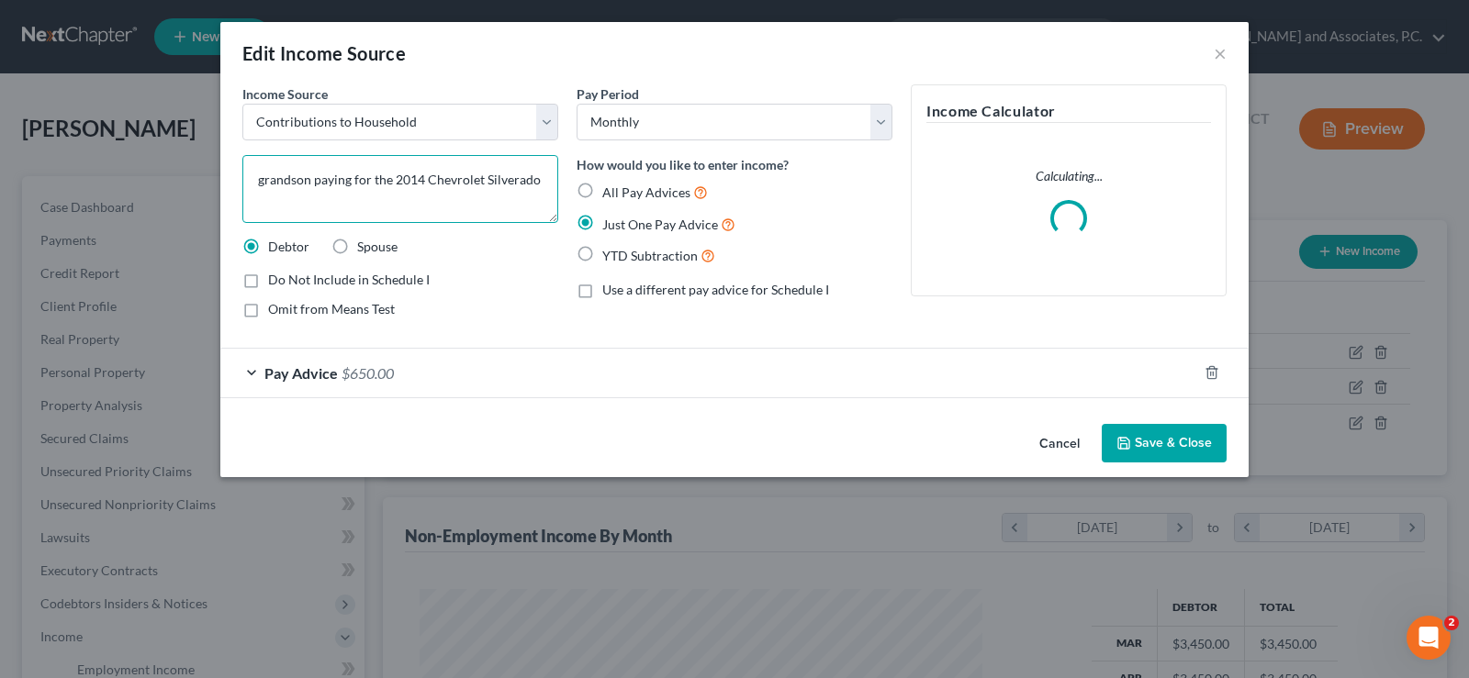
click at [540, 182] on textarea "grandson paying for the 2014 Chevrolet Silverado" at bounding box center [400, 189] width 316 height 68
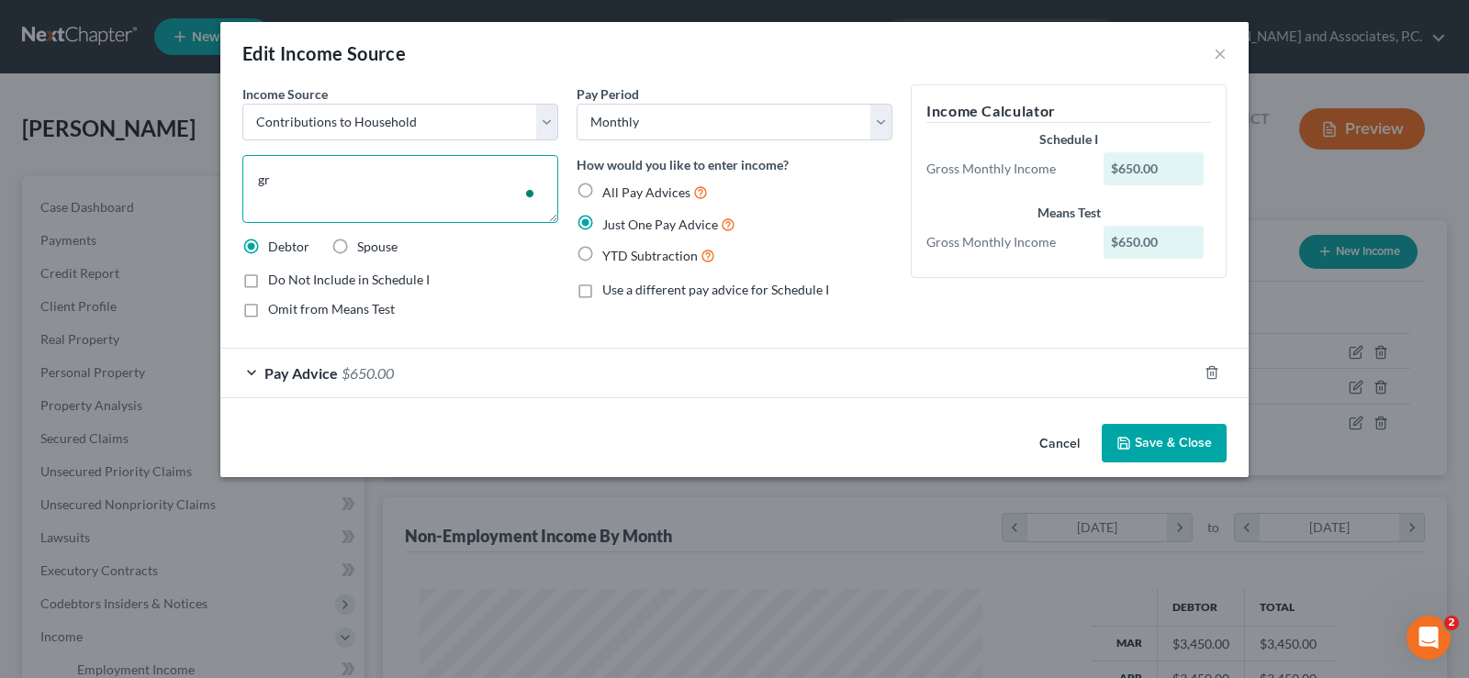
type textarea "g"
type textarea "step-daughter helping with bills"
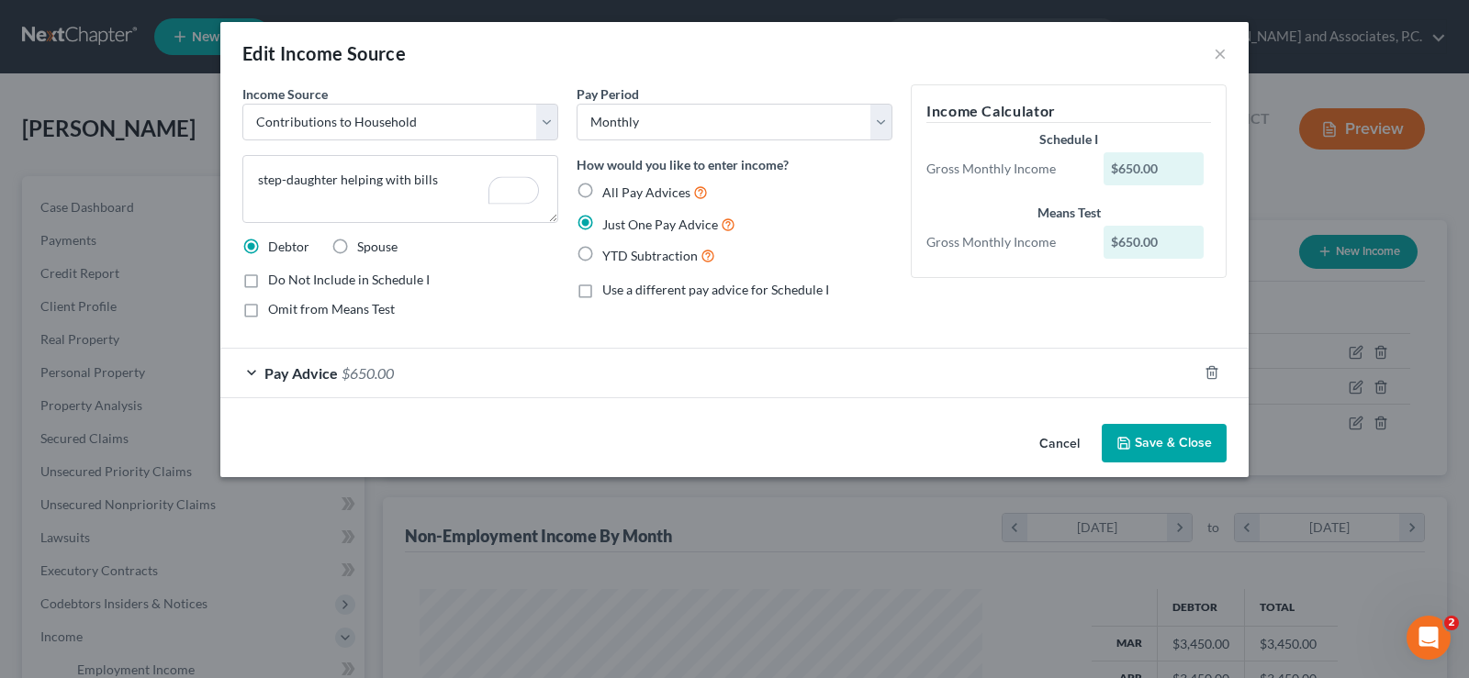
click at [1141, 433] on button "Save & Close" at bounding box center [1164, 443] width 125 height 39
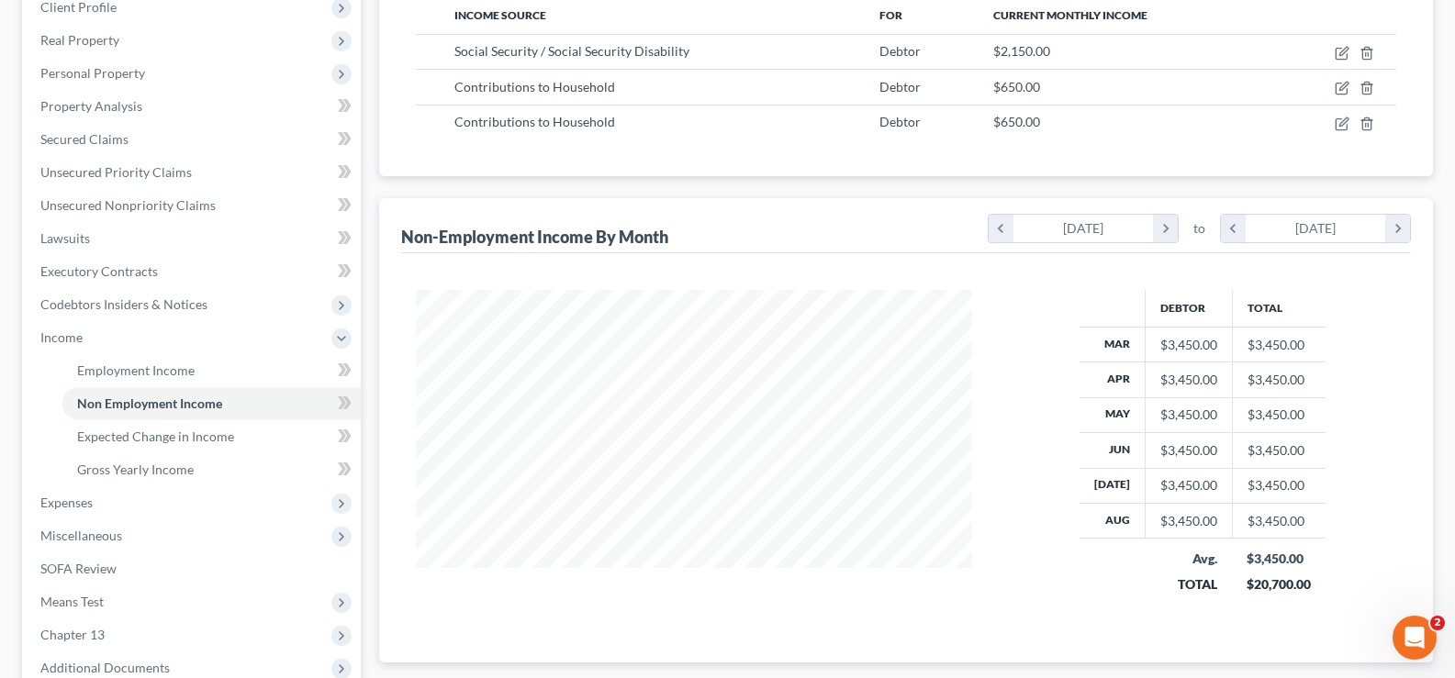
scroll to position [367, 0]
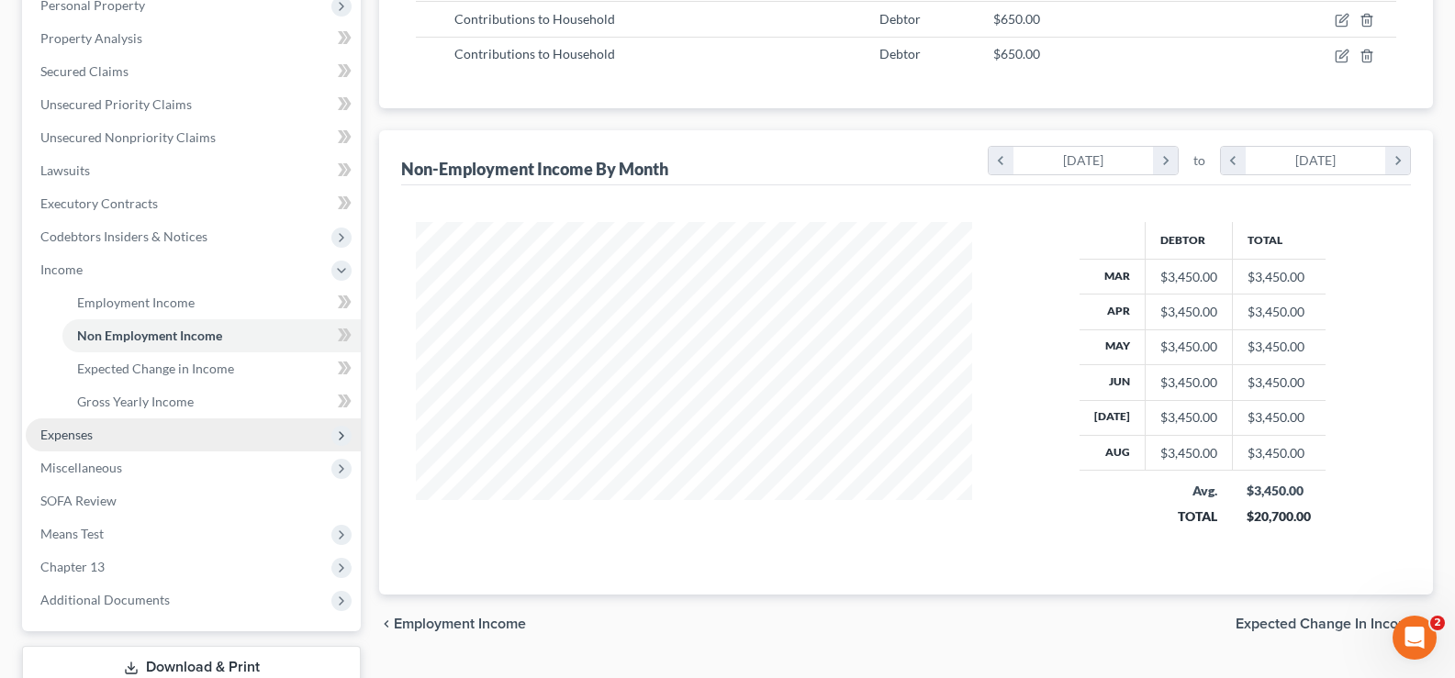
click at [148, 436] on span "Expenses" at bounding box center [193, 435] width 335 height 33
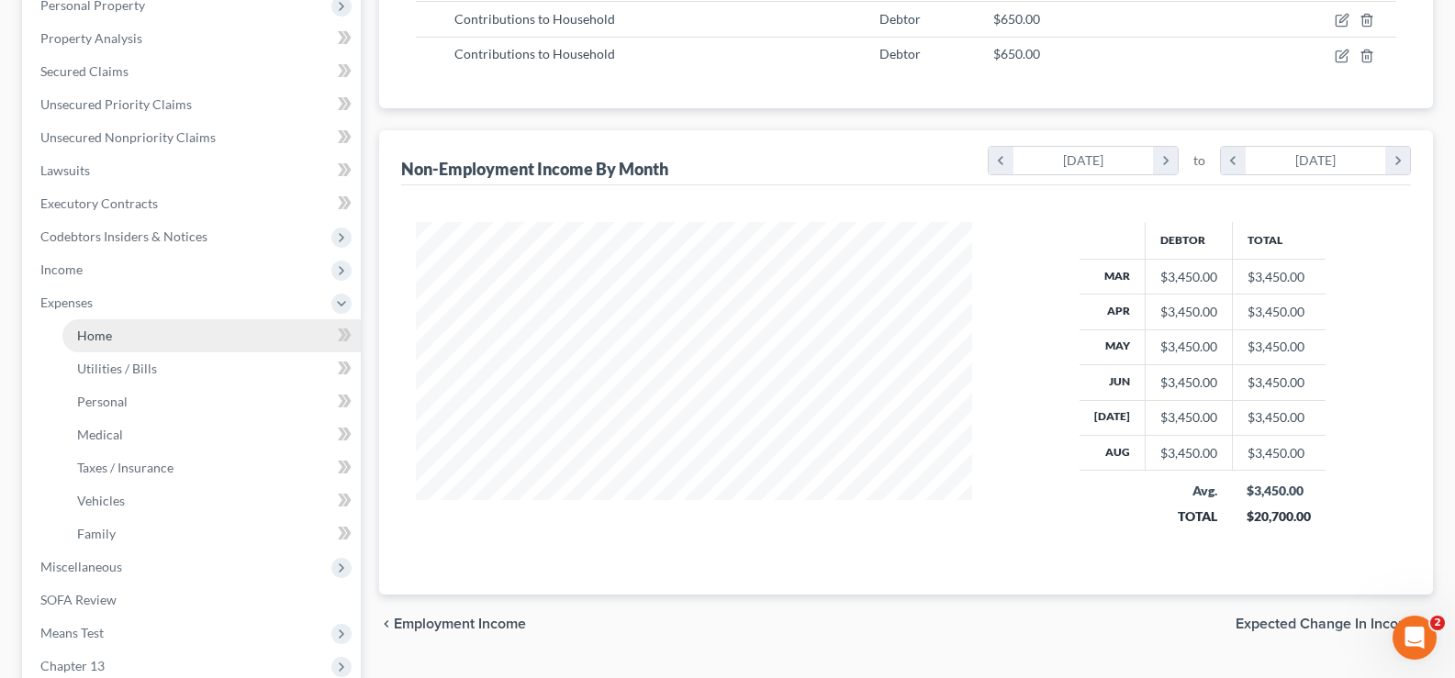
click at [157, 333] on link "Home" at bounding box center [211, 335] width 298 height 33
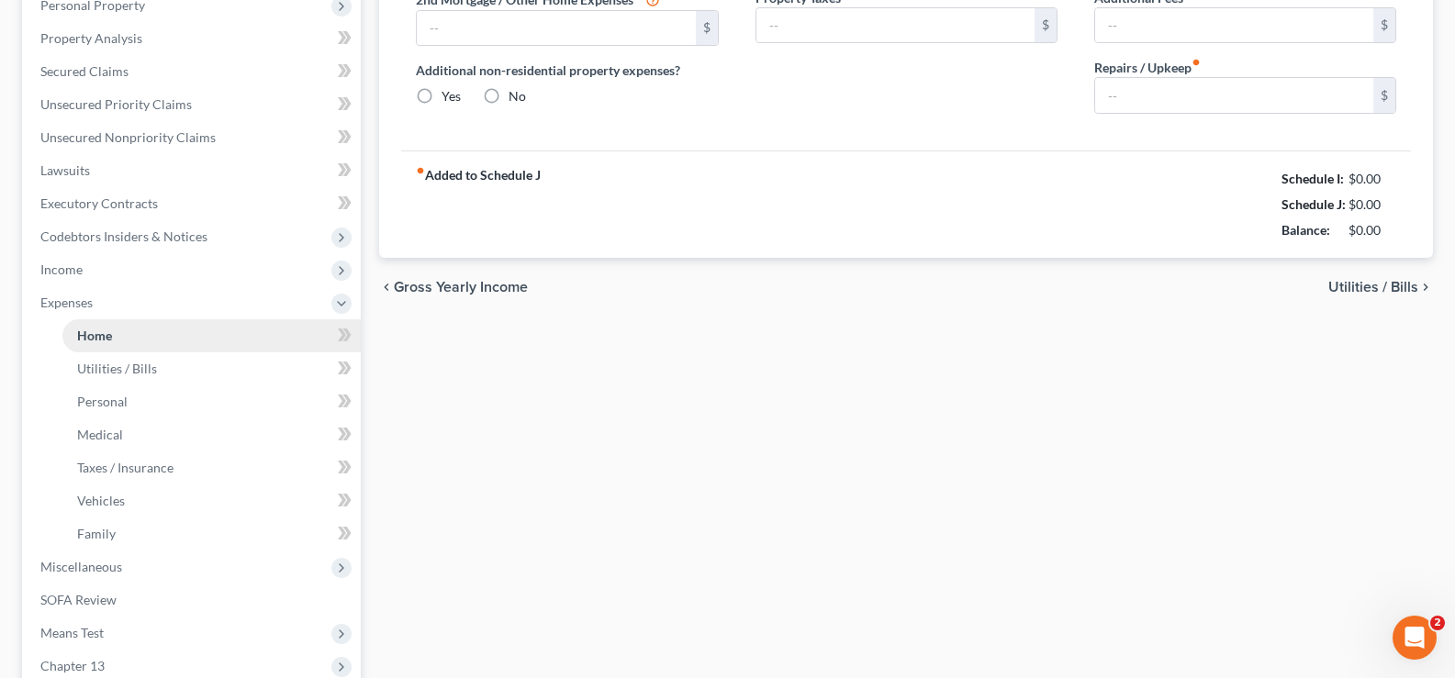
scroll to position [245, 0]
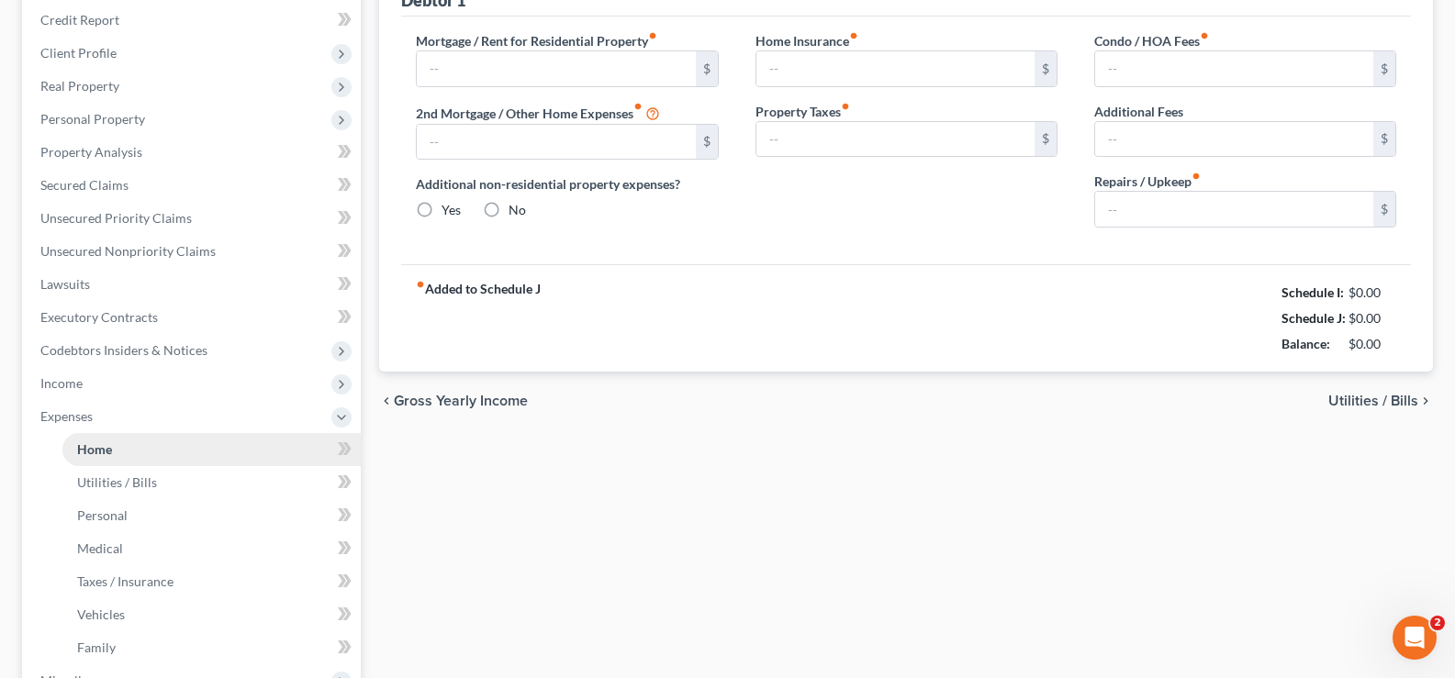
type input "0.00"
radio input "true"
type input "320.00"
type input "160.77"
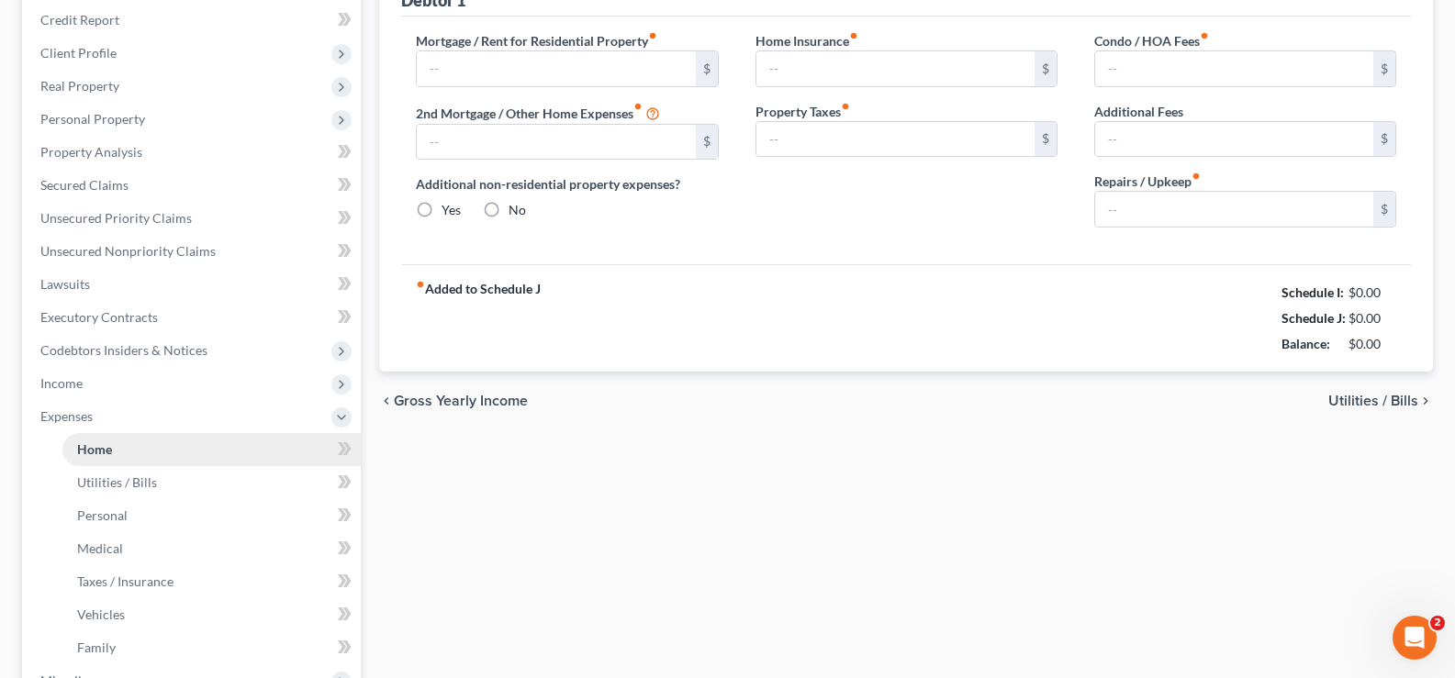
type input "0.00"
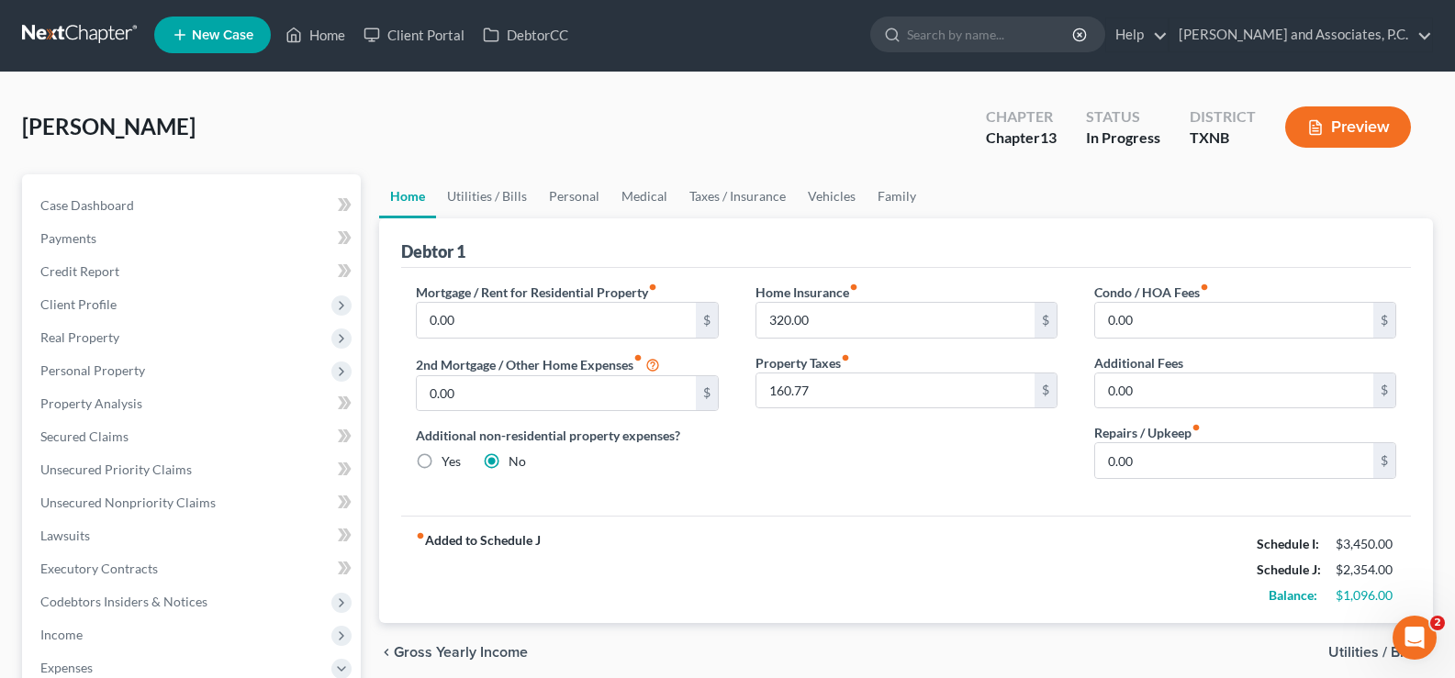
scroll to position [0, 0]
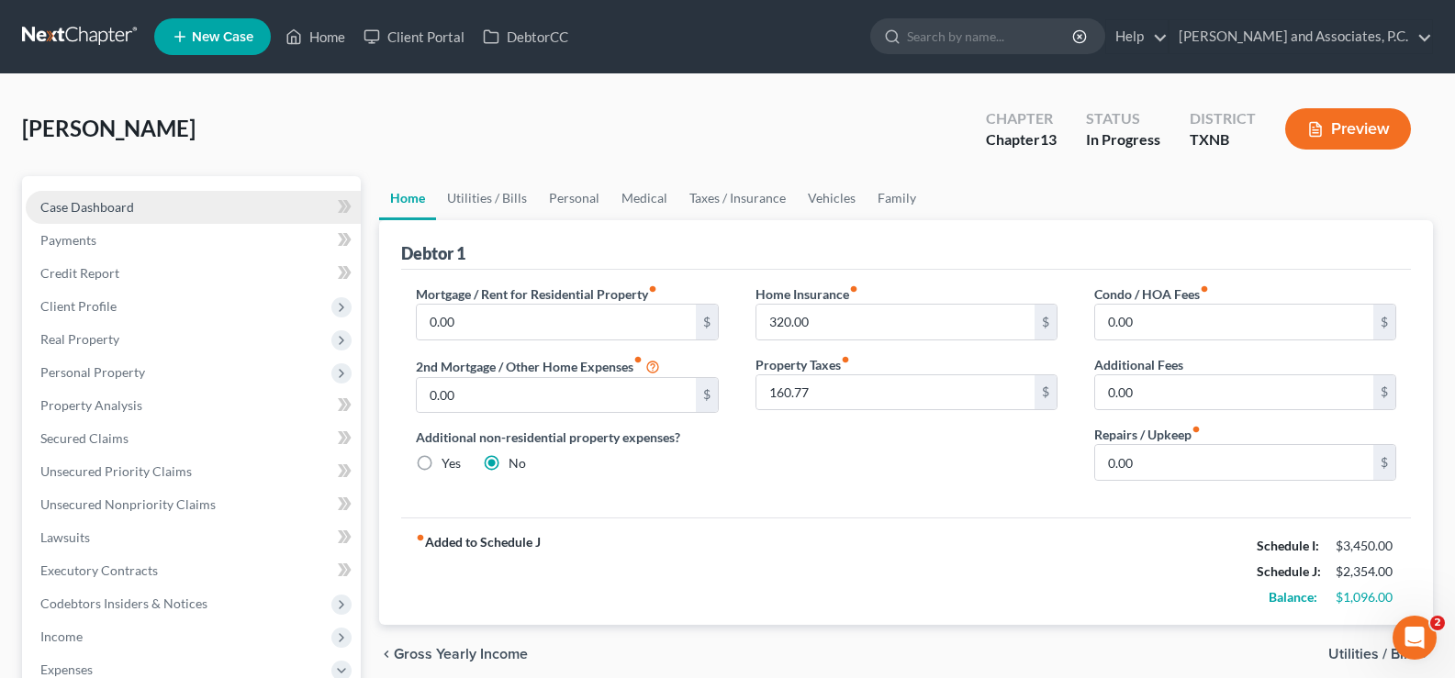
click at [141, 210] on link "Case Dashboard" at bounding box center [193, 207] width 335 height 33
select select "7"
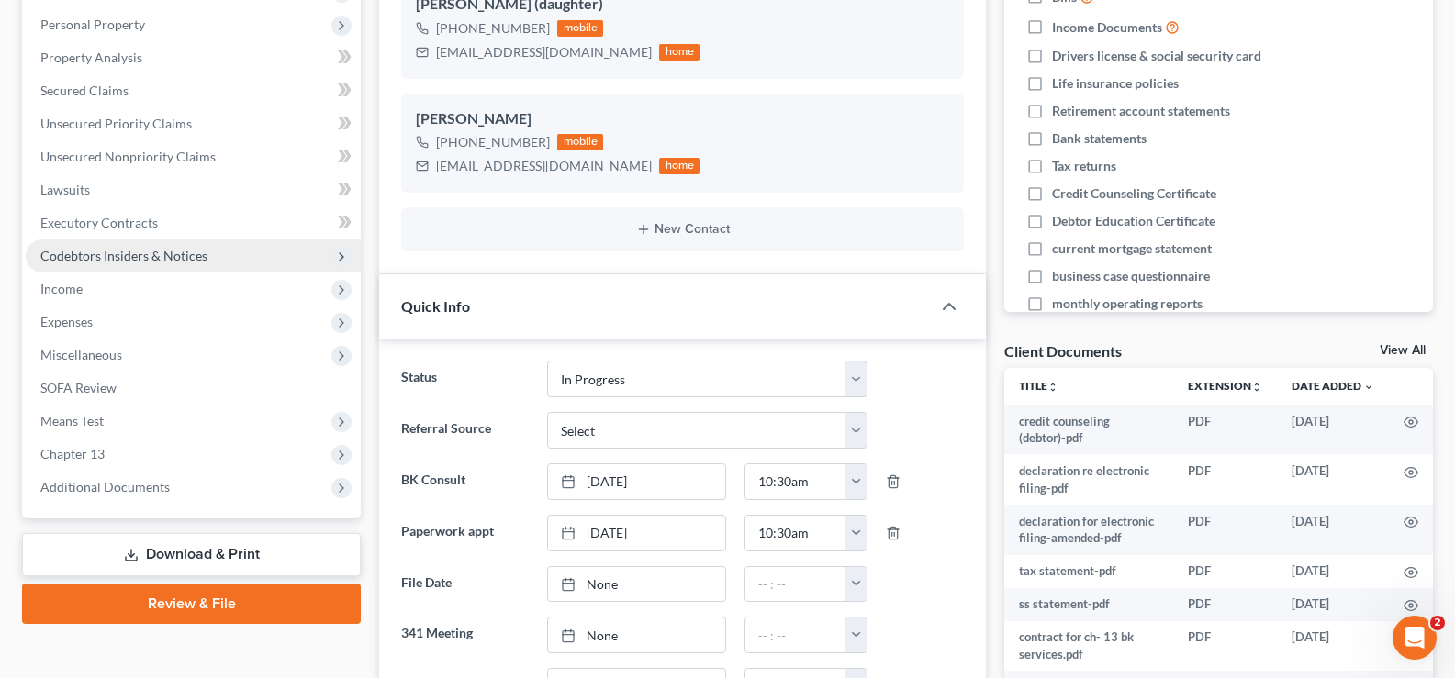
scroll to position [551, 0]
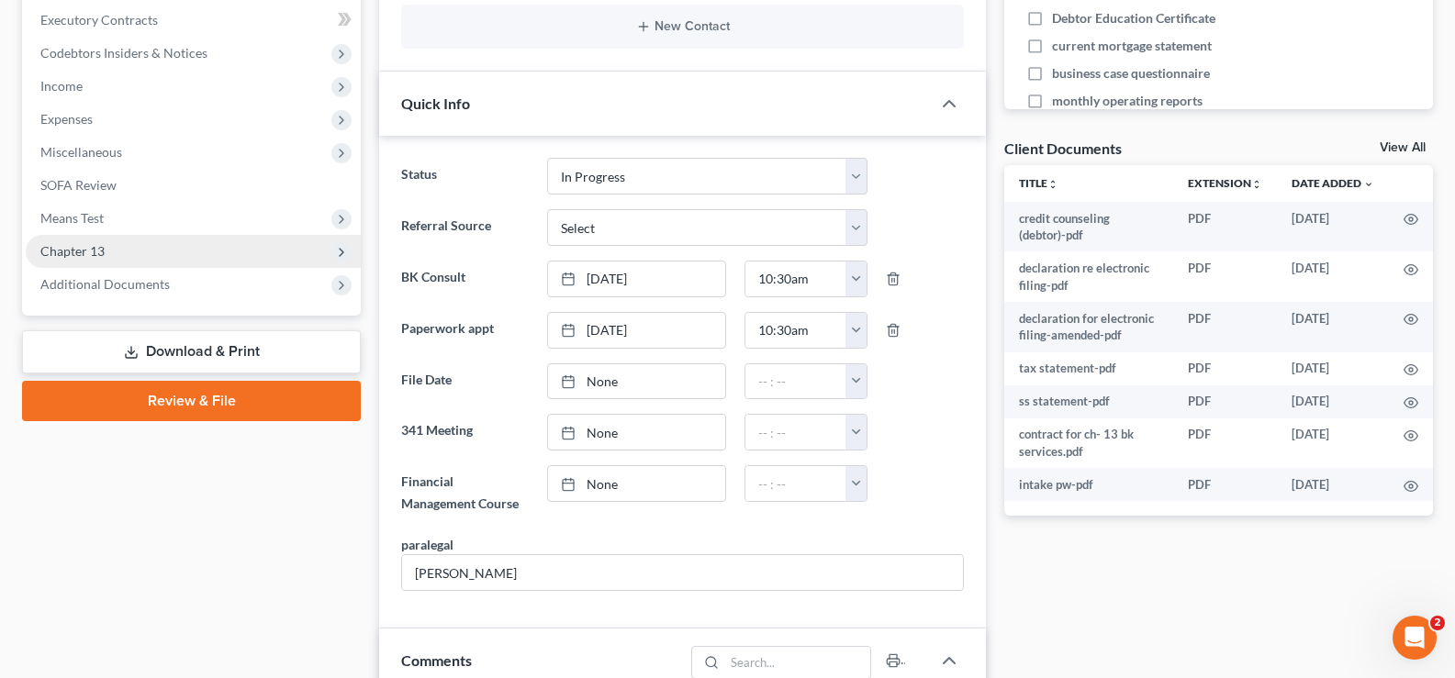
click at [123, 251] on span "Chapter 13" at bounding box center [193, 251] width 335 height 33
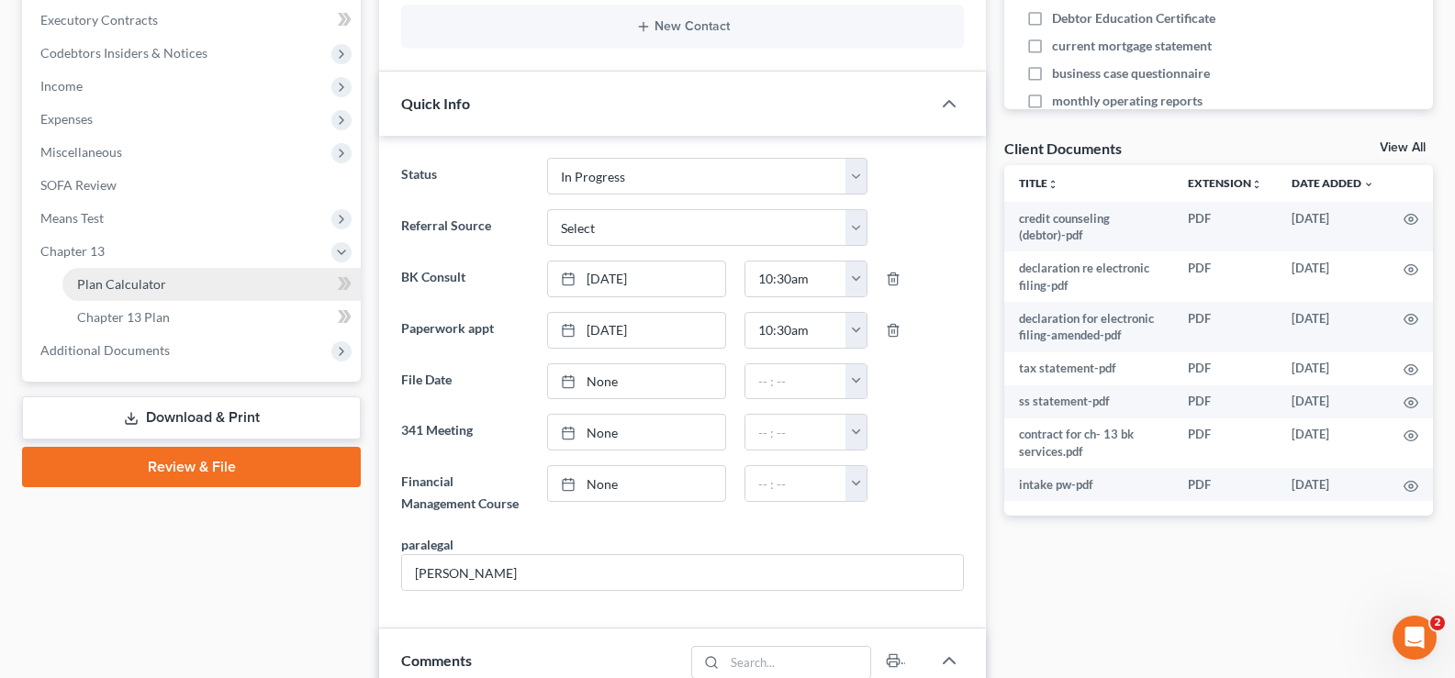
click at [134, 283] on span "Plan Calculator" at bounding box center [121, 284] width 89 height 16
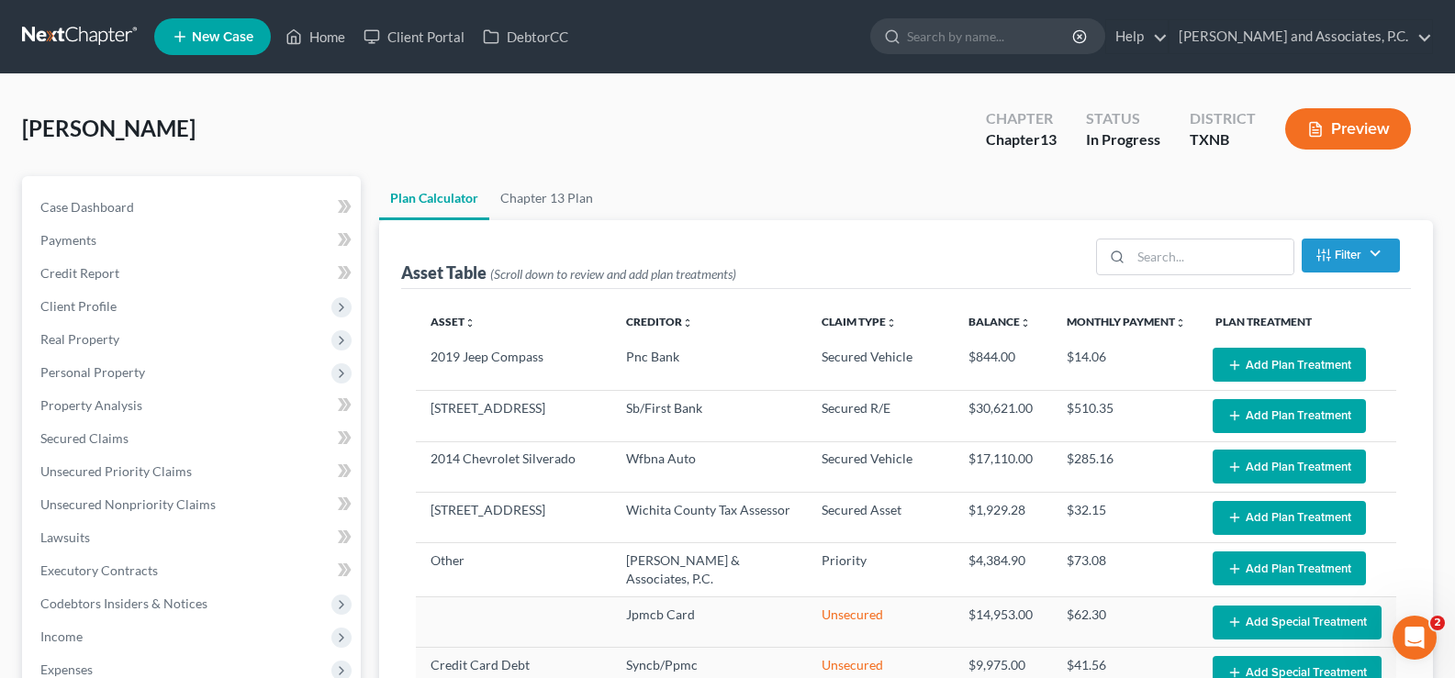
select select "59"
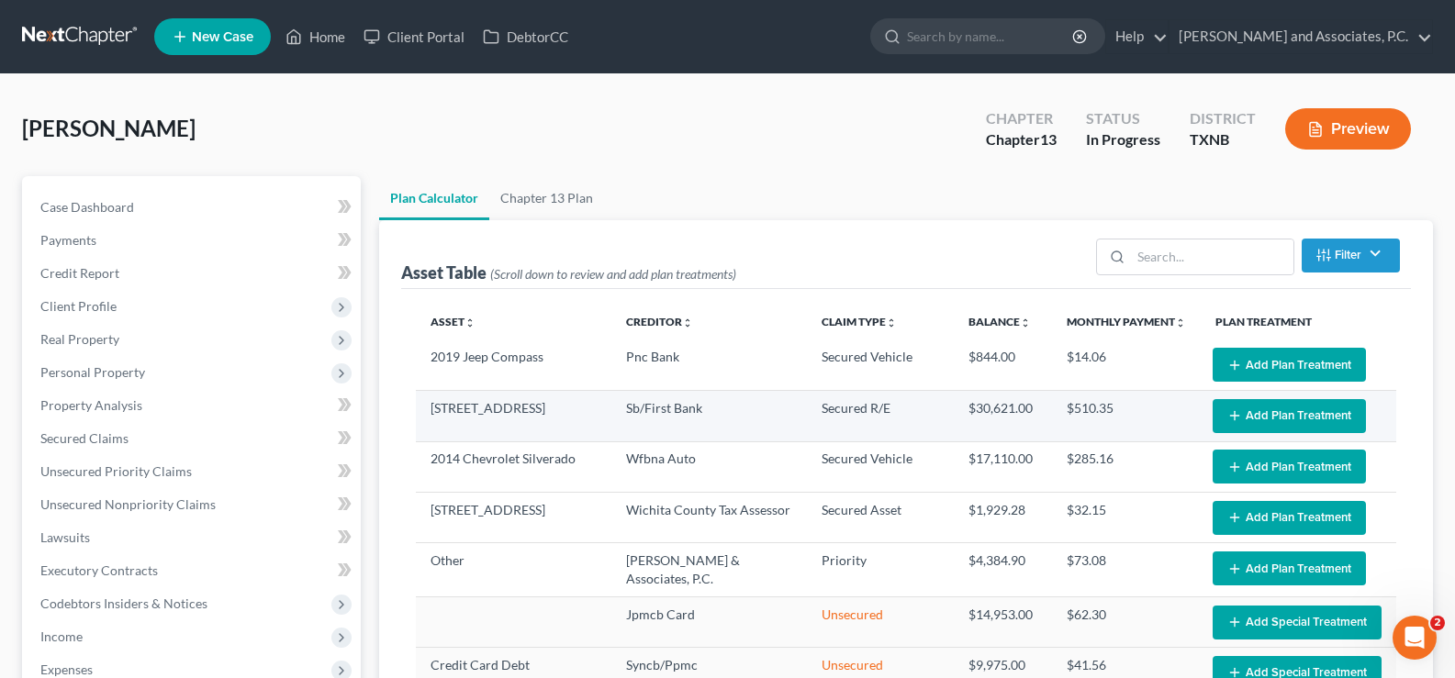
click at [1231, 418] on button "Add Plan Treatment" at bounding box center [1289, 416] width 153 height 34
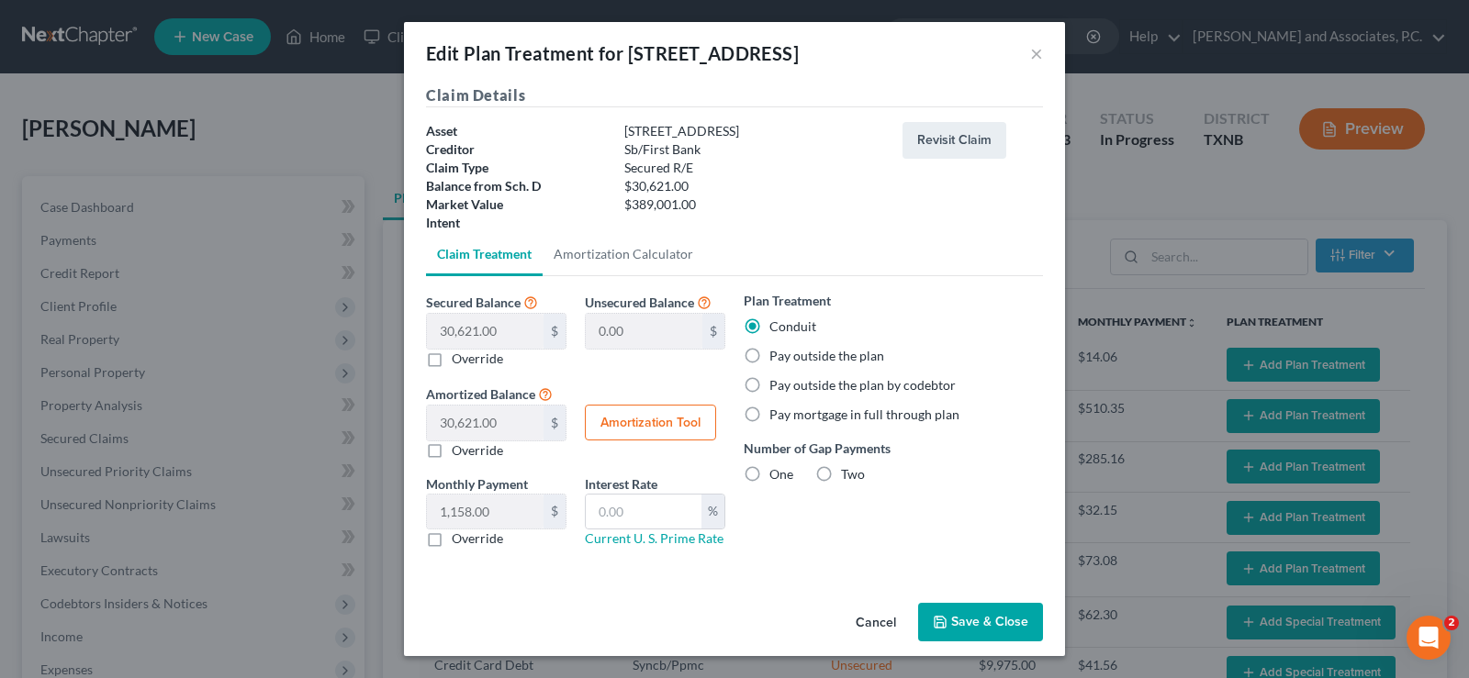
click at [769, 414] on label "Pay mortgage in full through plan" at bounding box center [864, 415] width 190 height 18
click at [777, 414] on input "Pay mortgage in full through plan" at bounding box center [783, 412] width 12 height 12
radio input "true"
click at [962, 633] on button "Save & Close" at bounding box center [980, 622] width 125 height 39
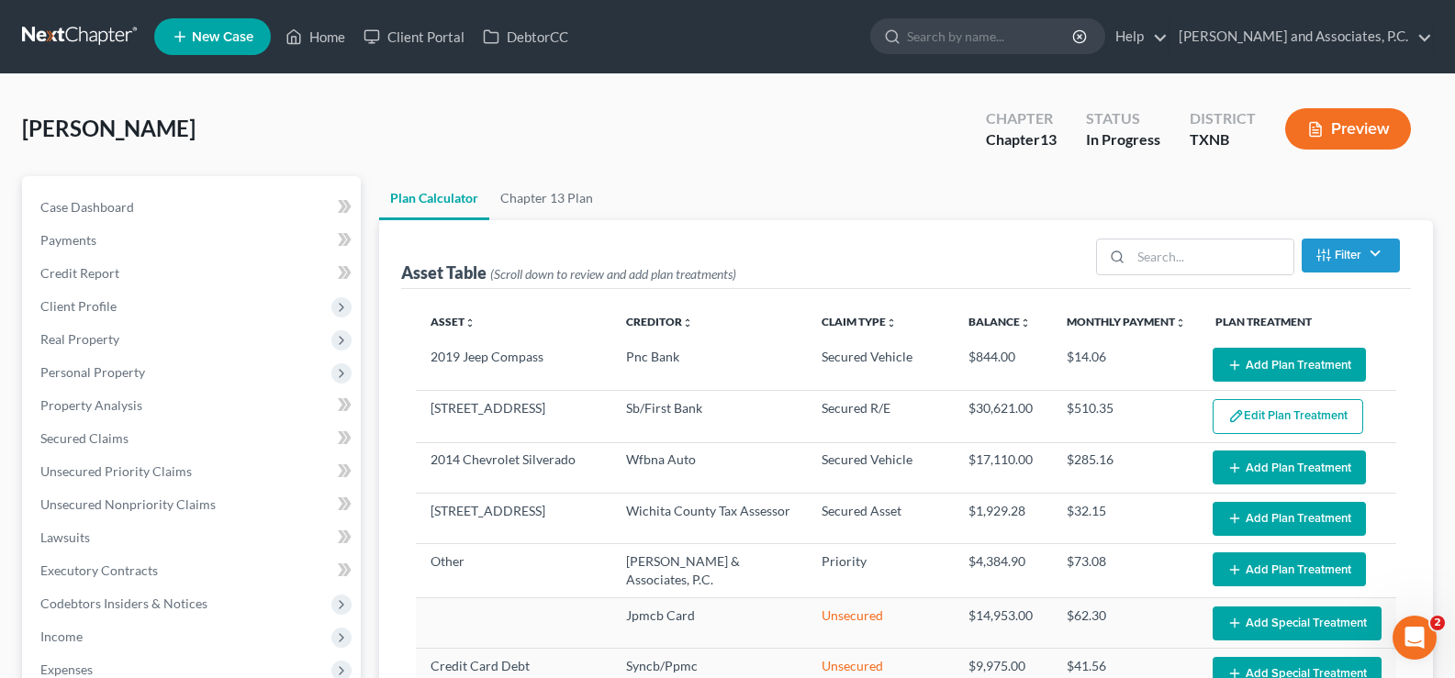
select select "59"
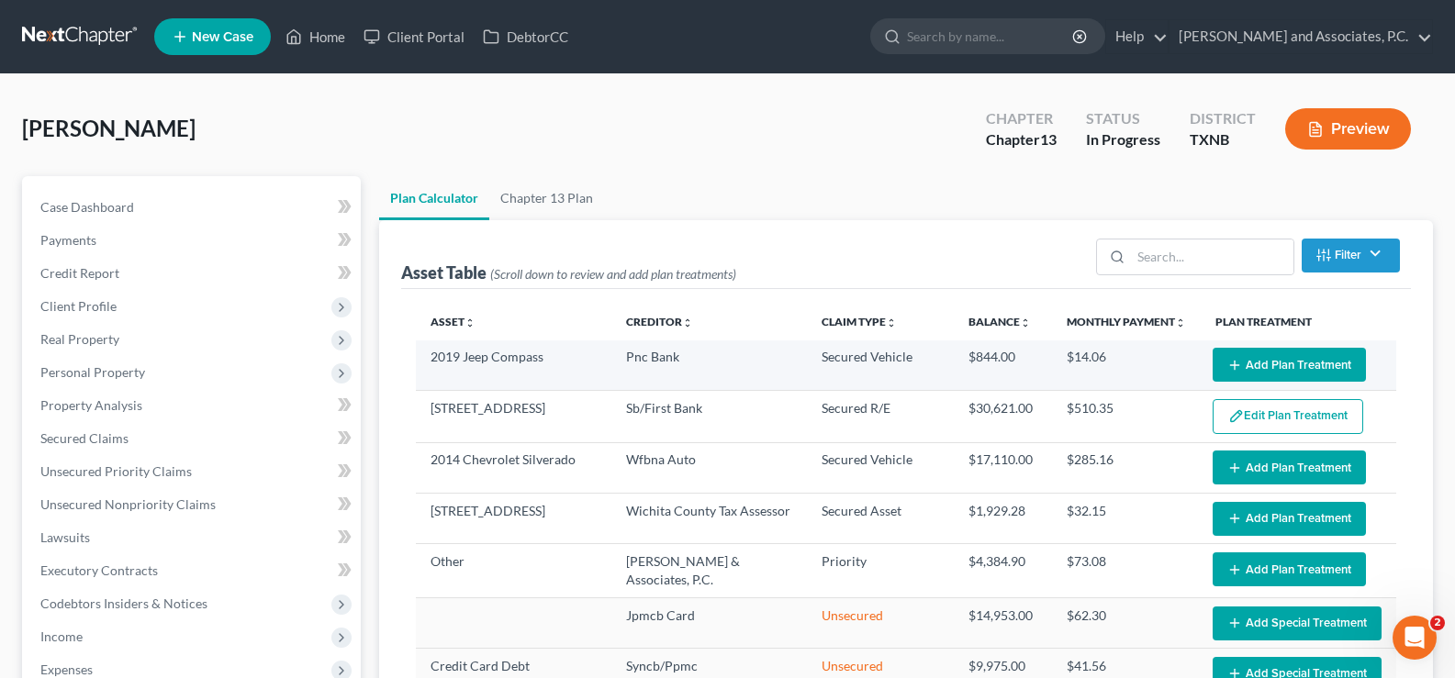
click at [1229, 367] on button "Add Plan Treatment" at bounding box center [1289, 365] width 153 height 34
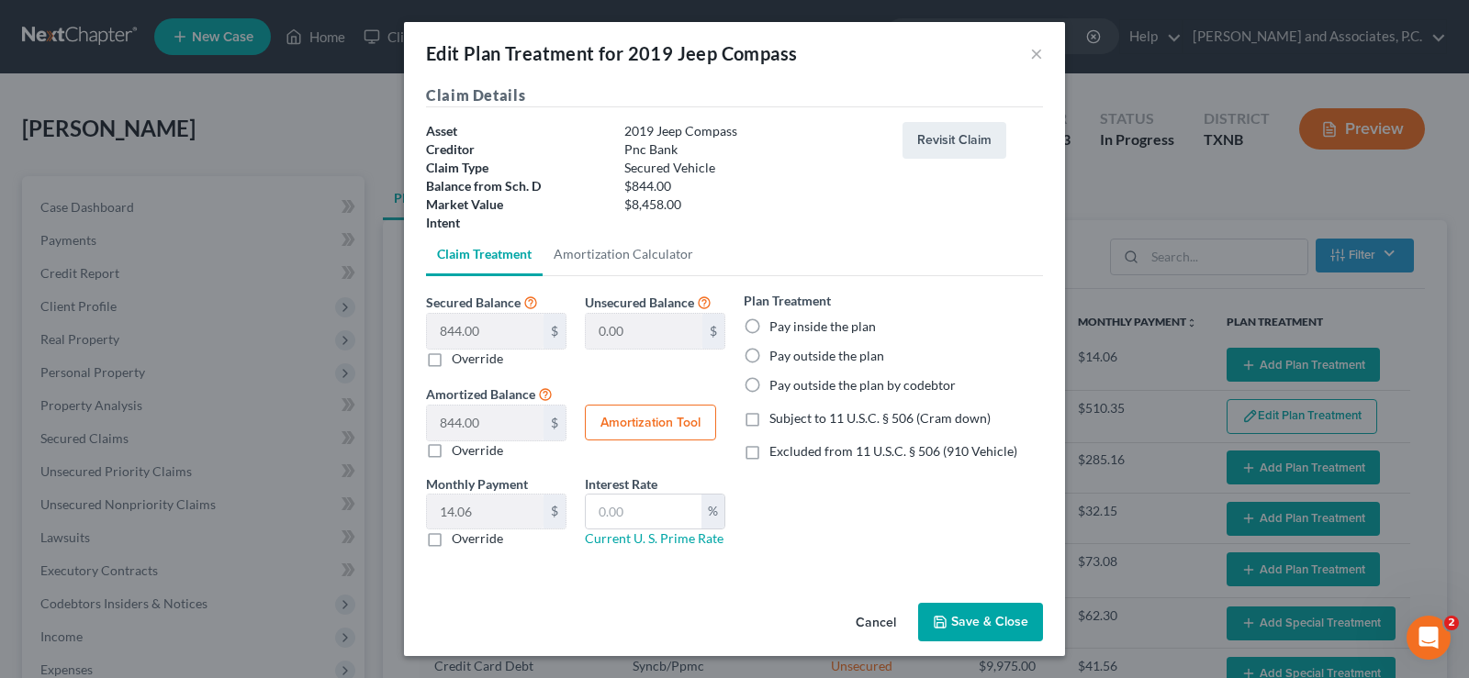
click at [769, 322] on label "Pay inside the plan" at bounding box center [822, 327] width 106 height 18
click at [777, 322] on input "Pay inside the plan" at bounding box center [783, 324] width 12 height 12
radio input "true"
click at [678, 422] on button "Amortization Tool" at bounding box center [650, 423] width 131 height 37
type input "844.00"
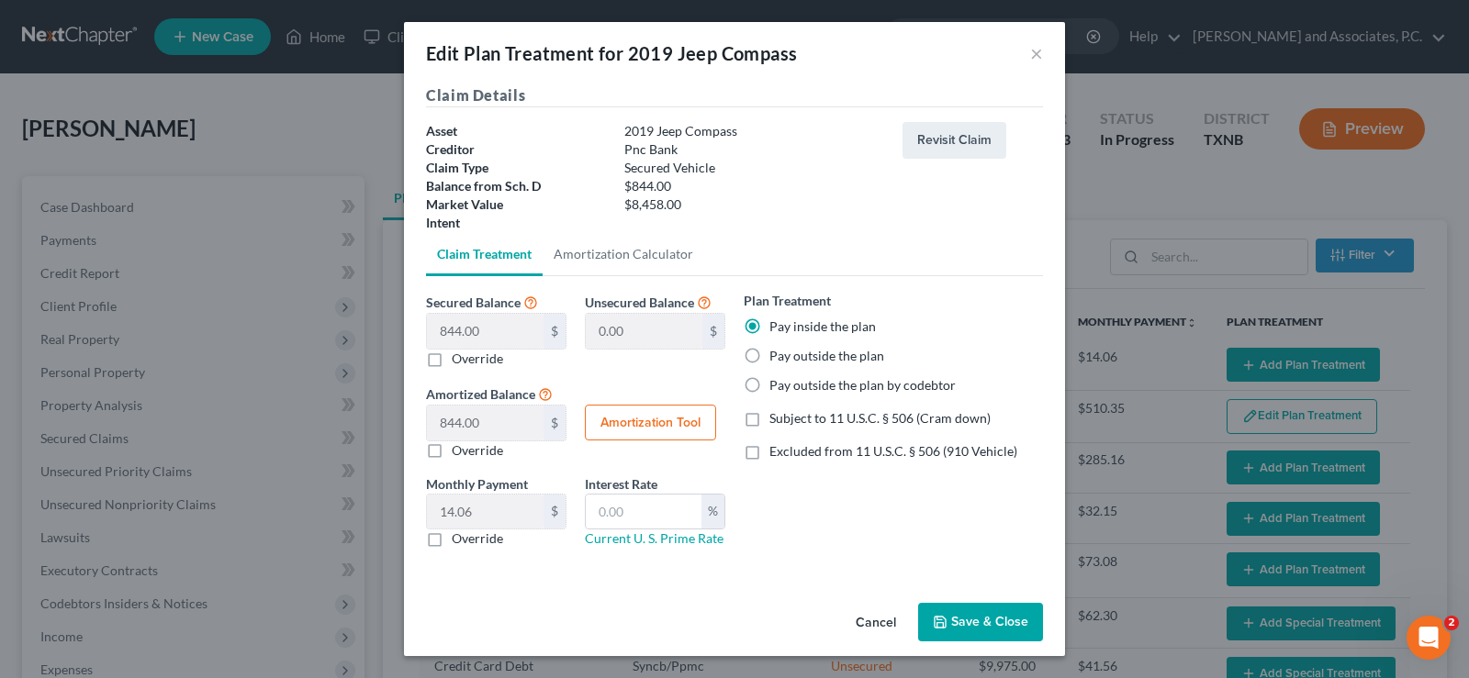
type input "60"
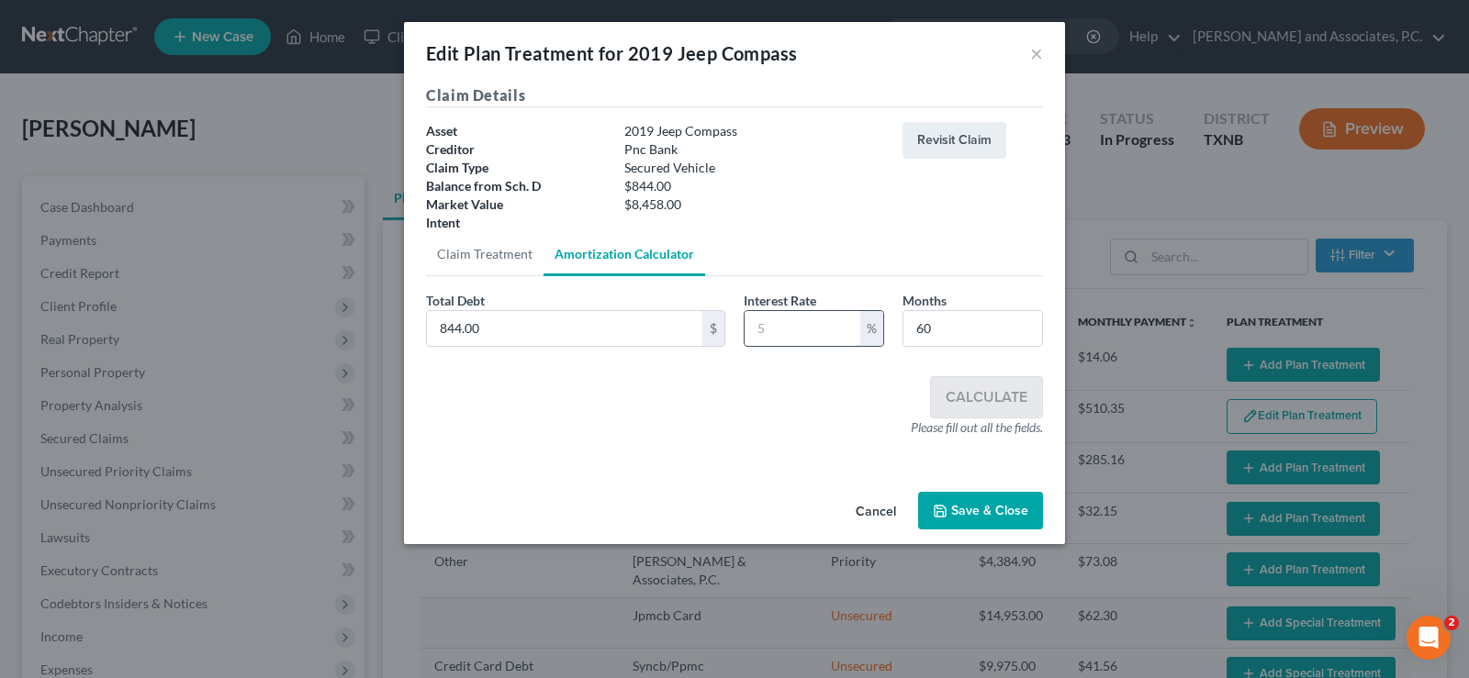
click at [767, 324] on input "text" at bounding box center [803, 328] width 116 height 35
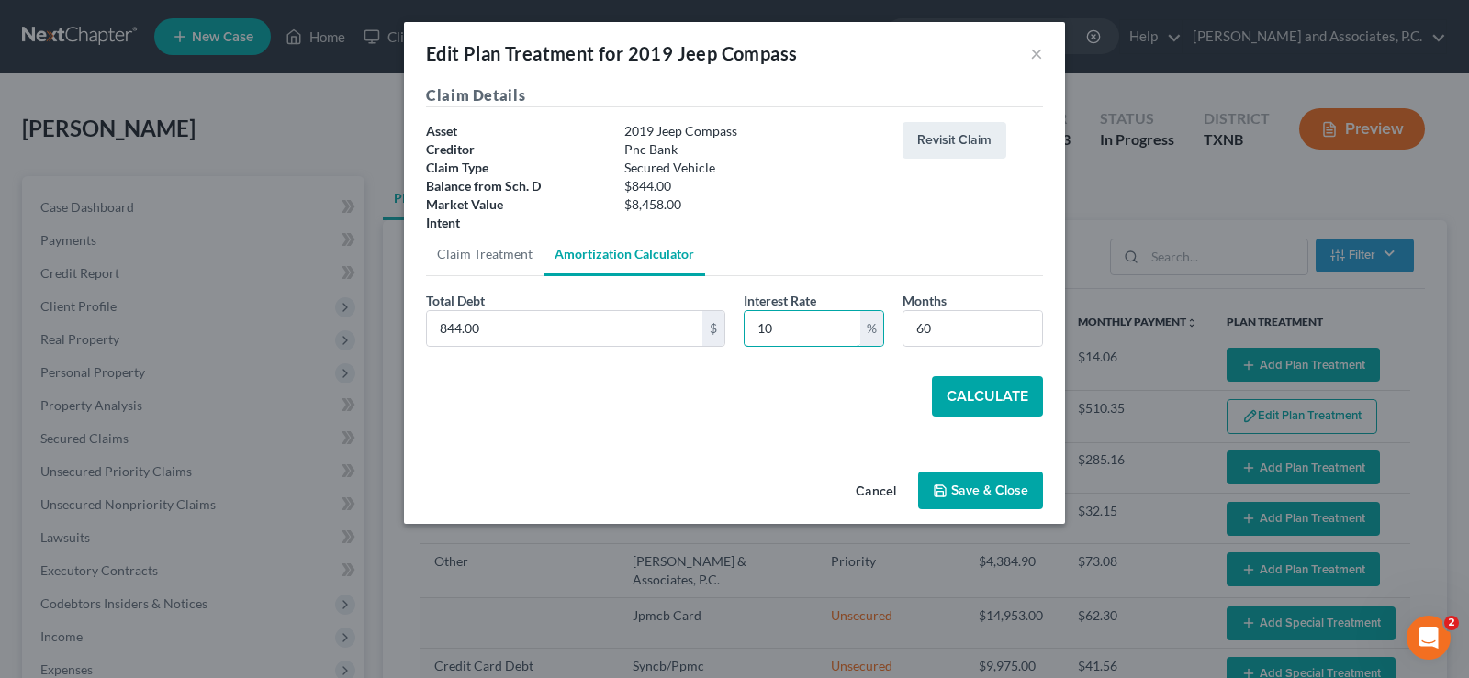
type input "10"
click at [1014, 390] on button "Calculate" at bounding box center [987, 396] width 111 height 40
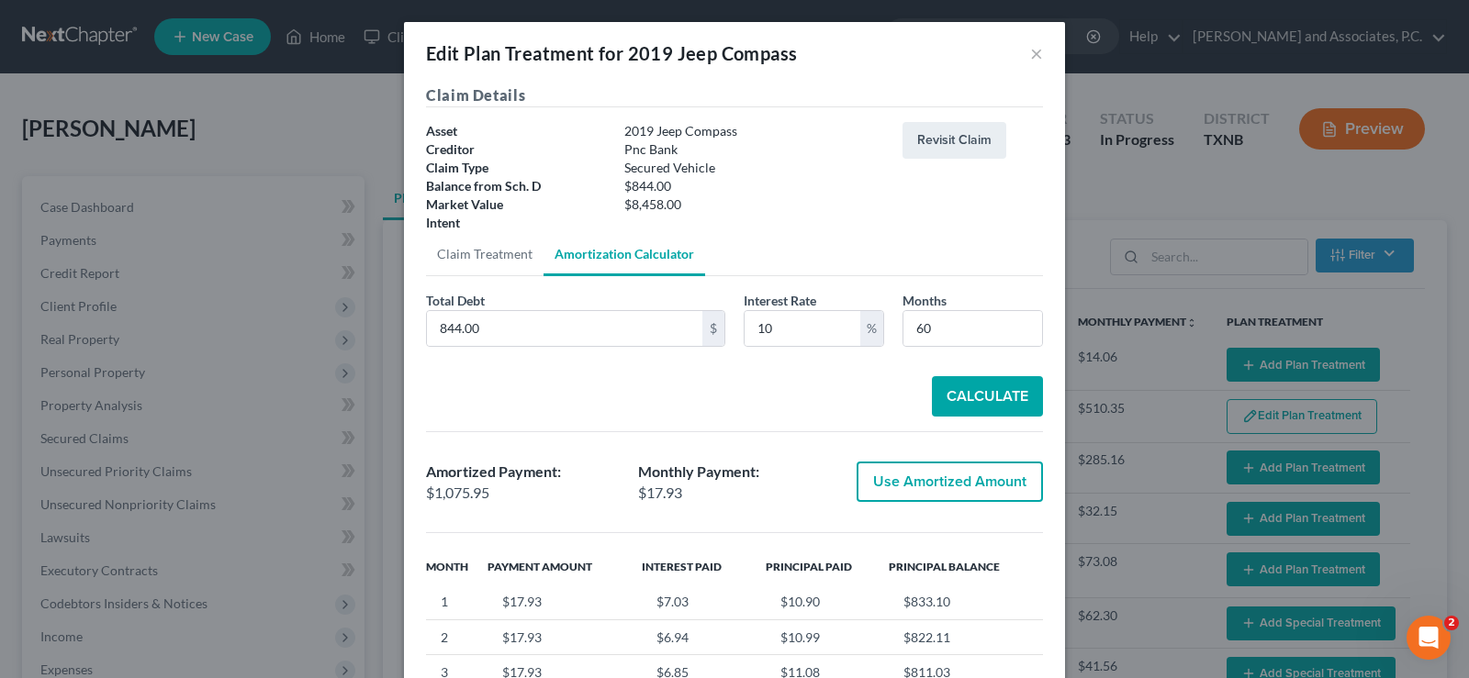
click at [1001, 395] on button "Calculate" at bounding box center [987, 396] width 111 height 40
click at [967, 404] on button "Calculate" at bounding box center [987, 396] width 111 height 40
click at [962, 478] on button "Use Amortized Amount" at bounding box center [950, 482] width 186 height 40
type input "1,075.95"
checkbox input "true"
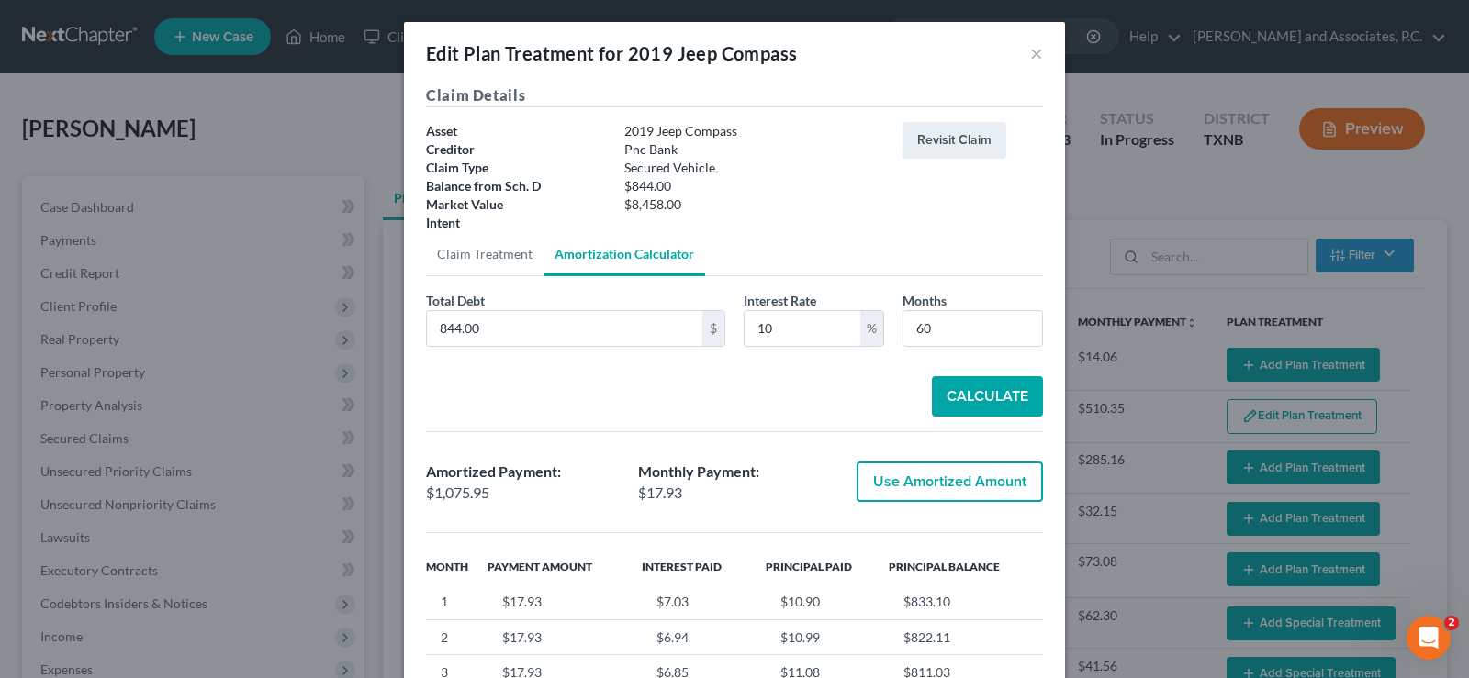
type input "17.93"
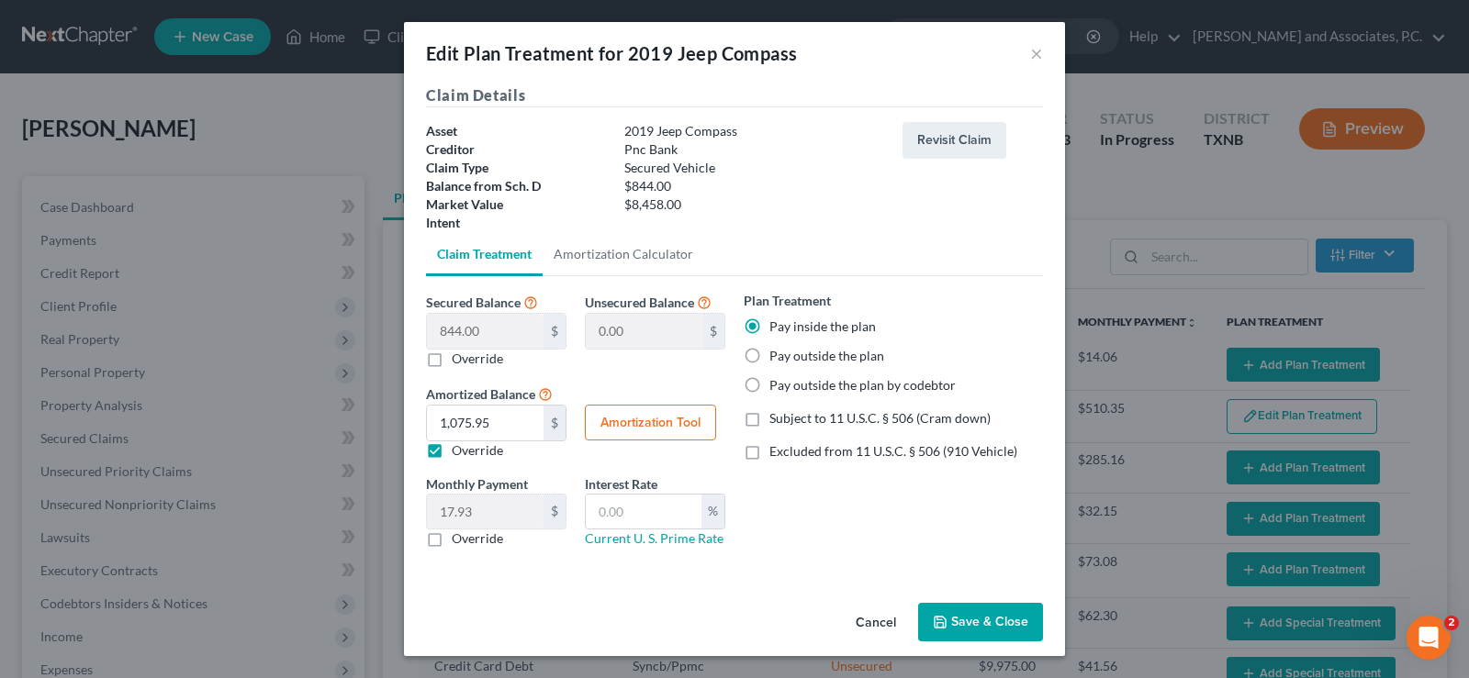
click at [980, 612] on button "Save & Close" at bounding box center [980, 622] width 125 height 39
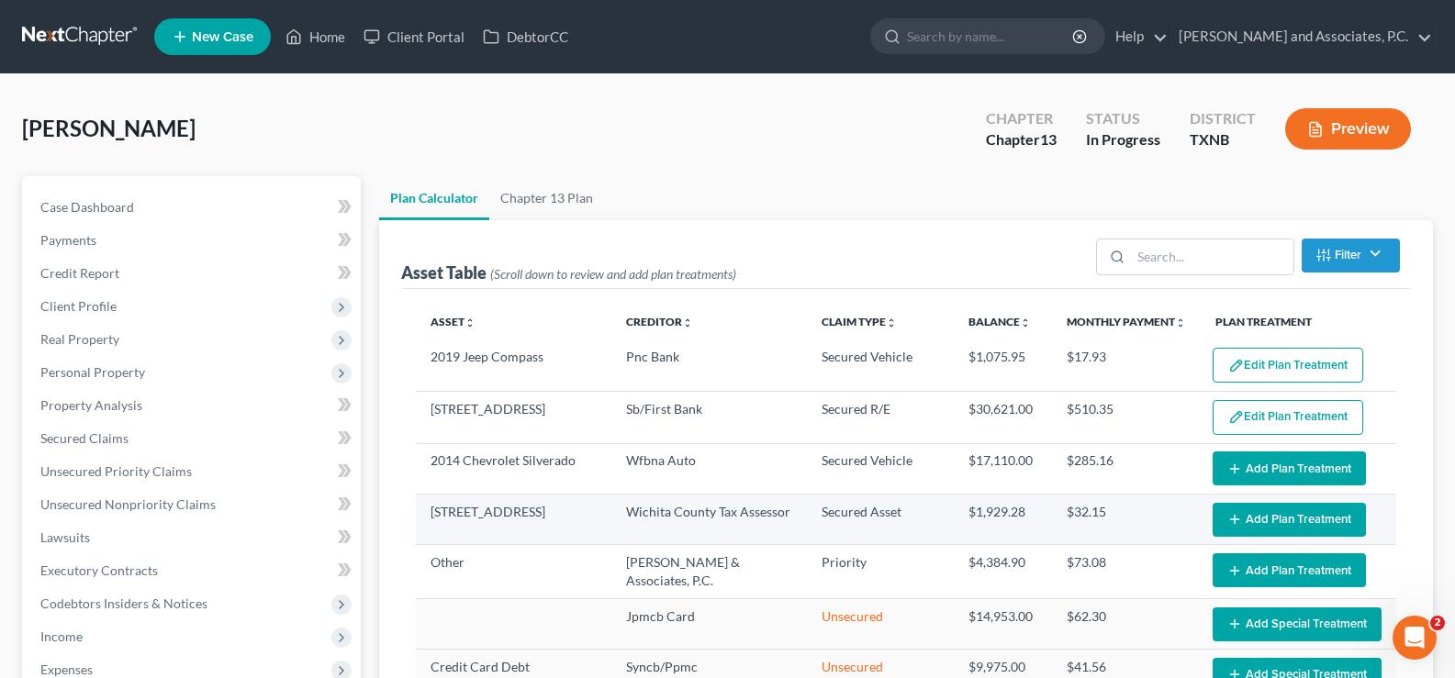
select select "59"
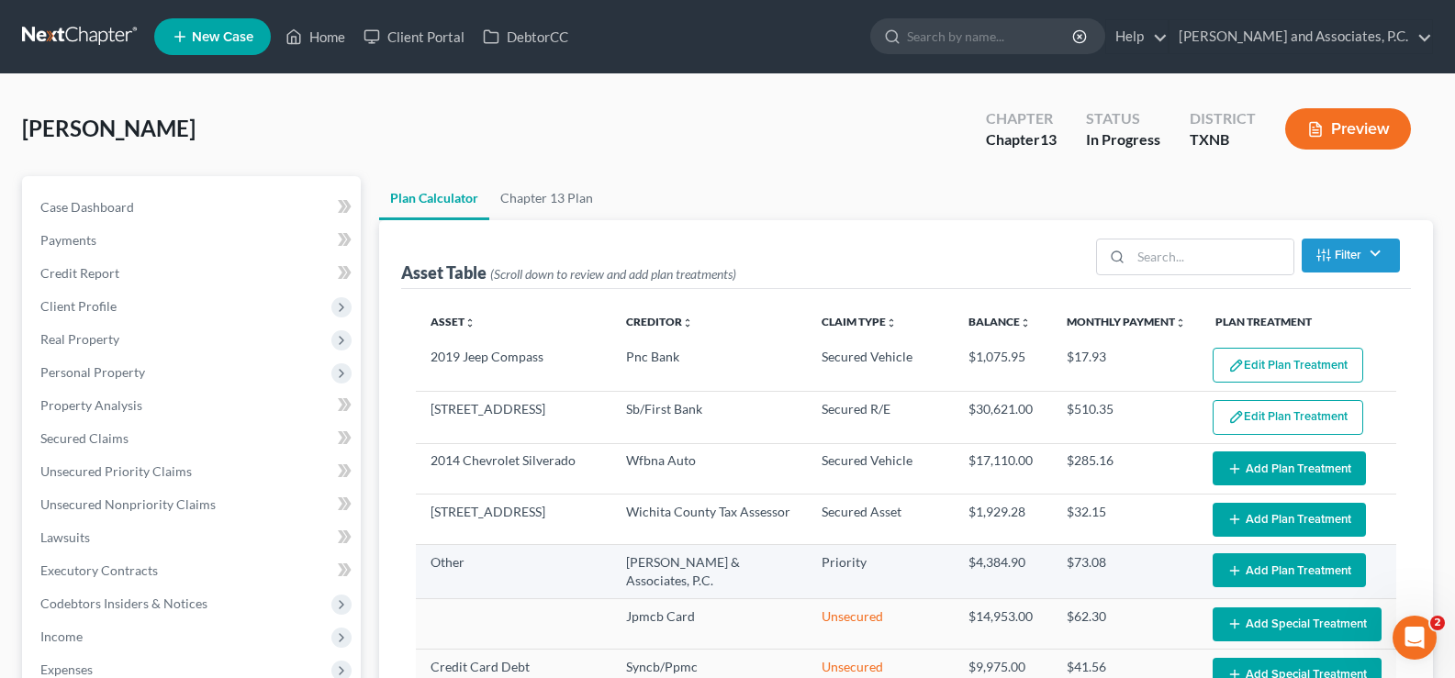
click at [1245, 565] on button "Add Plan Treatment" at bounding box center [1289, 571] width 153 height 34
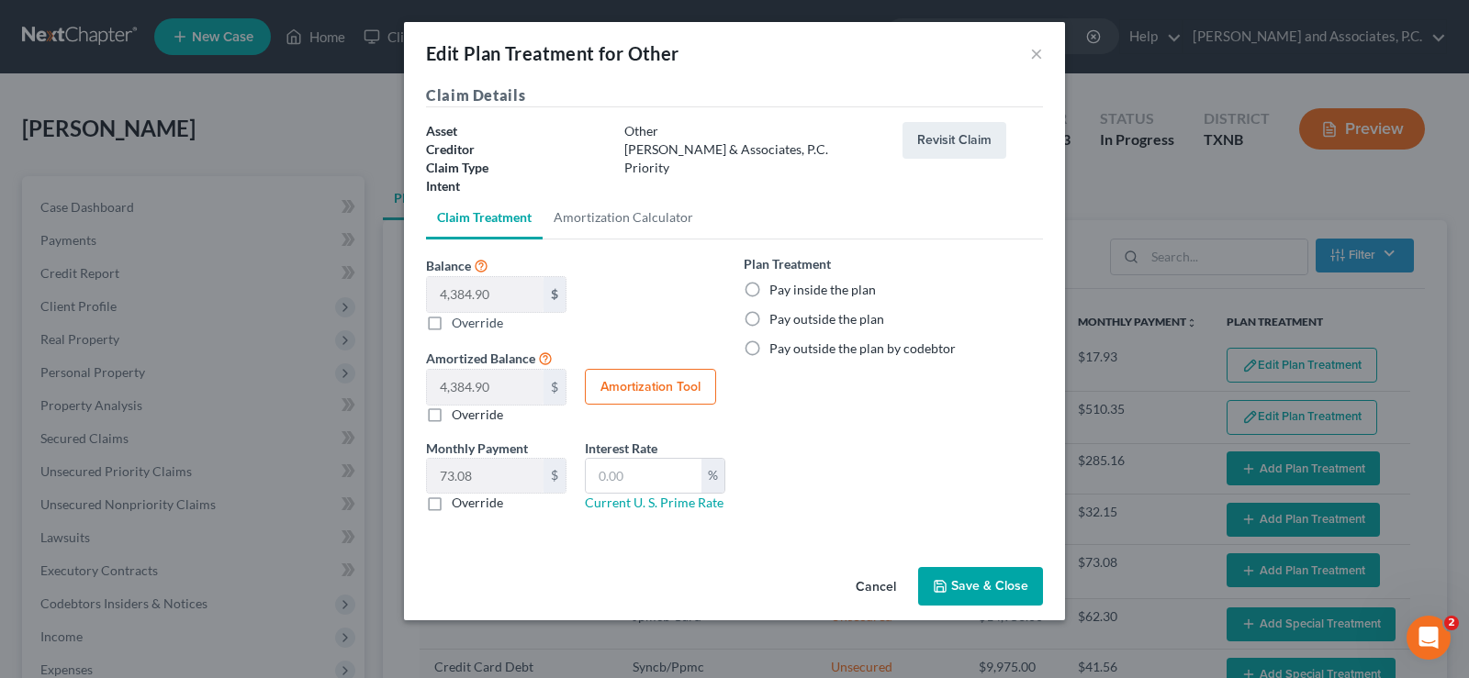
click at [769, 284] on label "Pay inside the plan" at bounding box center [822, 290] width 106 height 18
click at [777, 284] on input "Pay inside the plan" at bounding box center [783, 287] width 12 height 12
radio input "true"
click at [976, 590] on button "Save & Close" at bounding box center [980, 586] width 125 height 39
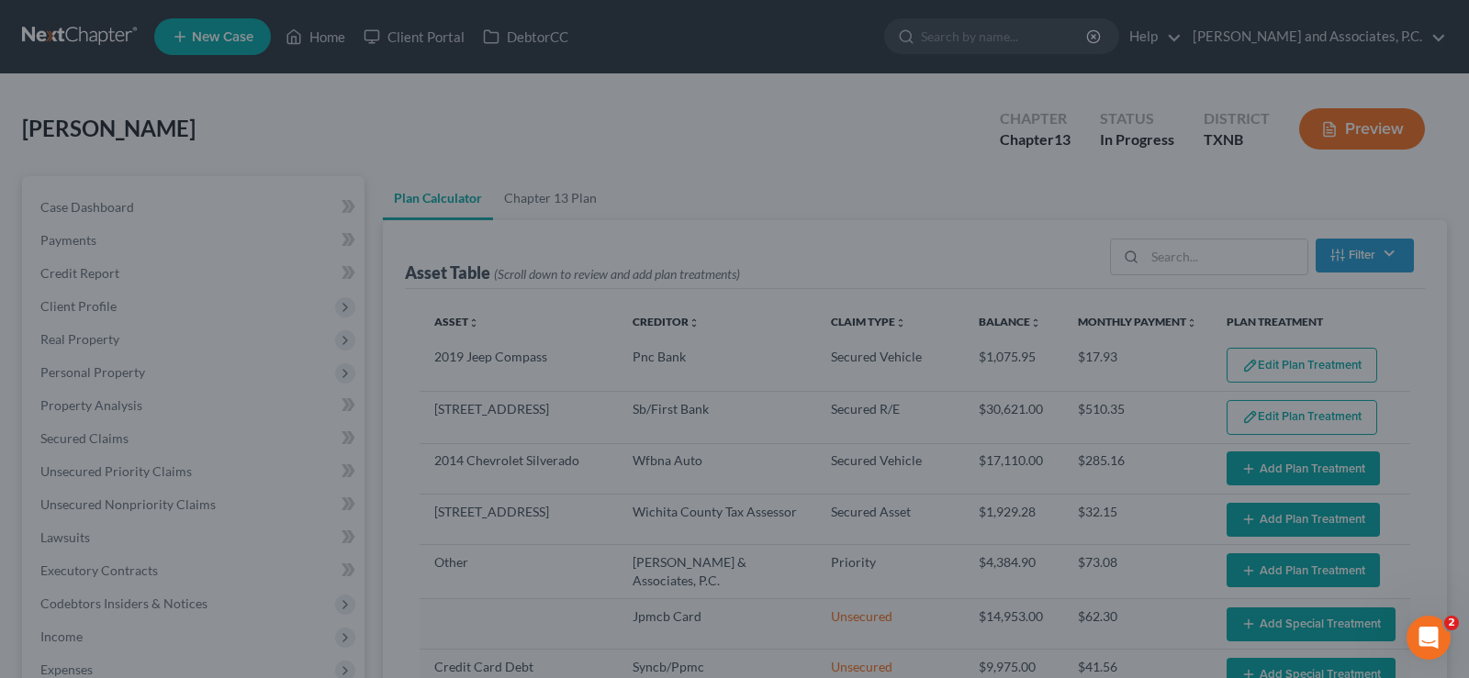
select select "59"
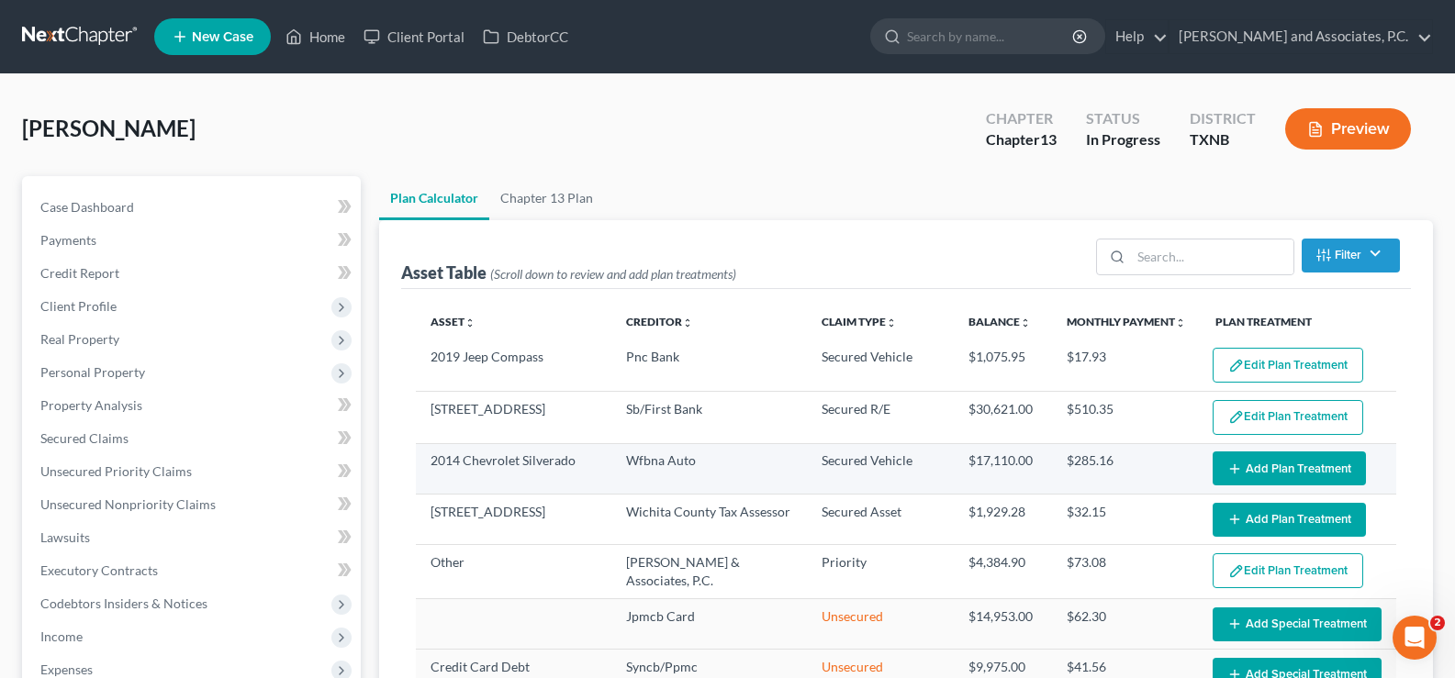
click at [1238, 462] on button "Add Plan Treatment" at bounding box center [1289, 469] width 153 height 34
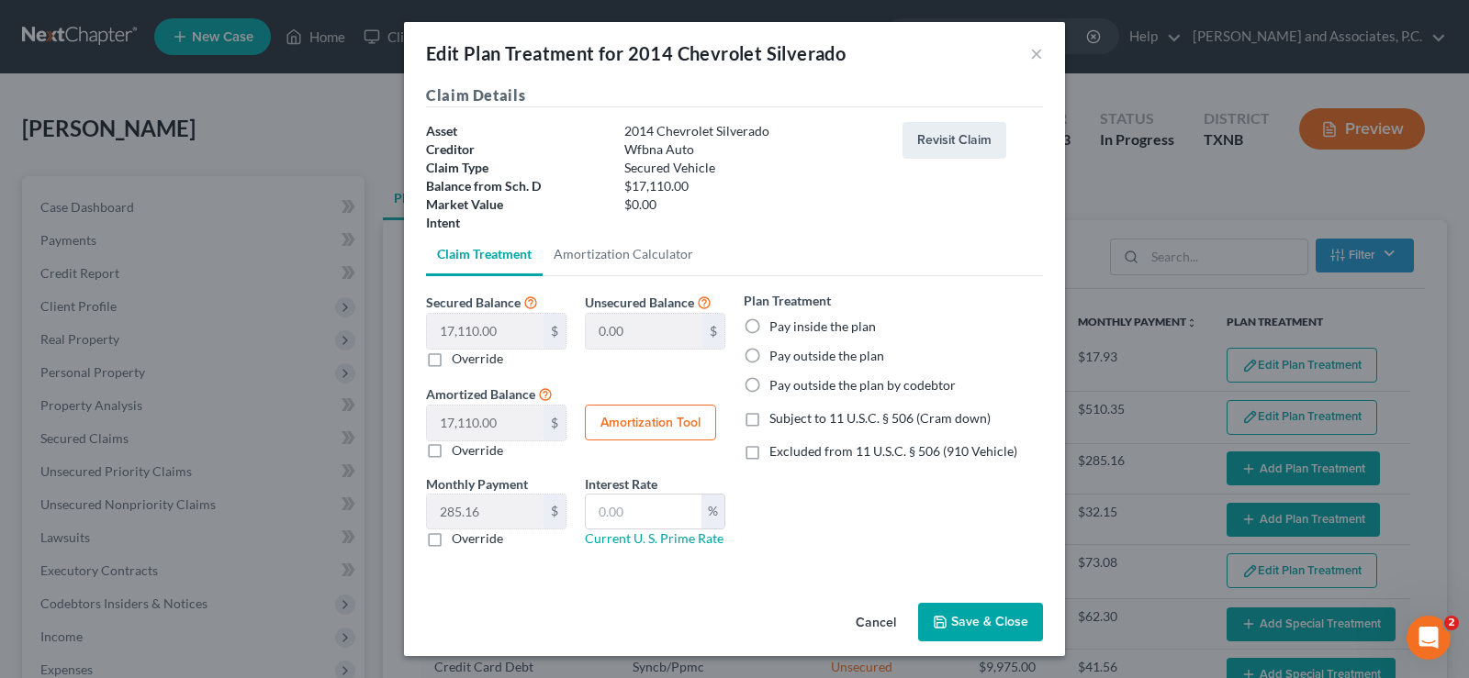
click at [769, 359] on label "Pay outside the plan" at bounding box center [826, 356] width 115 height 18
click at [777, 359] on input "Pay outside the plan" at bounding box center [783, 353] width 12 height 12
radio input "true"
click at [769, 383] on label "Pay outside the plan by codebtor" at bounding box center [862, 385] width 186 height 18
click at [777, 383] on input "Pay outside the plan by codebtor" at bounding box center [783, 382] width 12 height 12
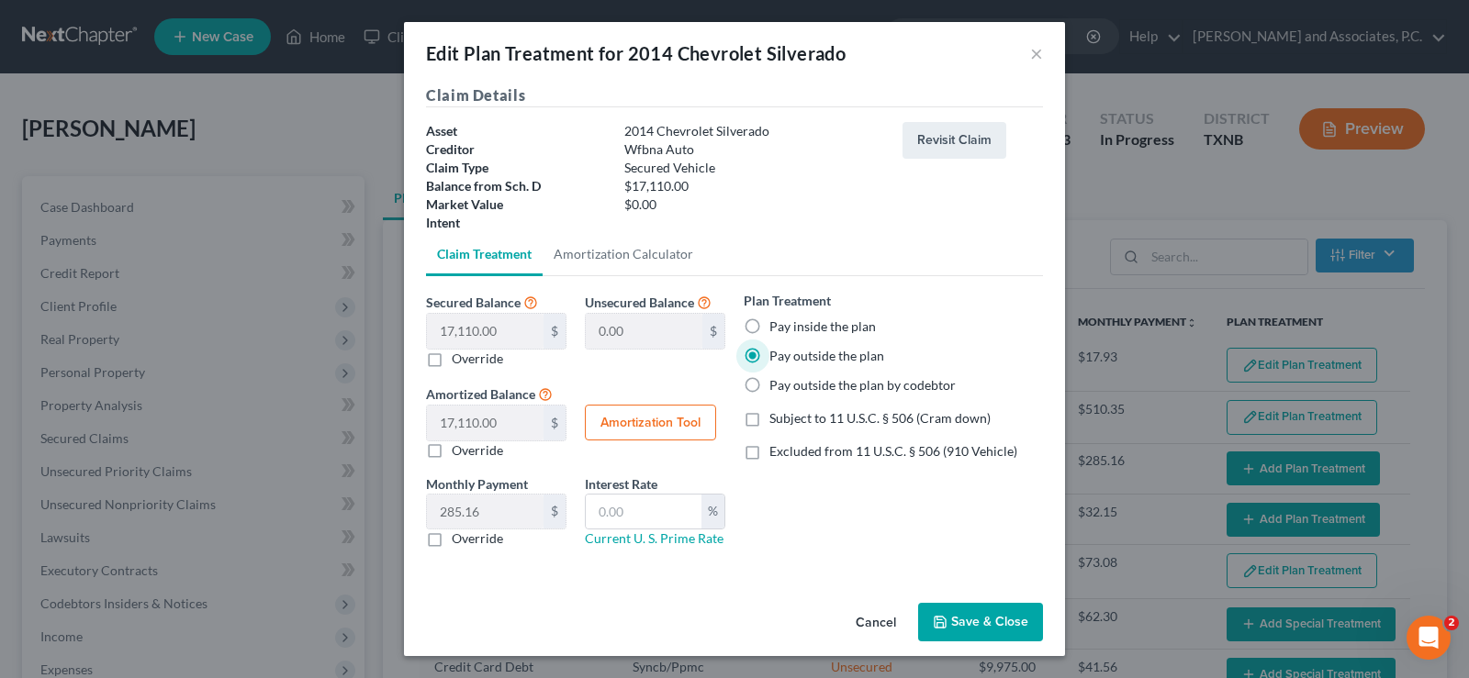
radio input "true"
click at [985, 625] on button "Save & Close" at bounding box center [980, 622] width 125 height 39
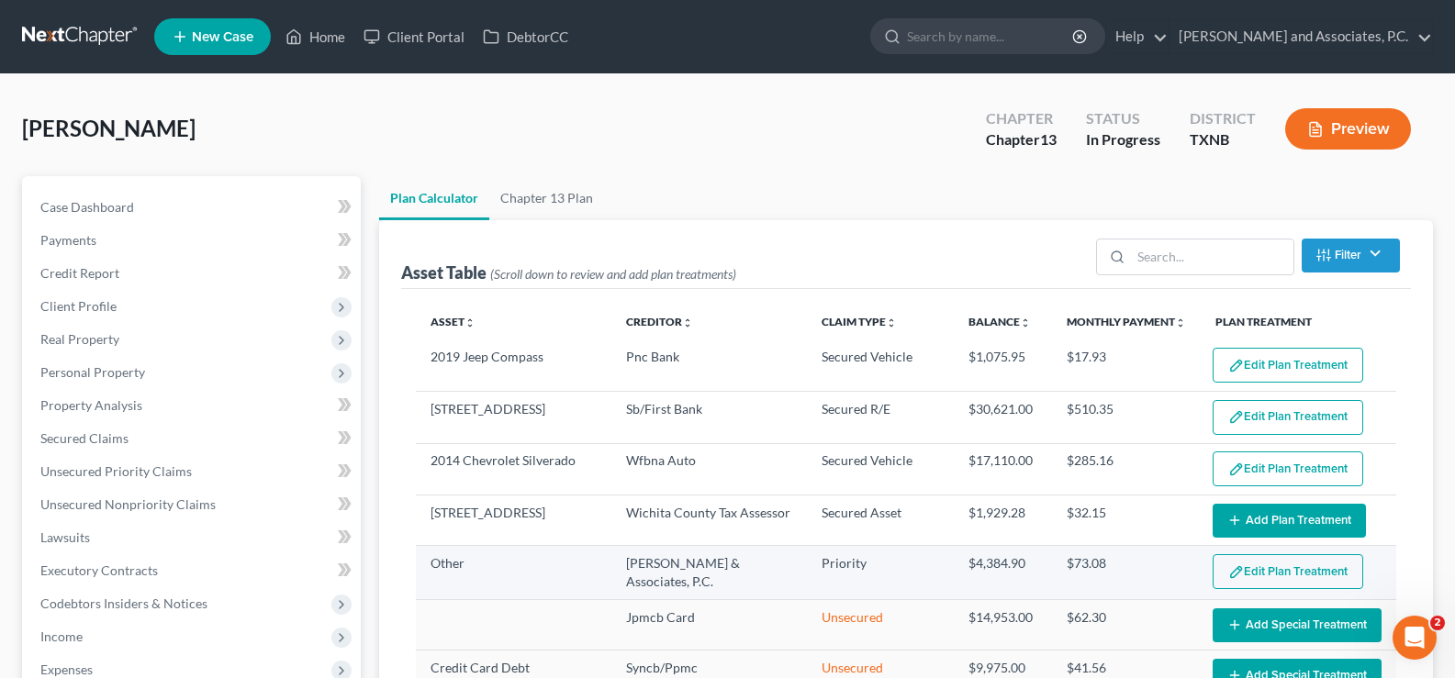
select select "59"
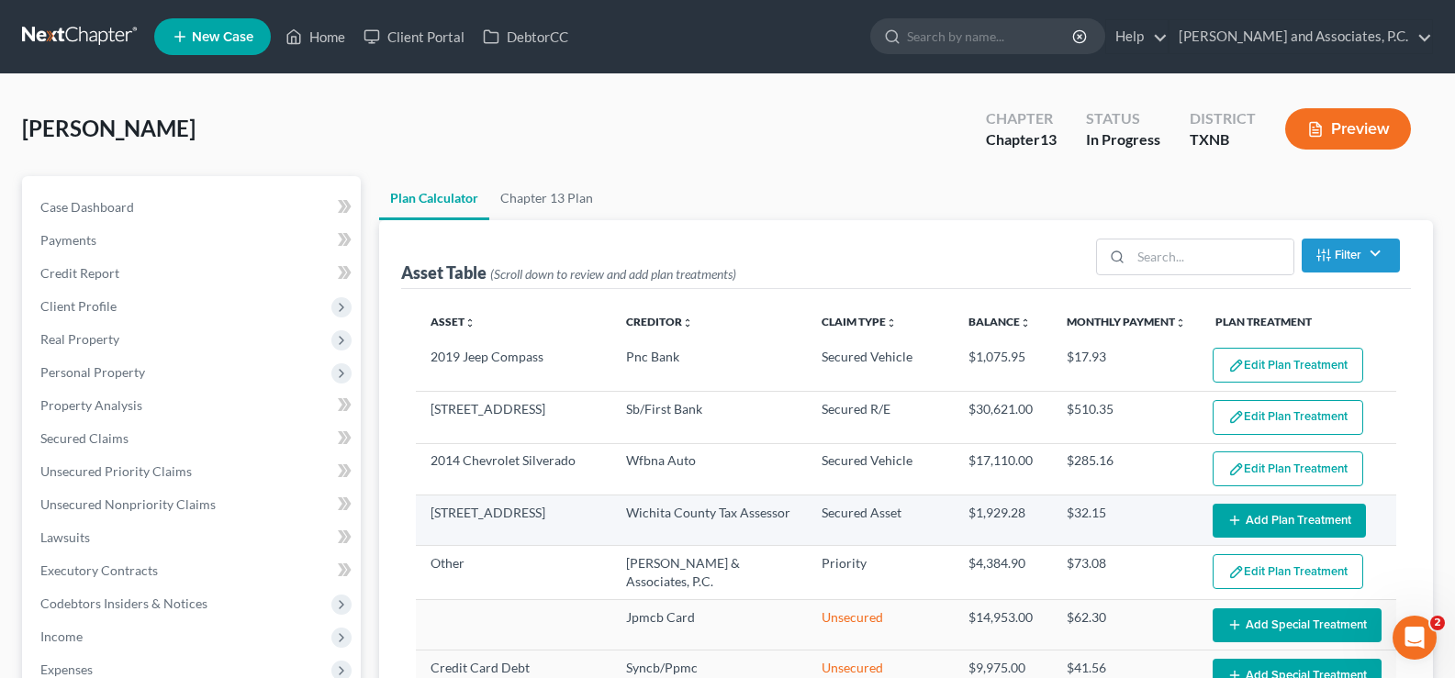
click at [1228, 518] on icon "button" at bounding box center [1234, 520] width 15 height 15
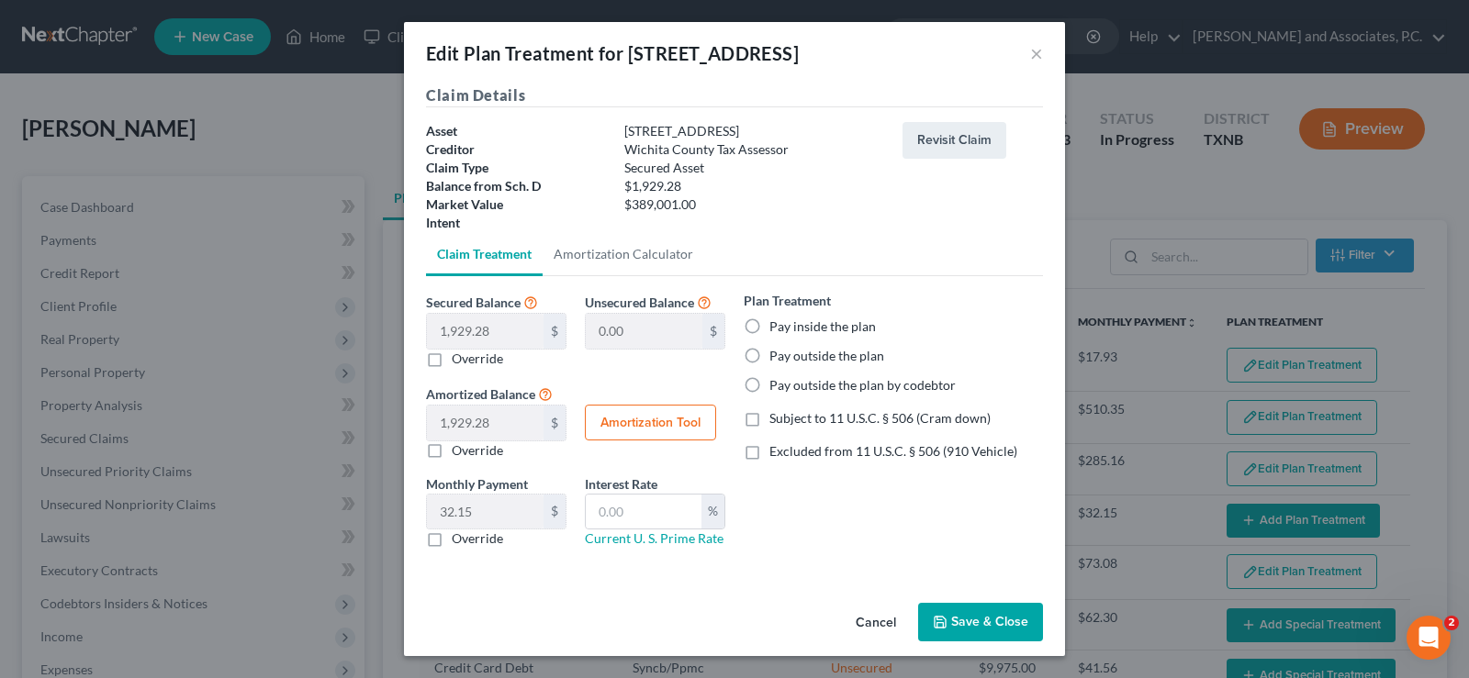
click at [769, 325] on label "Pay inside the plan" at bounding box center [822, 327] width 106 height 18
click at [777, 325] on input "Pay inside the plan" at bounding box center [783, 324] width 12 height 12
radio input "true"
click at [964, 622] on button "Save & Close" at bounding box center [980, 622] width 125 height 39
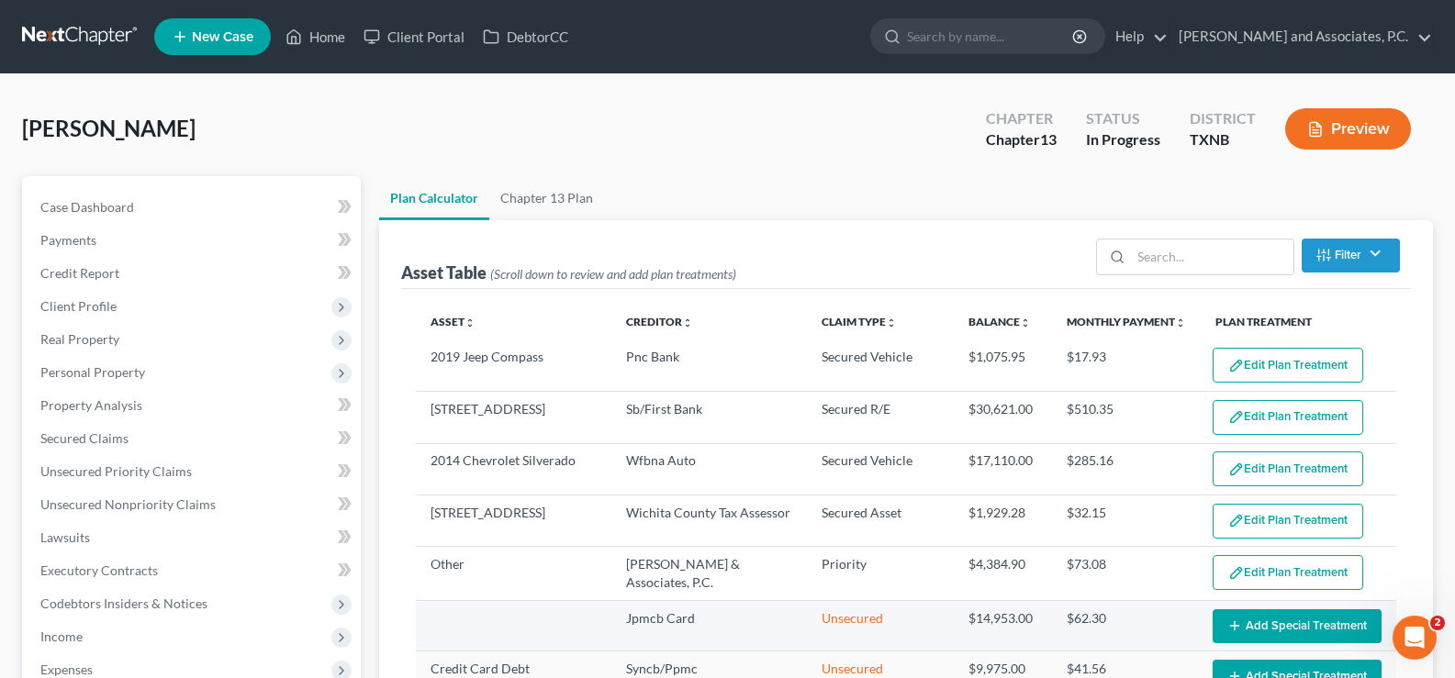
select select "59"
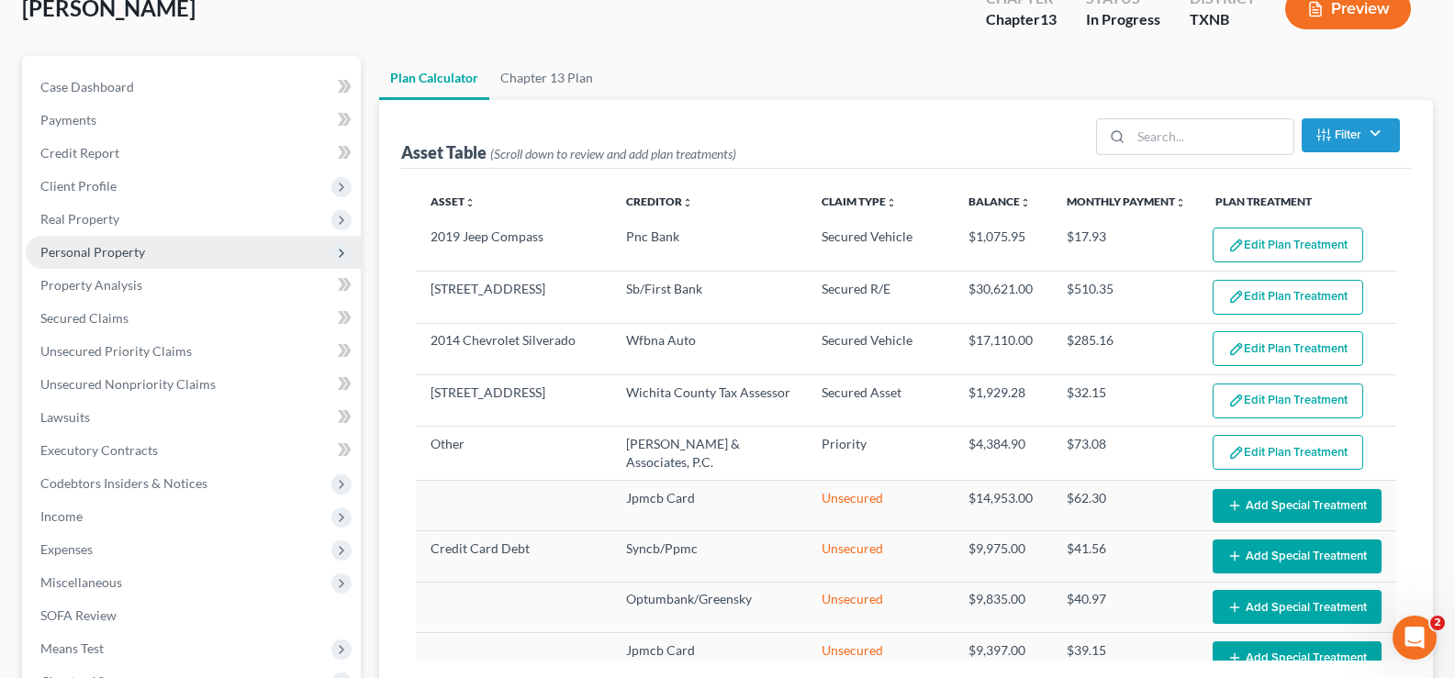
scroll to position [184, 0]
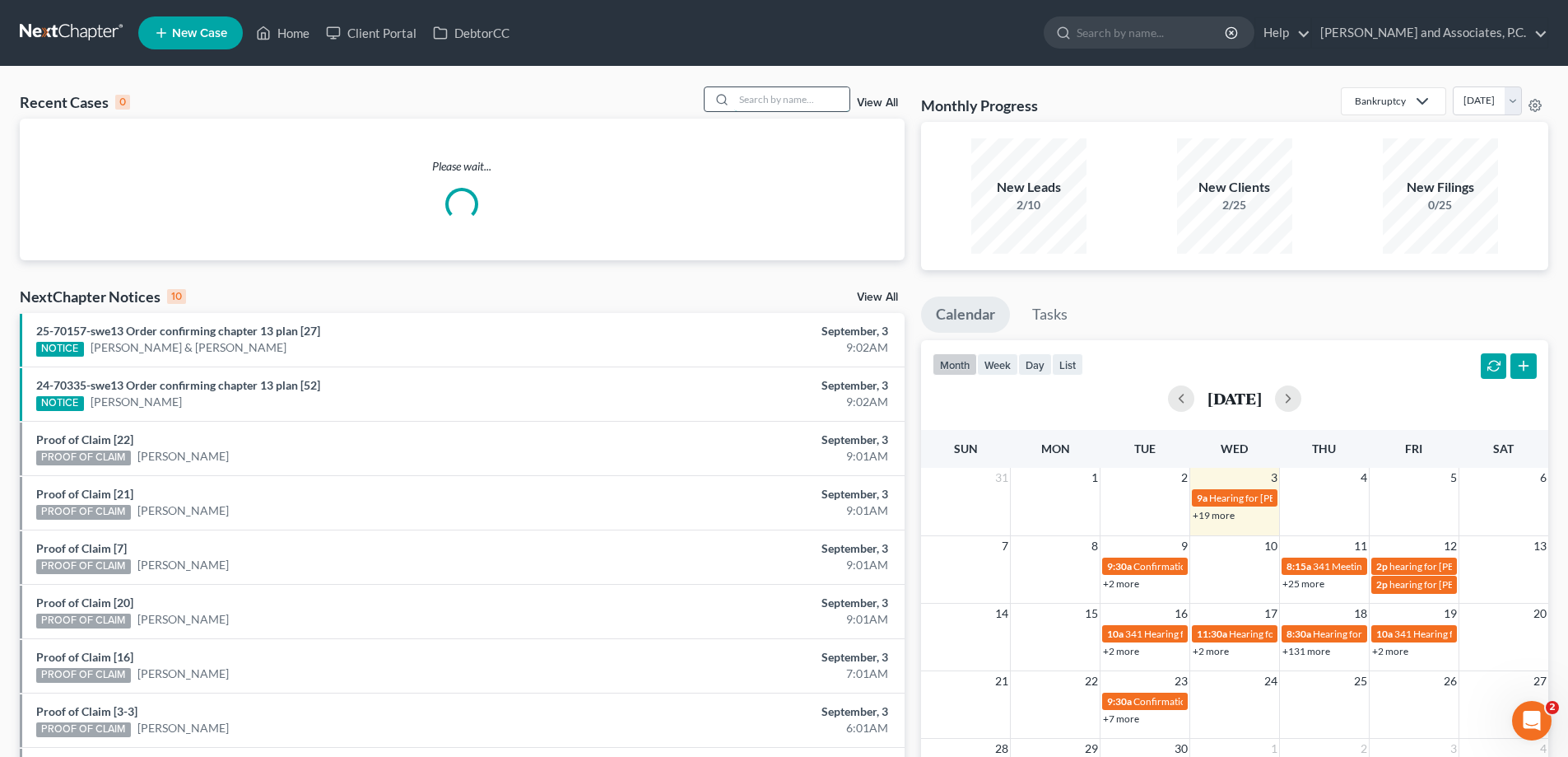
click at [740, 104] on input "search" at bounding box center [792, 99] width 116 height 24
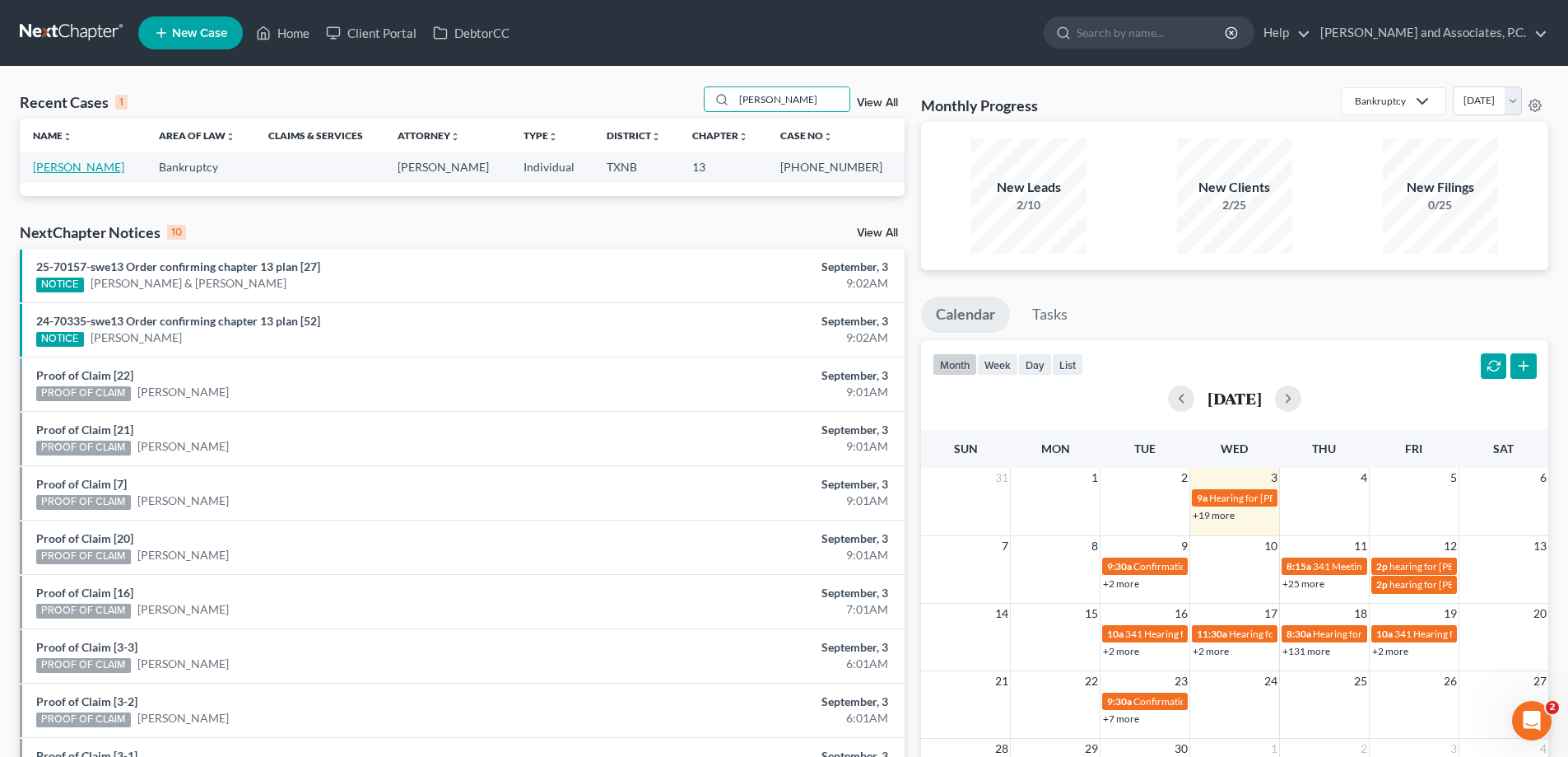
type input "kenyon"
click at [92, 161] on link "Kenyon, Jimmy" at bounding box center [79, 167] width 91 height 14
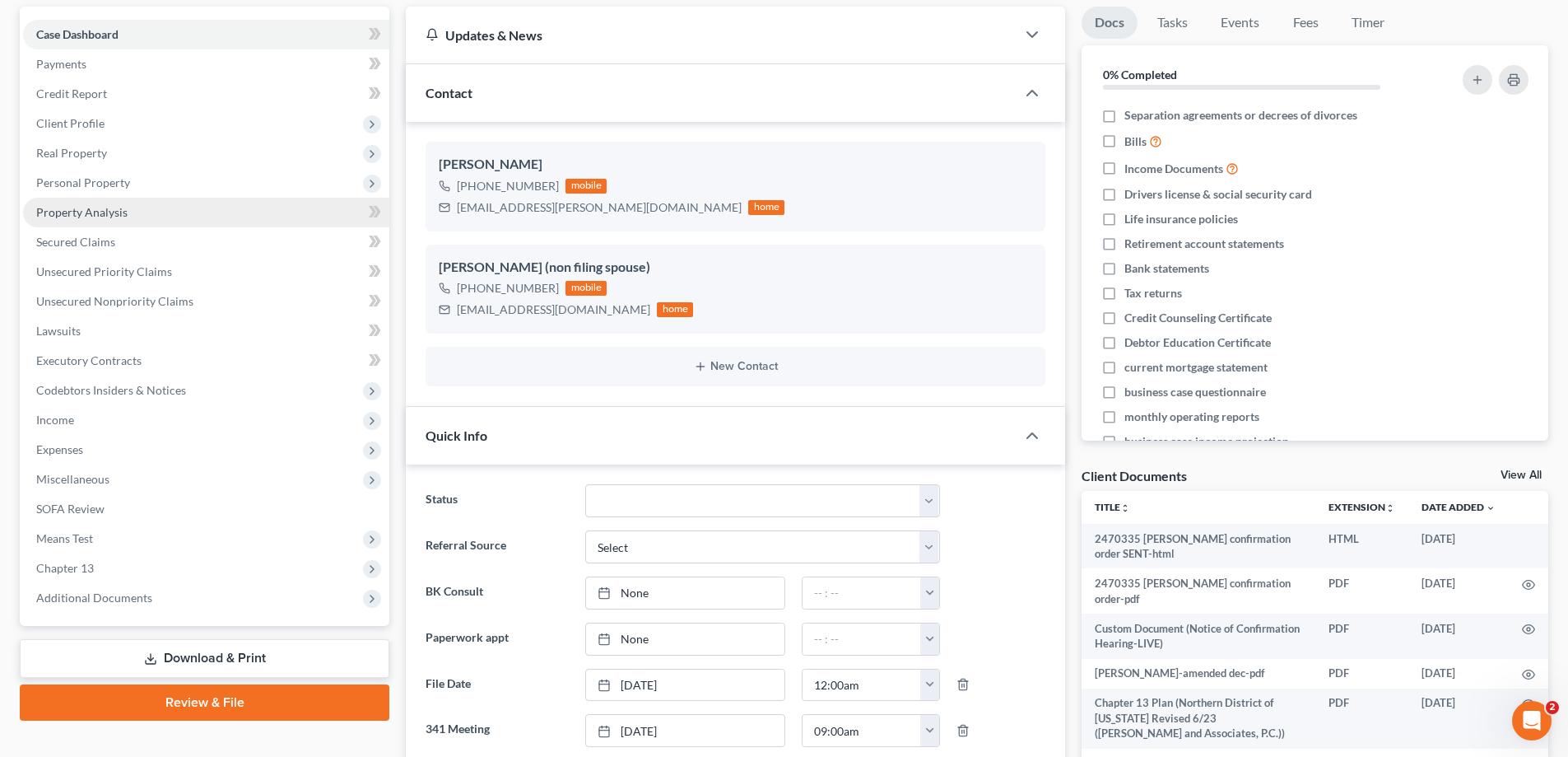
scroll to position [329, 0]
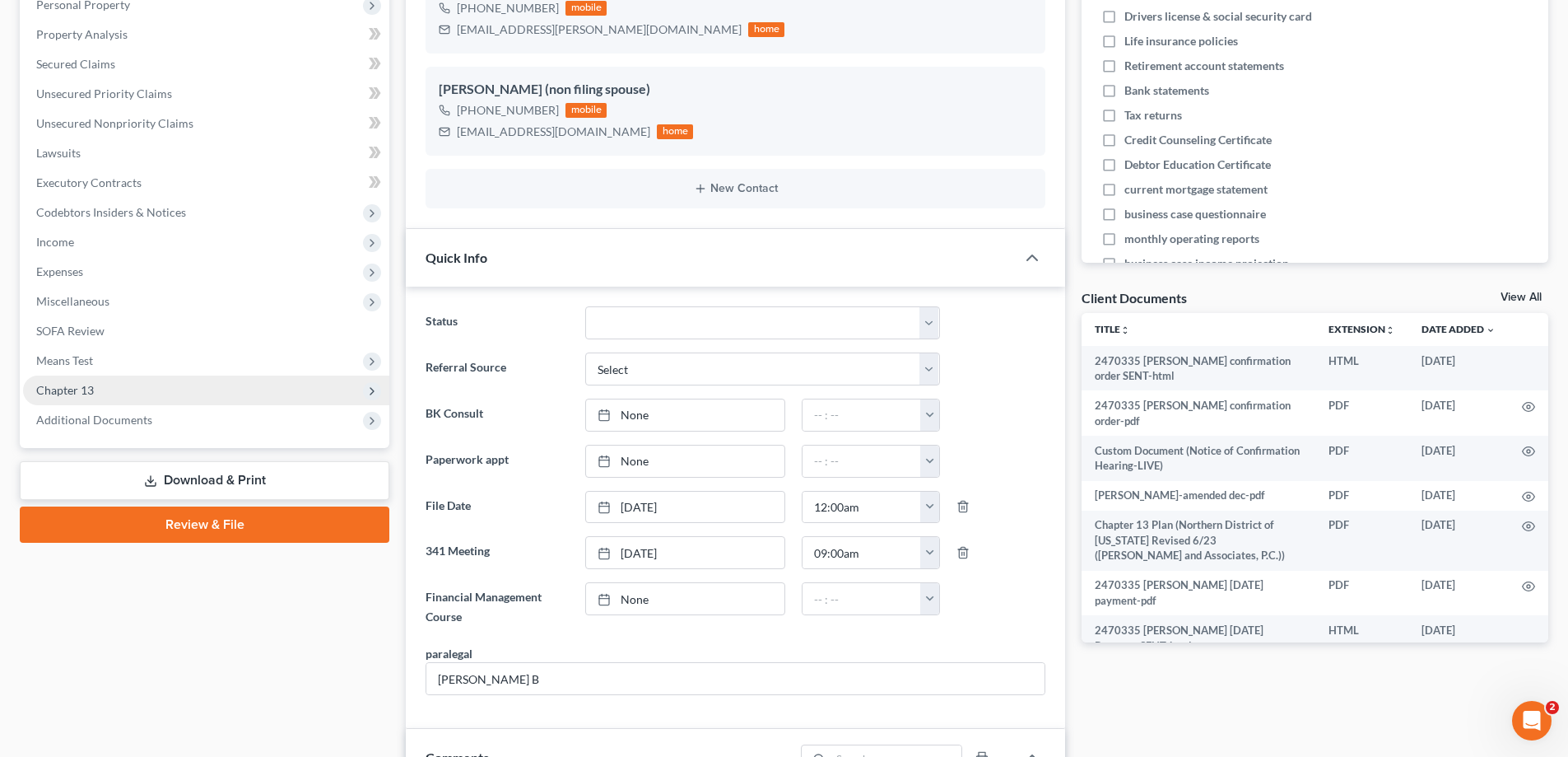
click at [176, 392] on span "Chapter 13" at bounding box center [206, 390] width 367 height 30
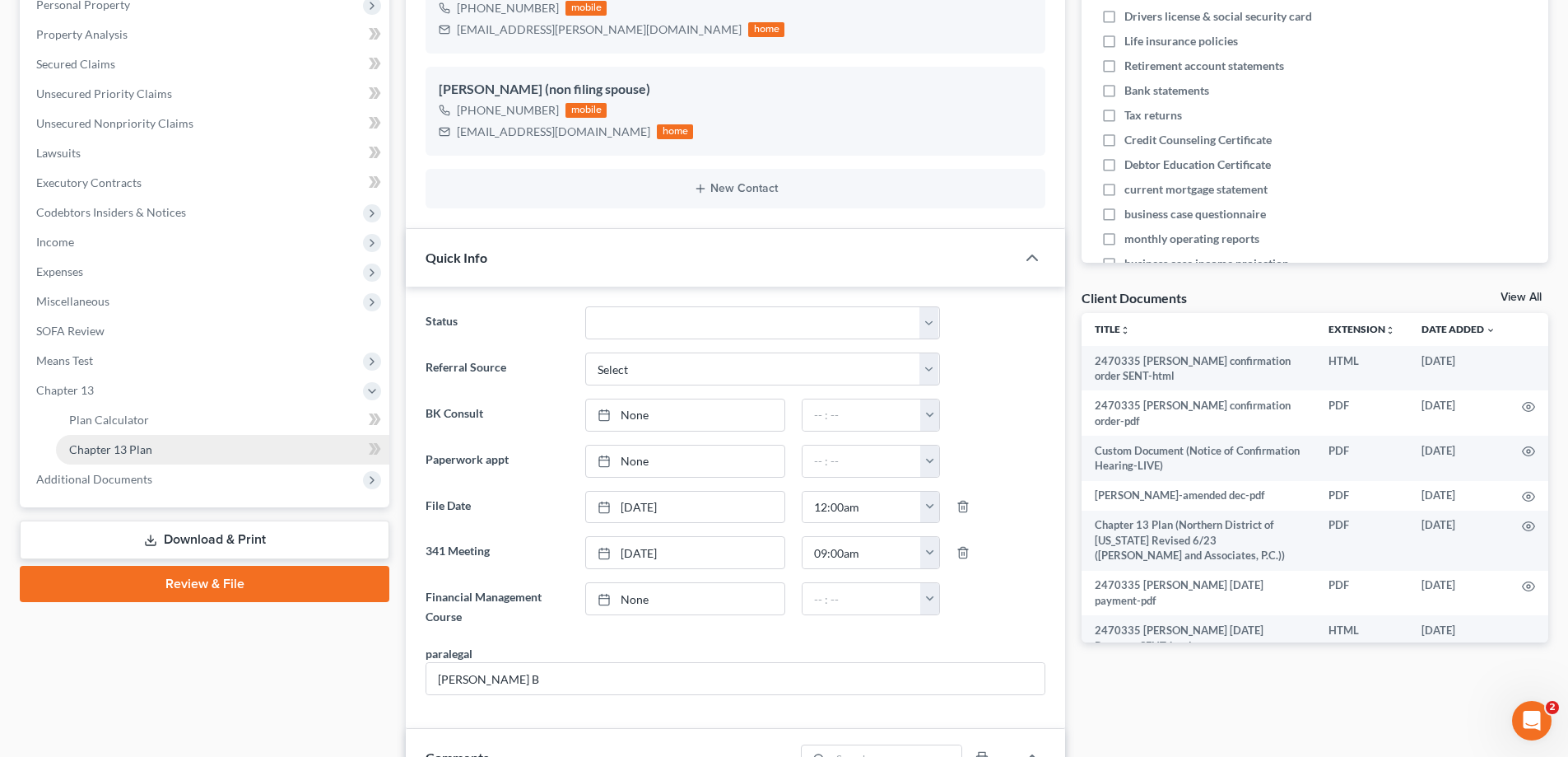
click at [179, 443] on link "Chapter 13 Plan" at bounding box center [222, 449] width 334 height 30
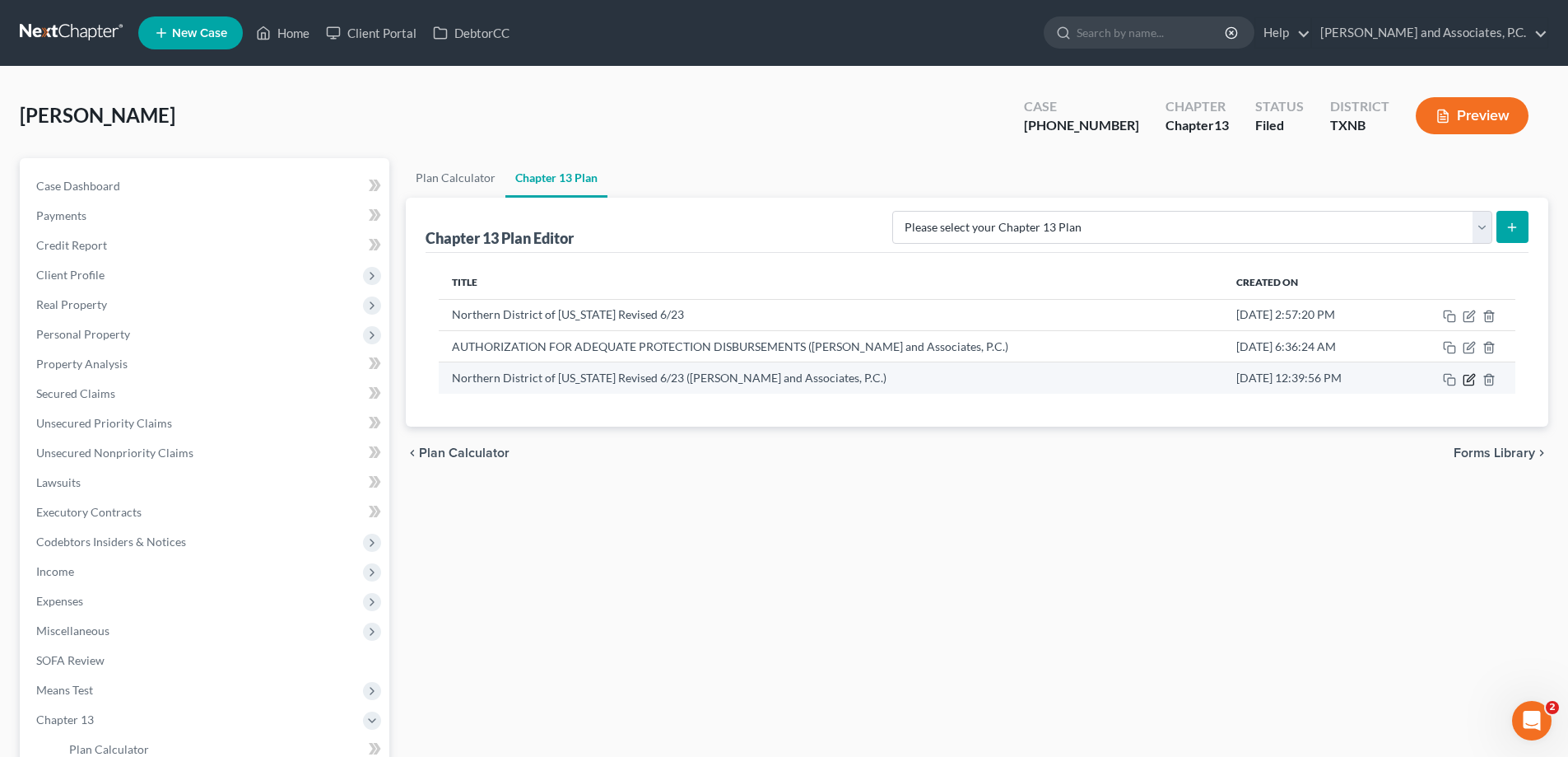
click at [1469, 380] on icon "button" at bounding box center [1470, 378] width 7 height 7
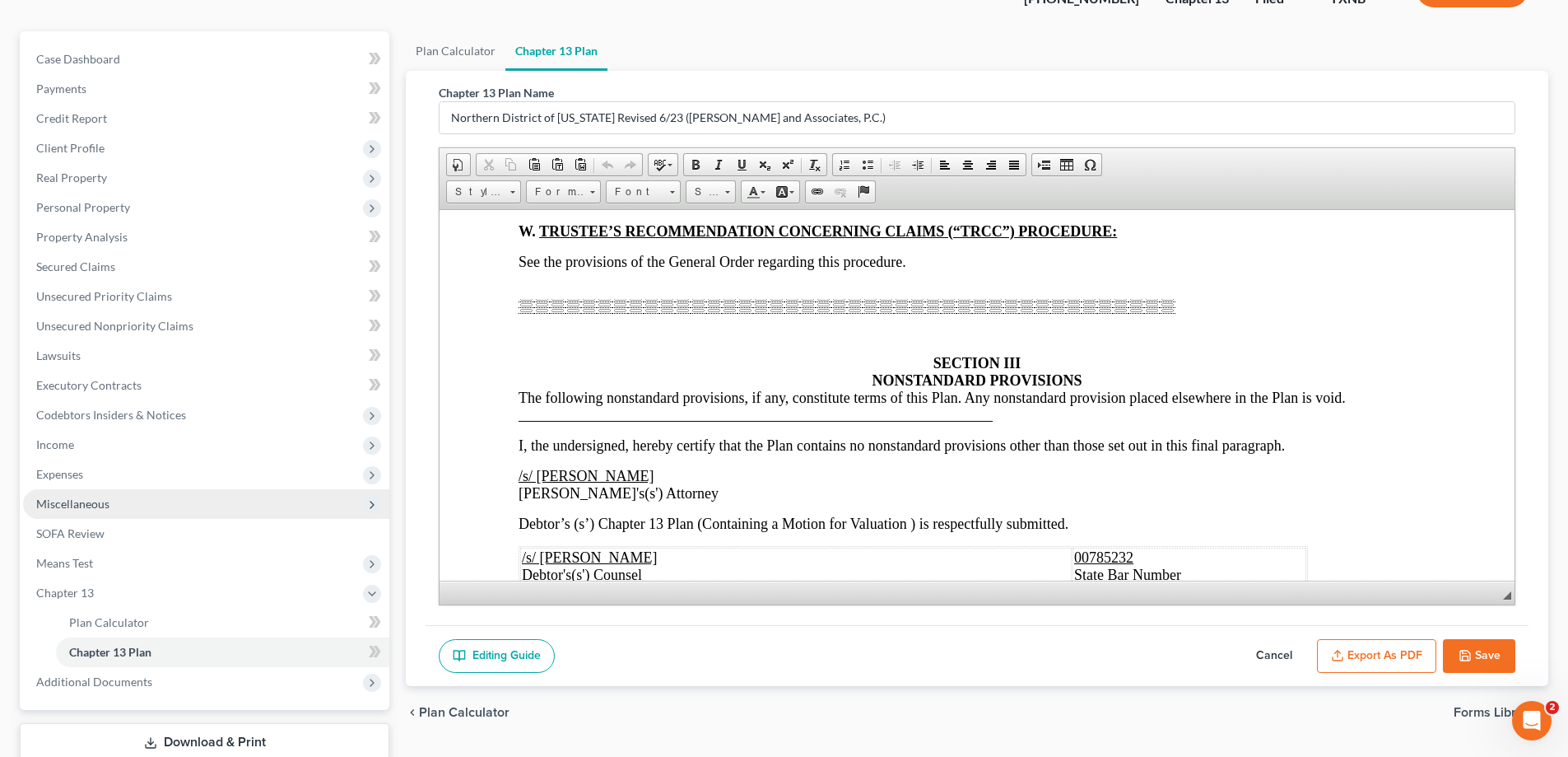
scroll to position [237, 0]
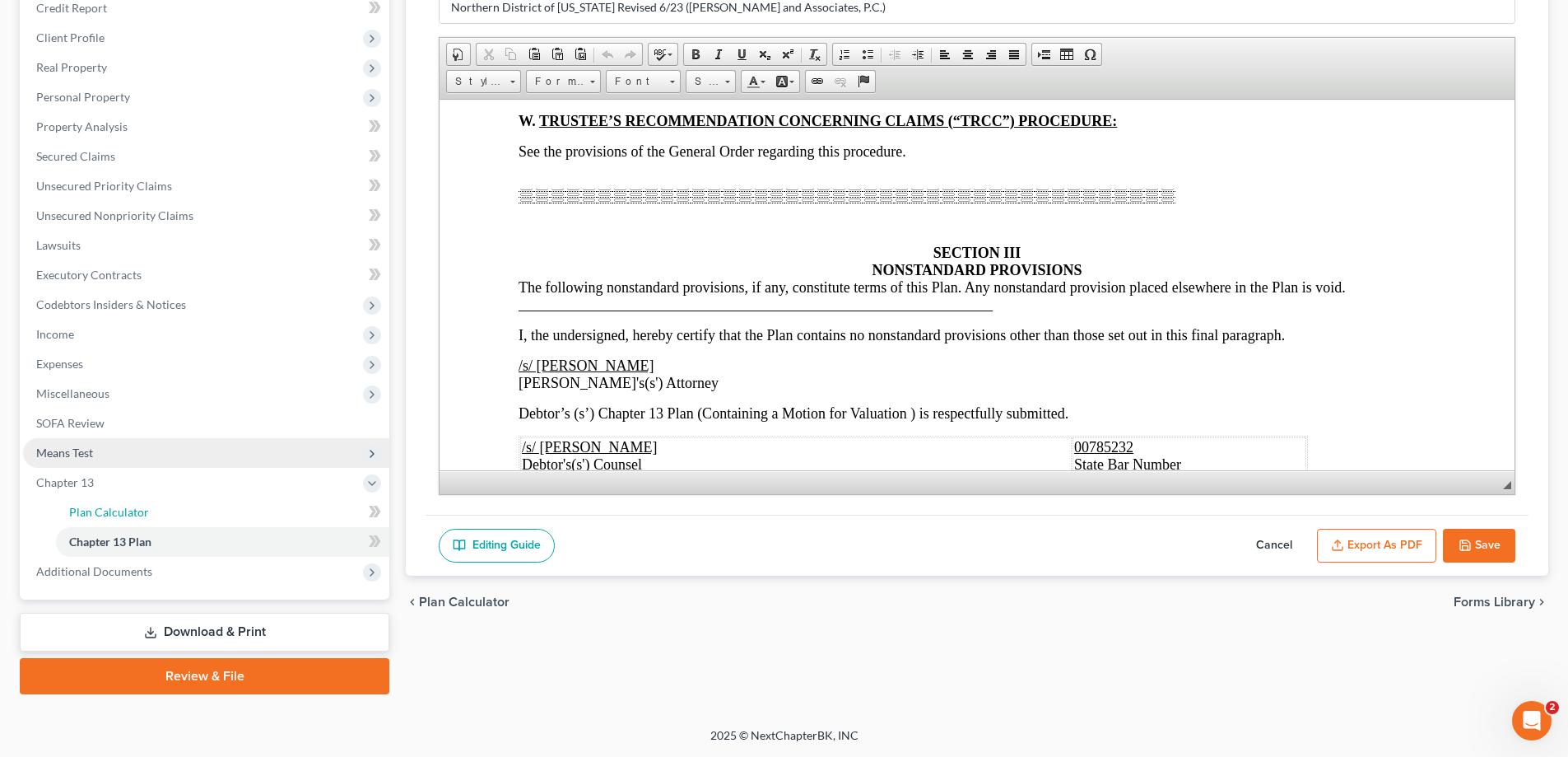
drag, startPoint x: 125, startPoint y: 518, endPoint x: 265, endPoint y: 466, distance: 149.3
click at [125, 518] on link "Plan Calculator" at bounding box center [222, 511] width 334 height 30
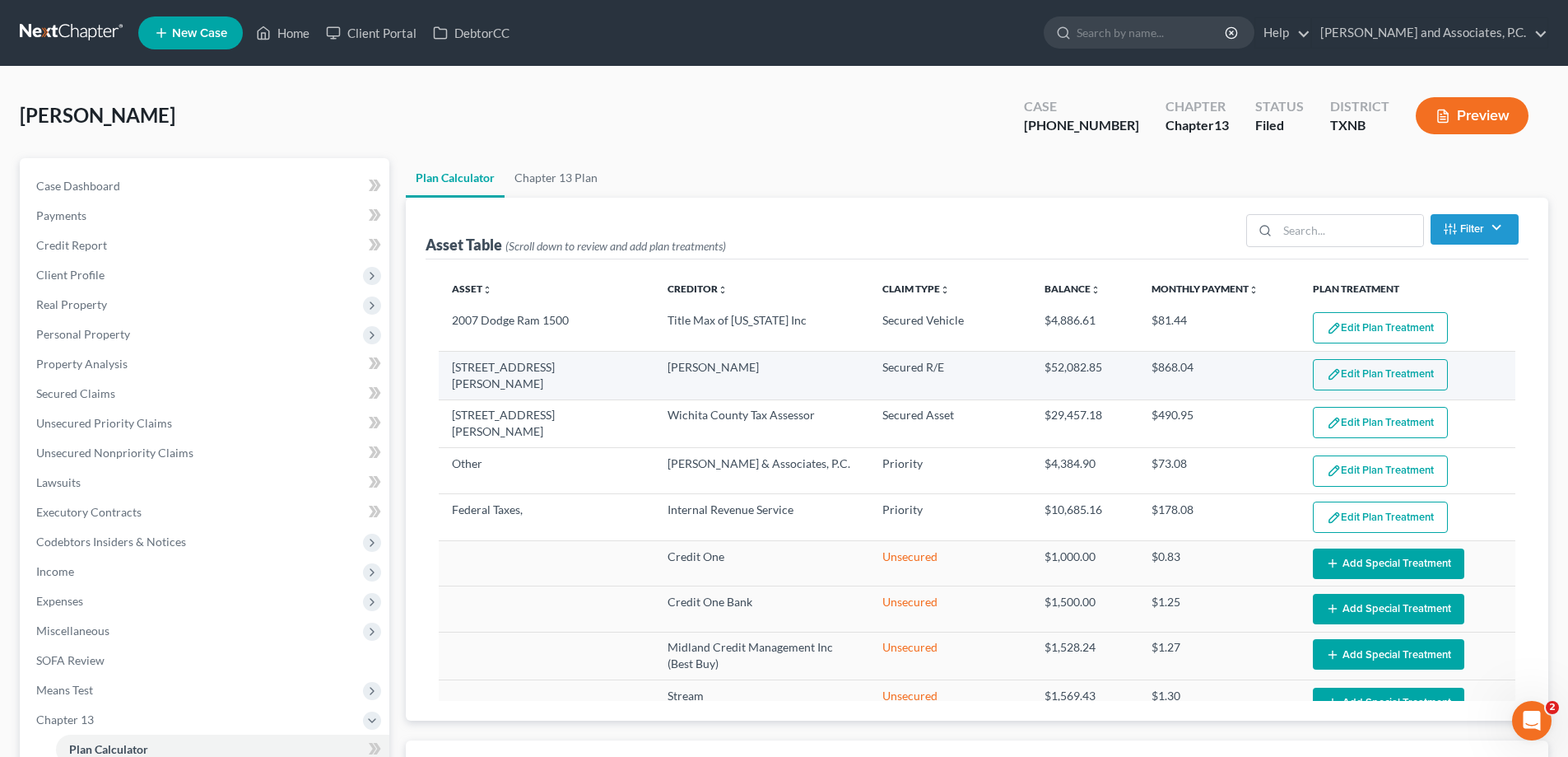
select select "59"
click at [1371, 374] on button "Edit Plan Treatment" at bounding box center [1380, 374] width 135 height 31
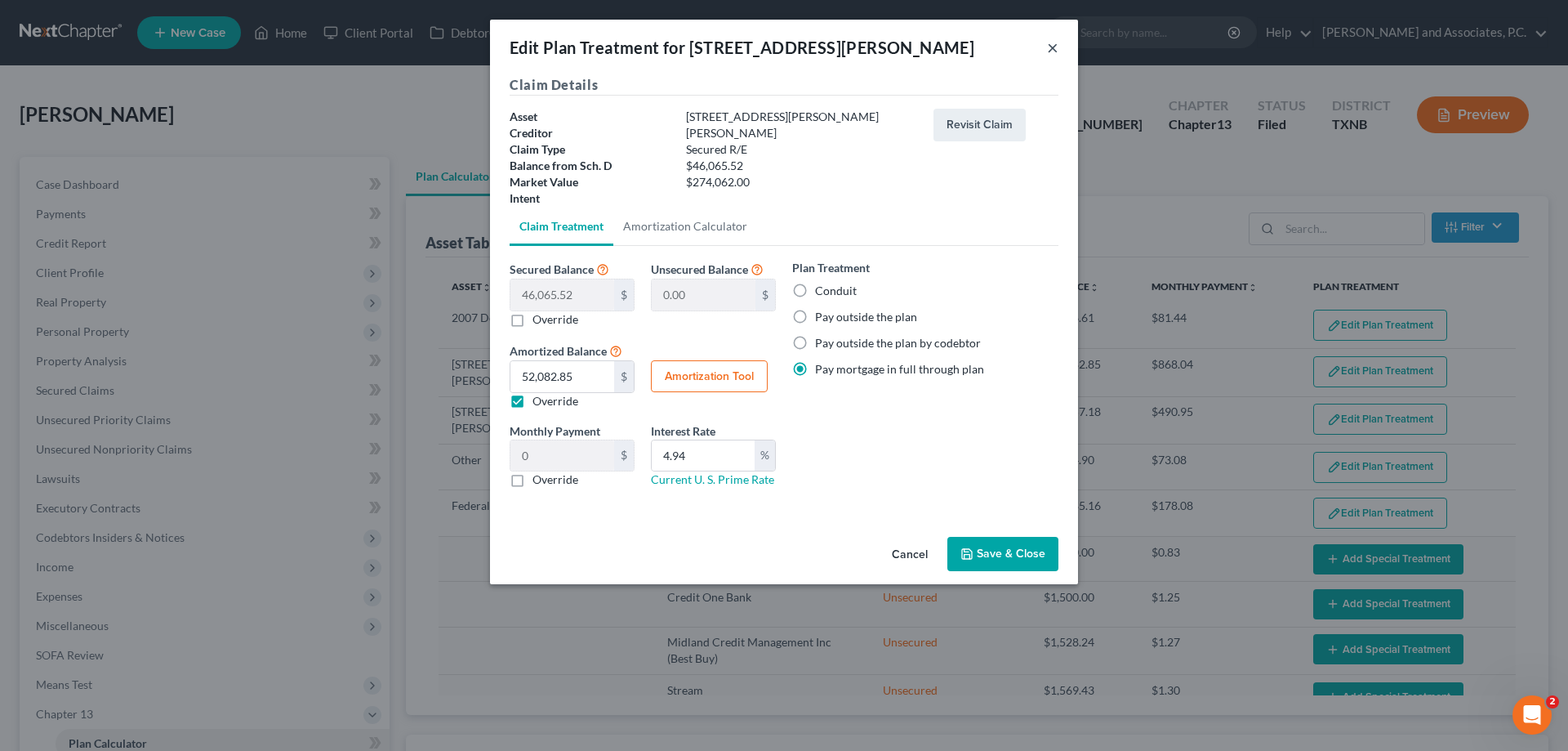
click at [1051, 50] on button "×" at bounding box center [1052, 47] width 12 height 20
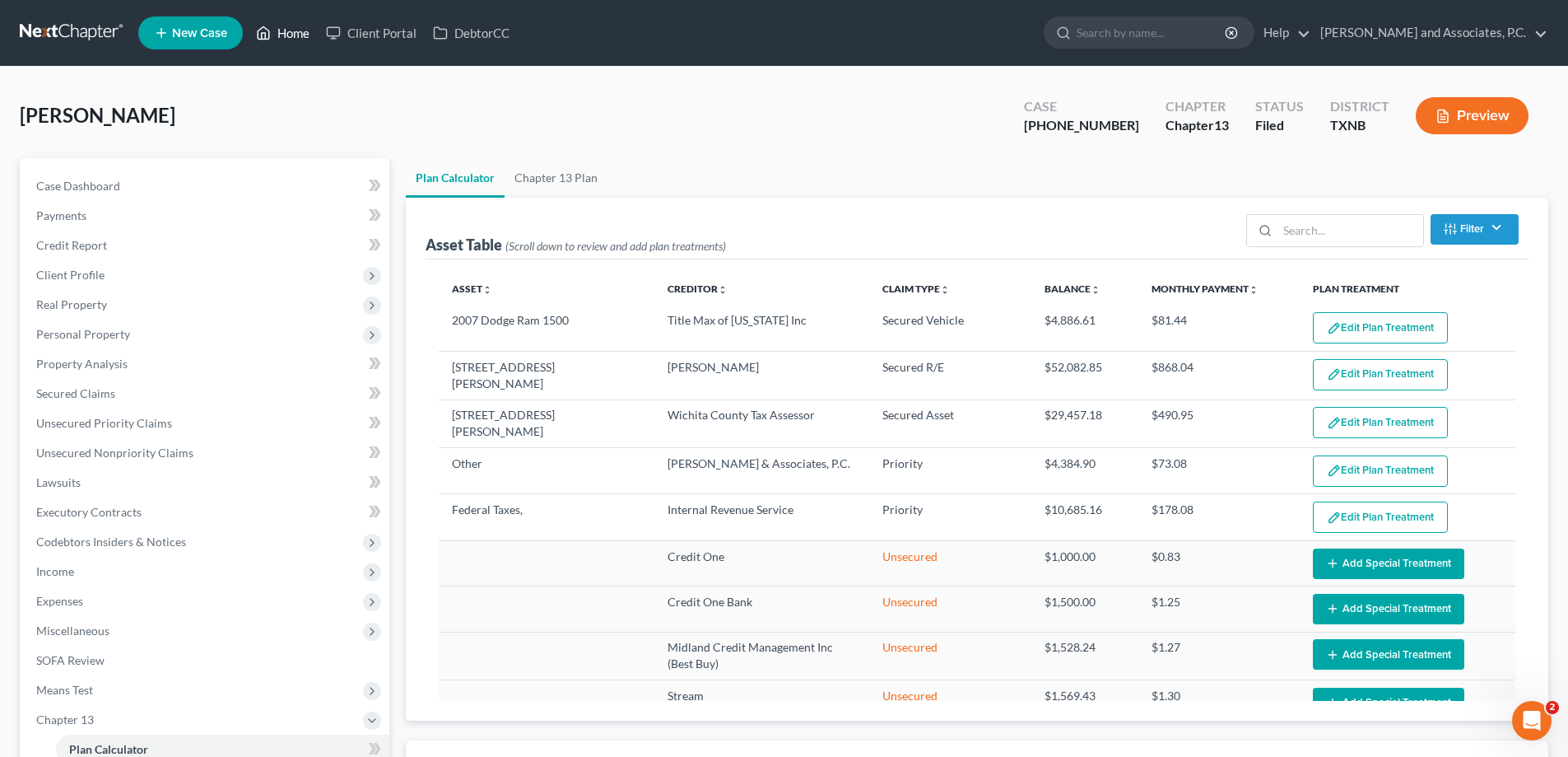
click at [279, 39] on link "Home" at bounding box center [282, 32] width 70 height 30
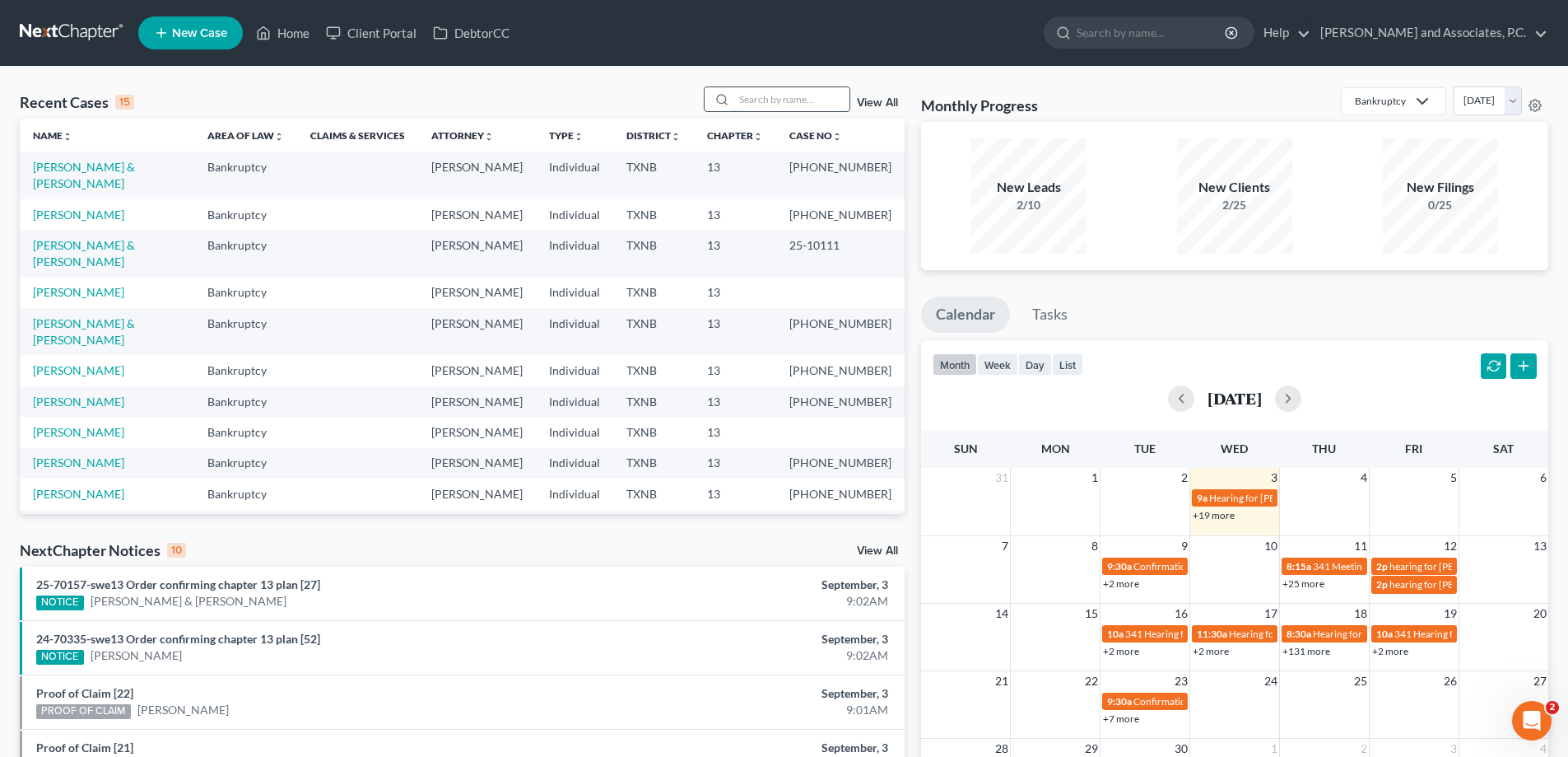
click at [793, 103] on input "search" at bounding box center [792, 99] width 116 height 24
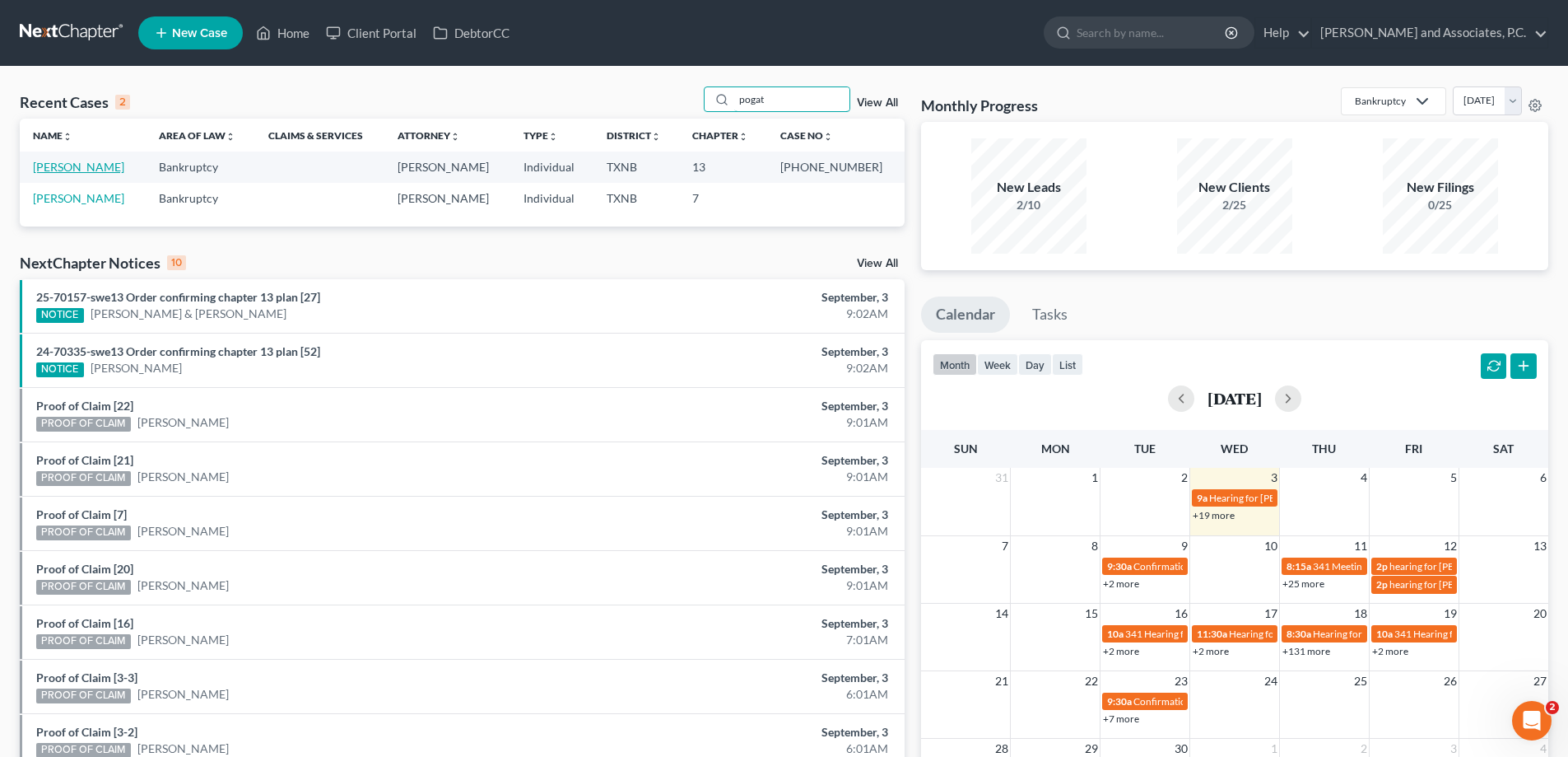
type input "pogat"
click at [101, 168] on link "Pogatshnik, Jeffrey" at bounding box center [79, 167] width 91 height 14
select select "5"
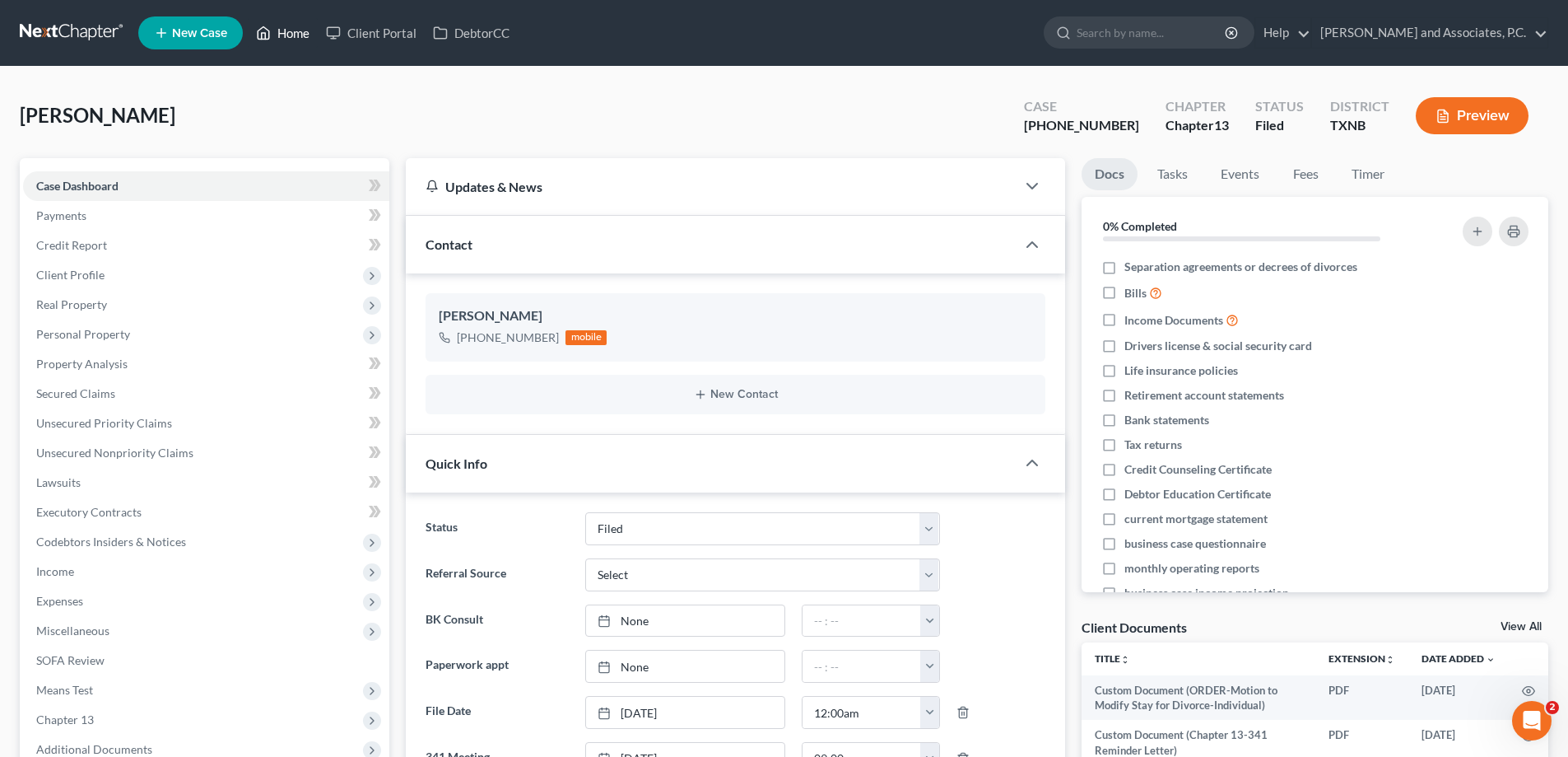
click at [294, 34] on link "Home" at bounding box center [282, 32] width 70 height 30
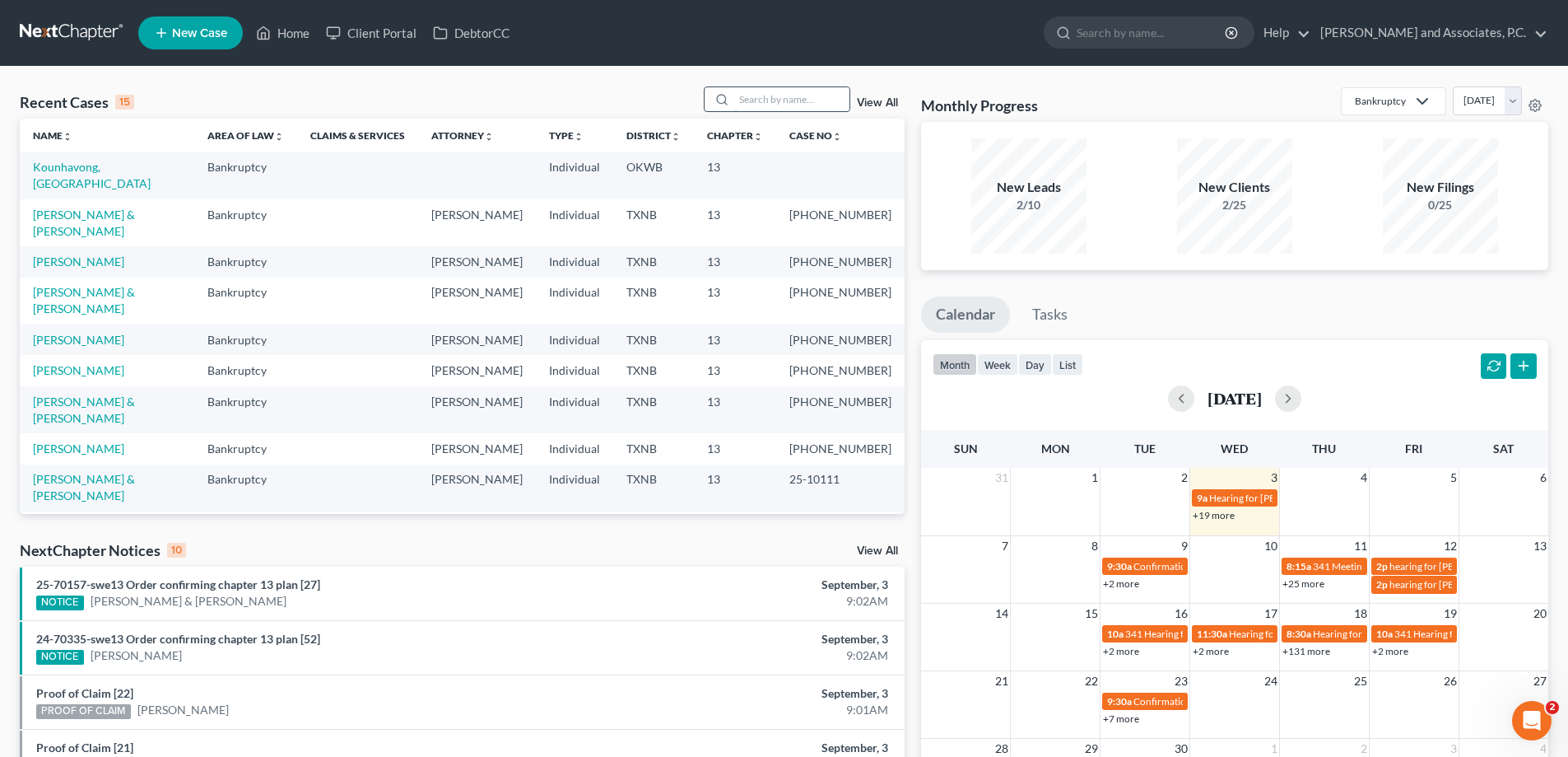
click at [758, 104] on input "search" at bounding box center [792, 99] width 116 height 24
click at [747, 104] on input "search" at bounding box center [792, 99] width 116 height 24
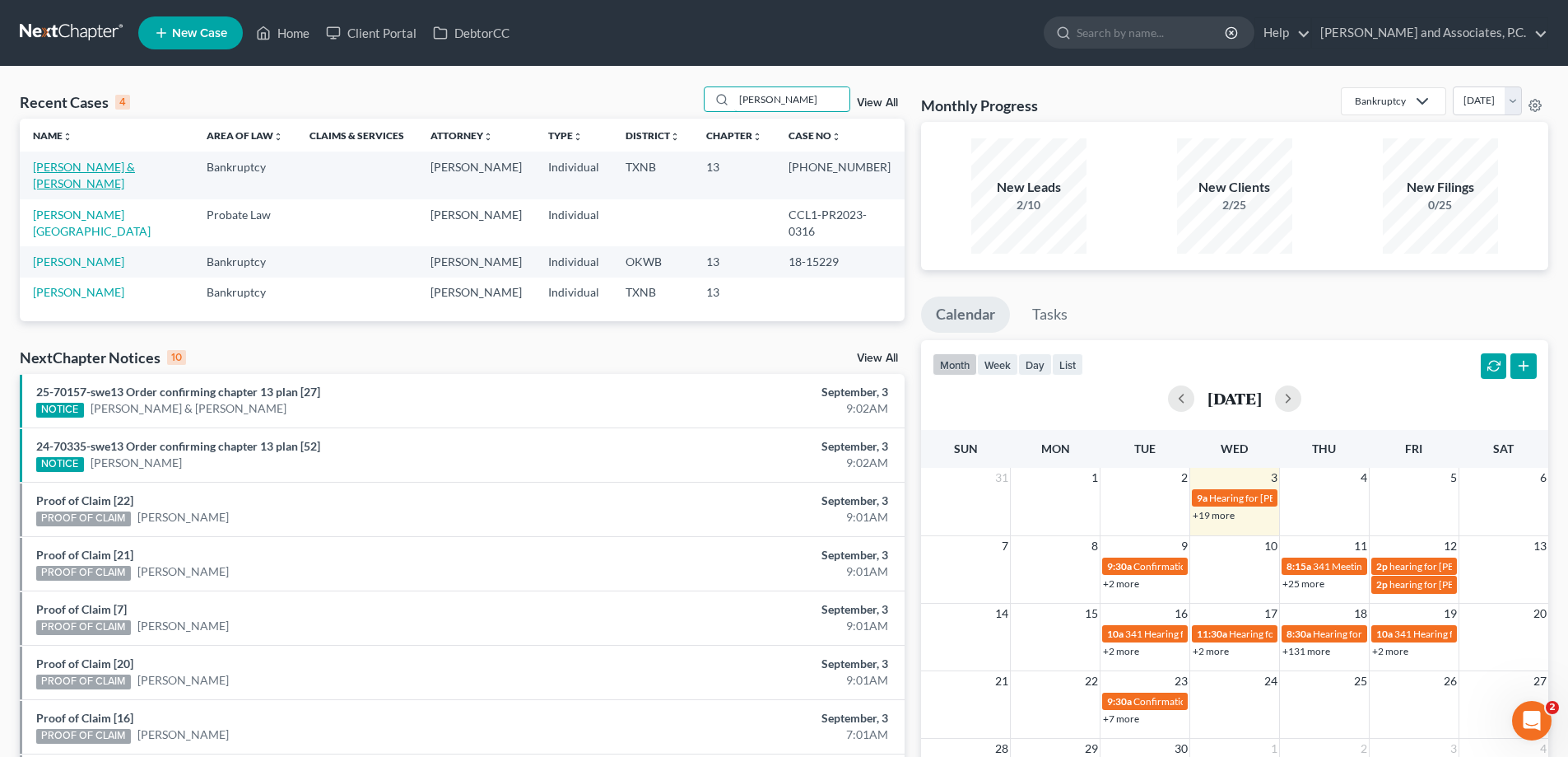
type input "robinson"
click at [82, 168] on link "Robinson, Scott & Nina" at bounding box center [84, 175] width 102 height 30
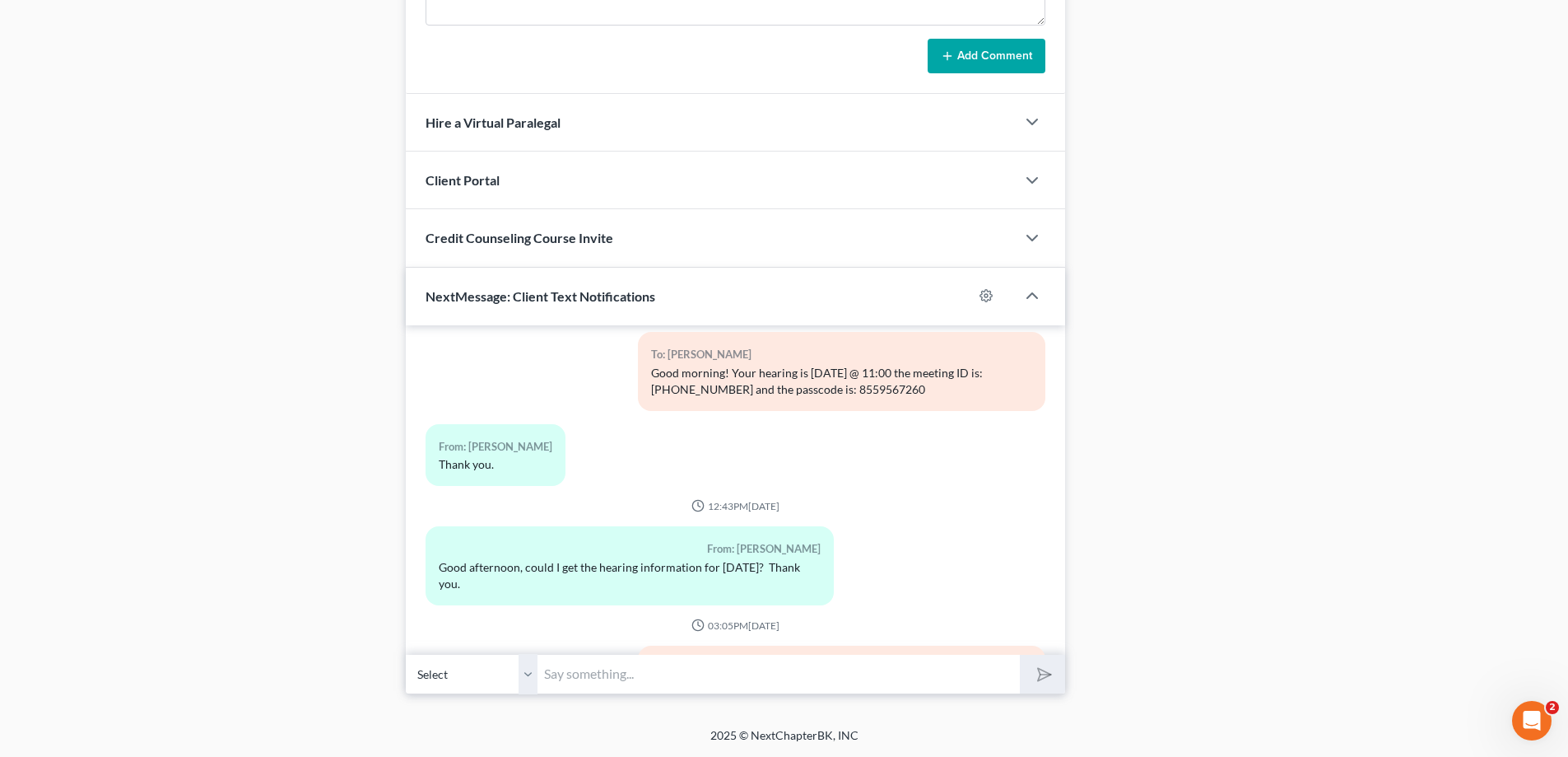
scroll to position [1490, 0]
